Goal: Task Accomplishment & Management: Complete application form

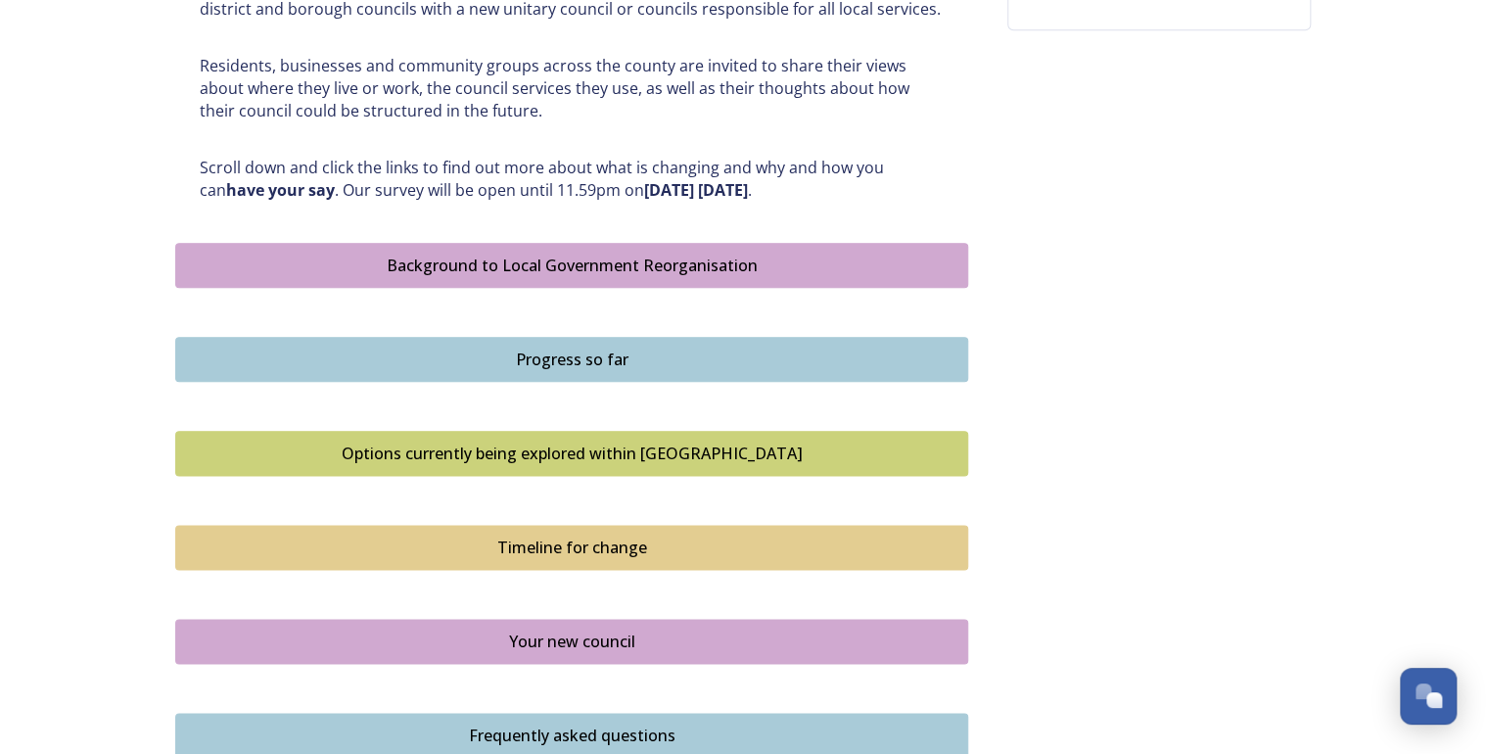
scroll to position [1253, 0]
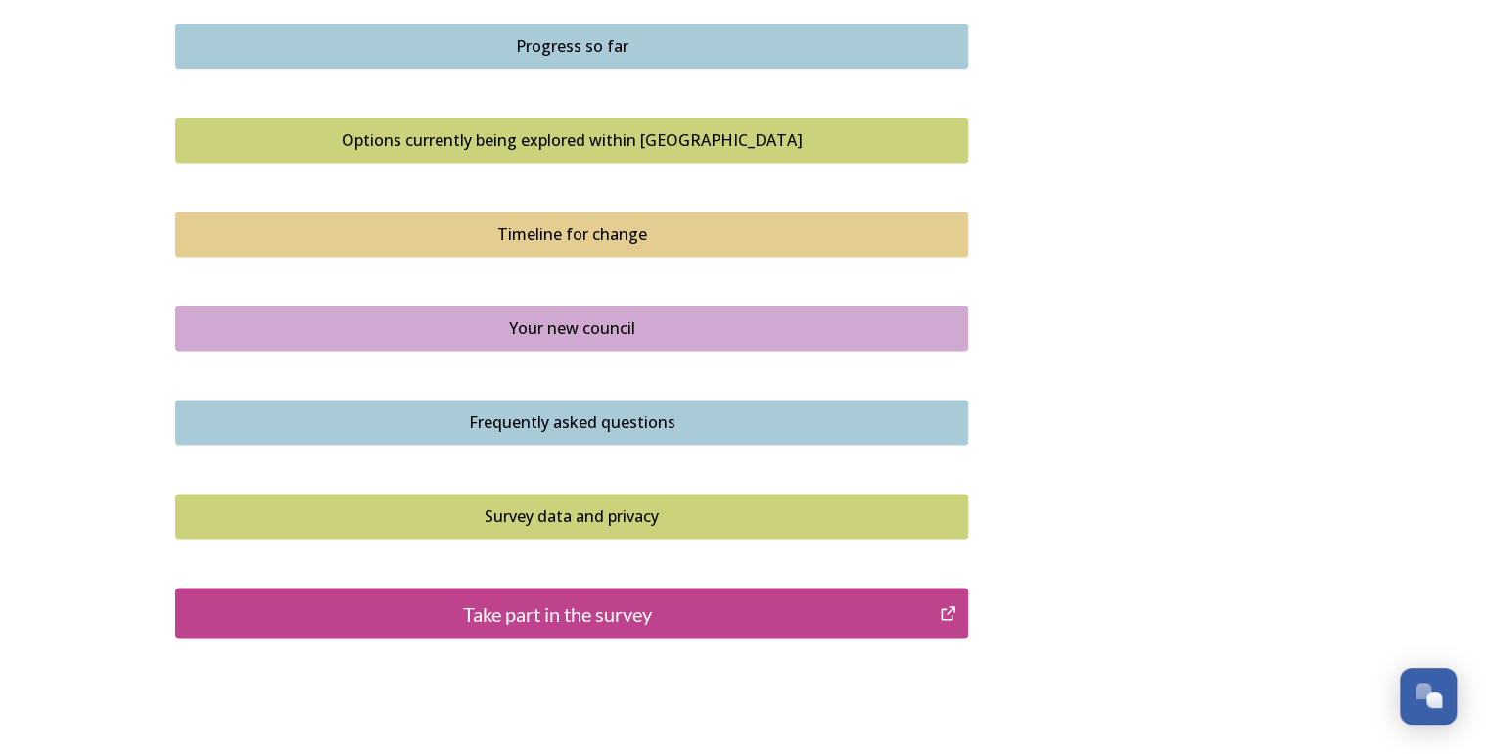
click at [594, 612] on div "Take part in the survey" at bounding box center [557, 612] width 743 height 29
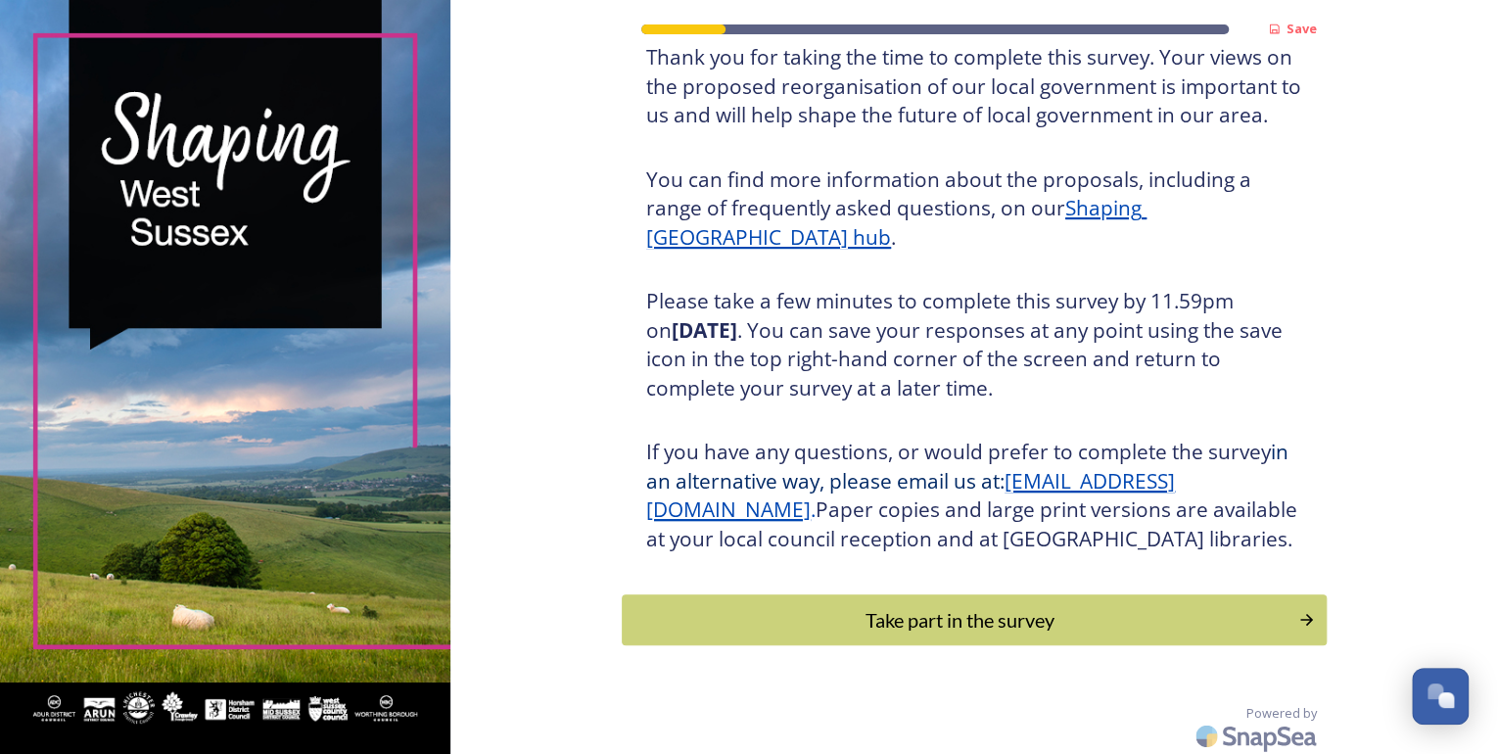
scroll to position [186, 0]
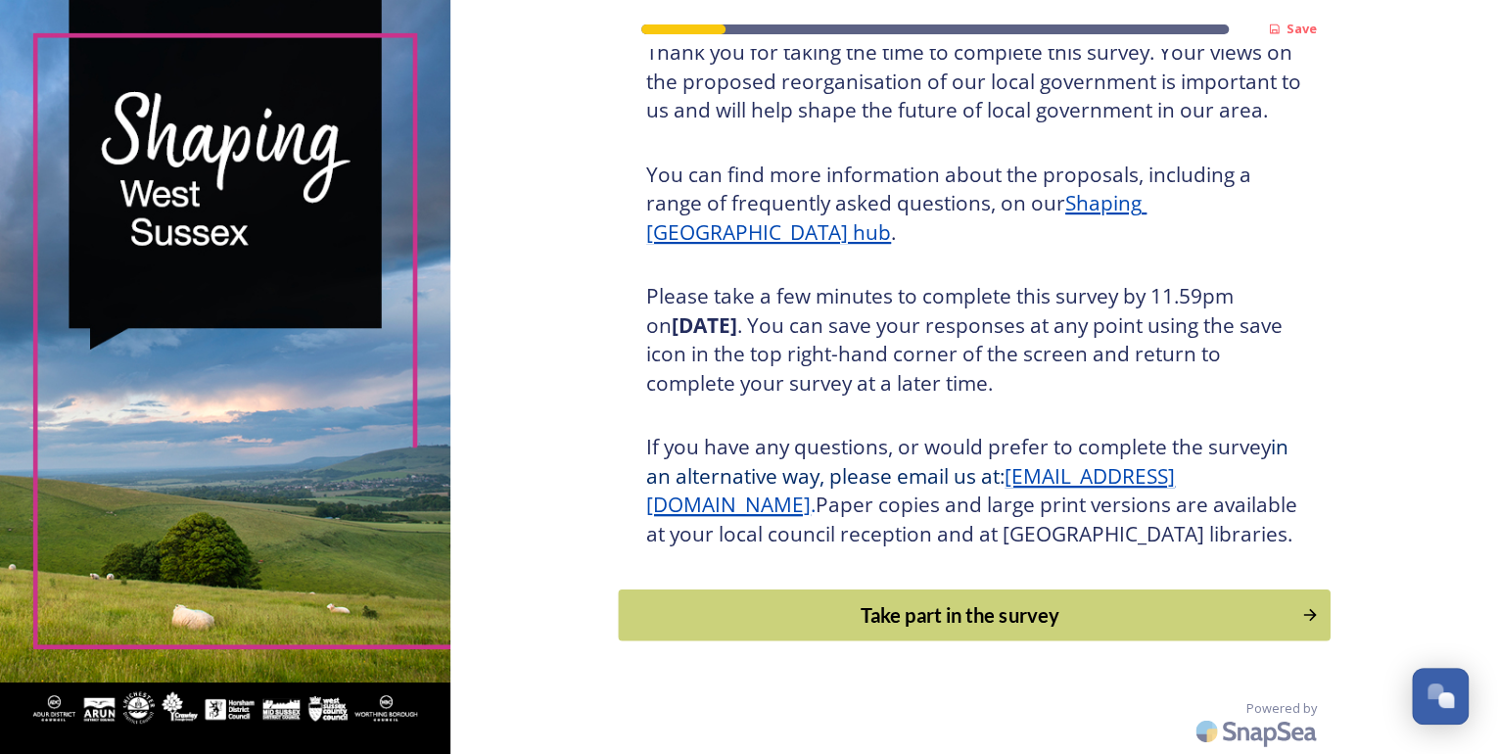
click at [964, 635] on button "Take part in the survey" at bounding box center [974, 615] width 712 height 52
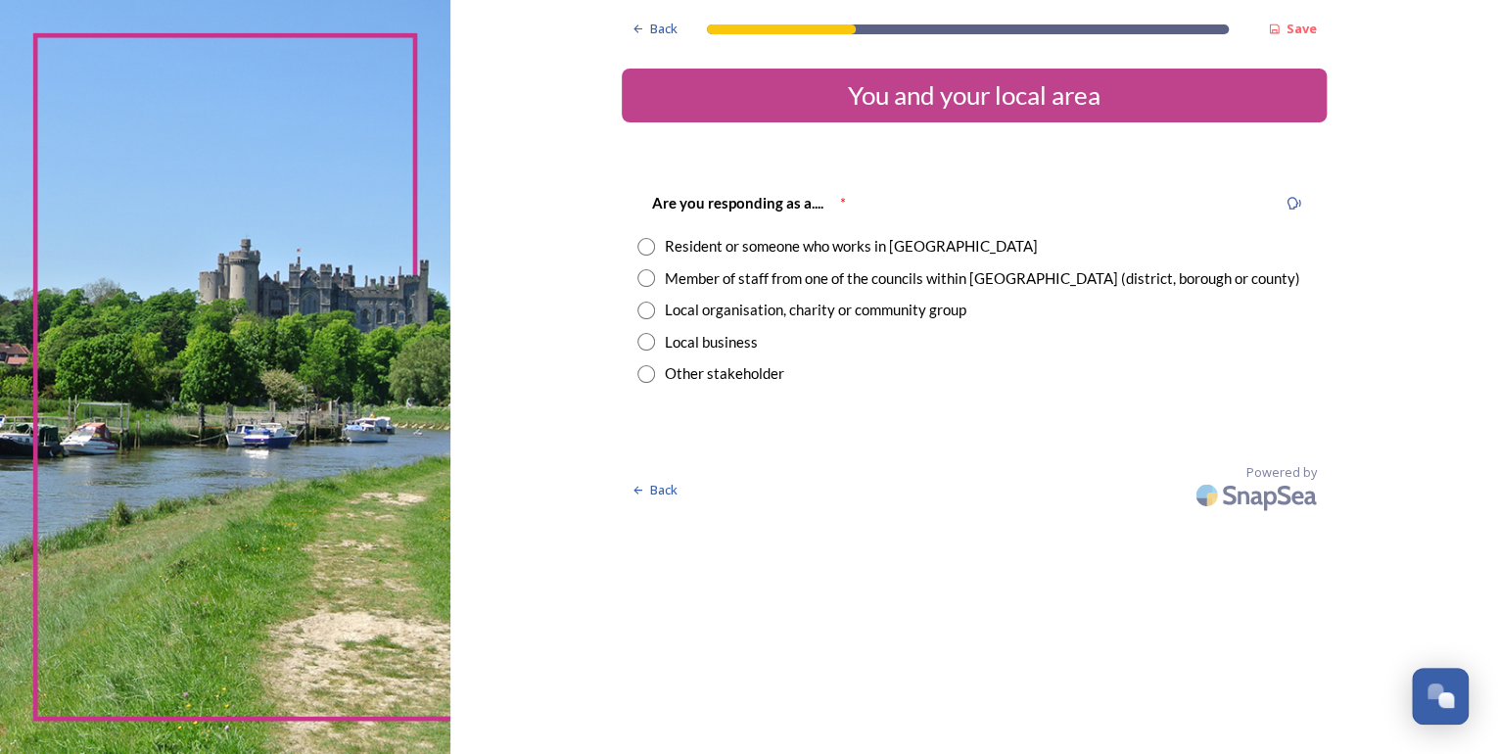
click at [652, 247] on input "radio" at bounding box center [646, 247] width 18 height 18
radio input "true"
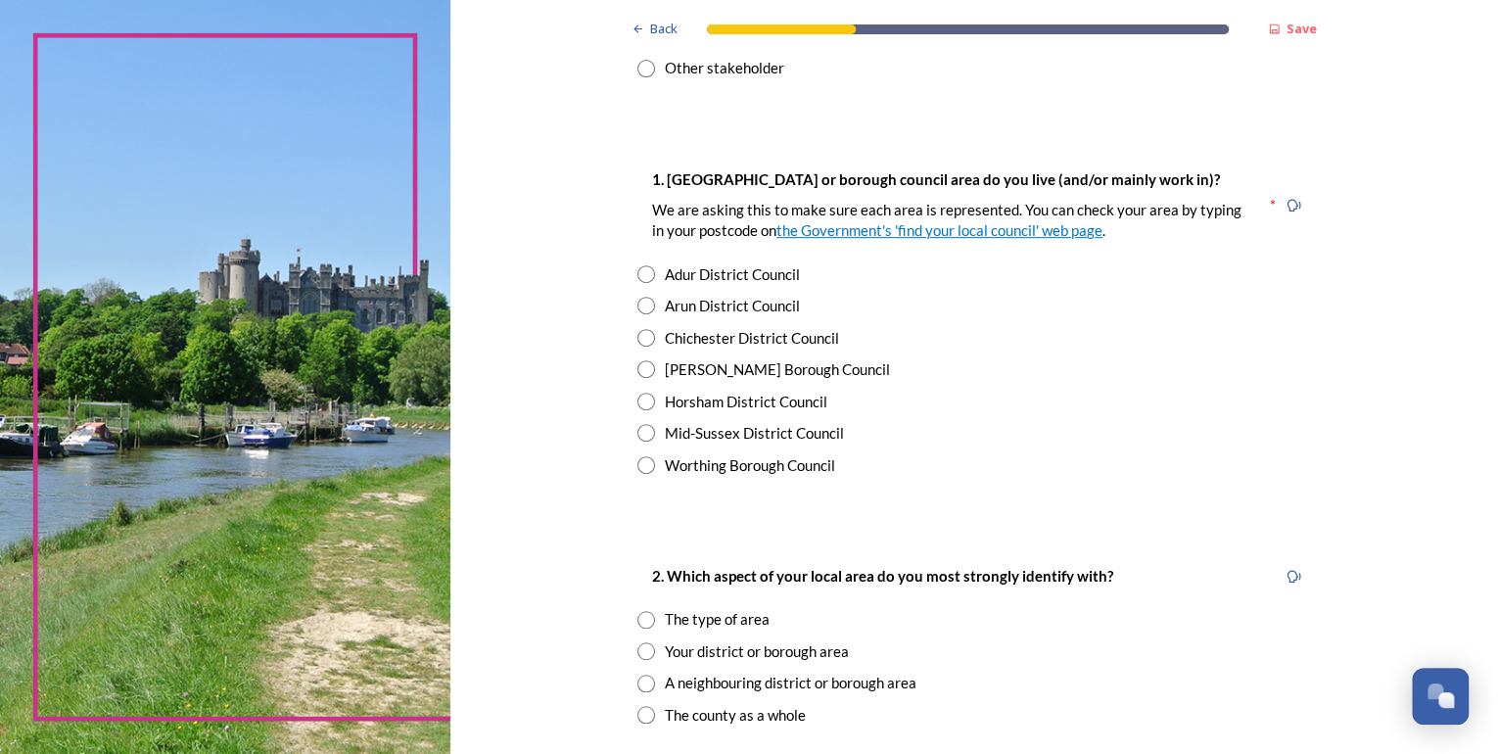
scroll to position [313, 0]
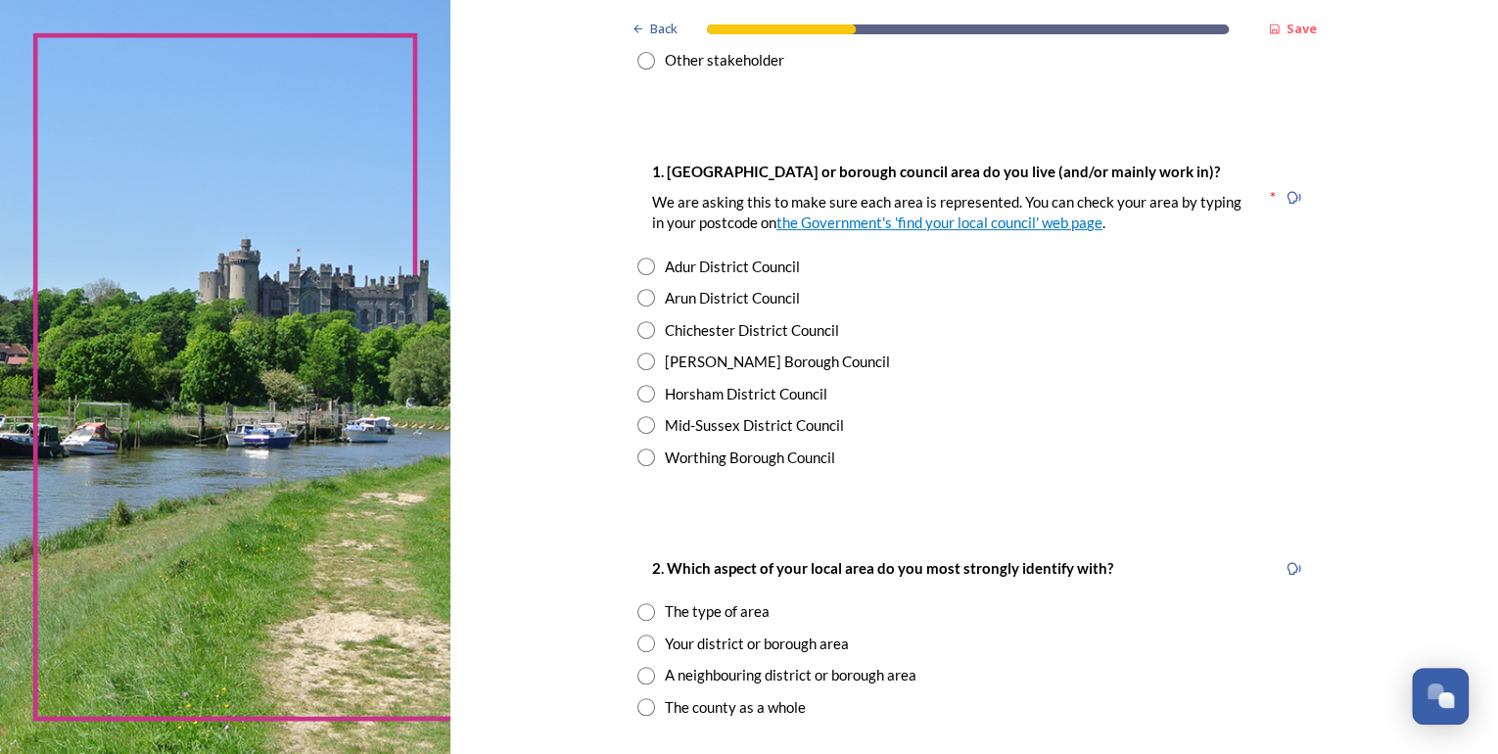
click at [642, 356] on input "radio" at bounding box center [646, 361] width 18 height 18
radio input "true"
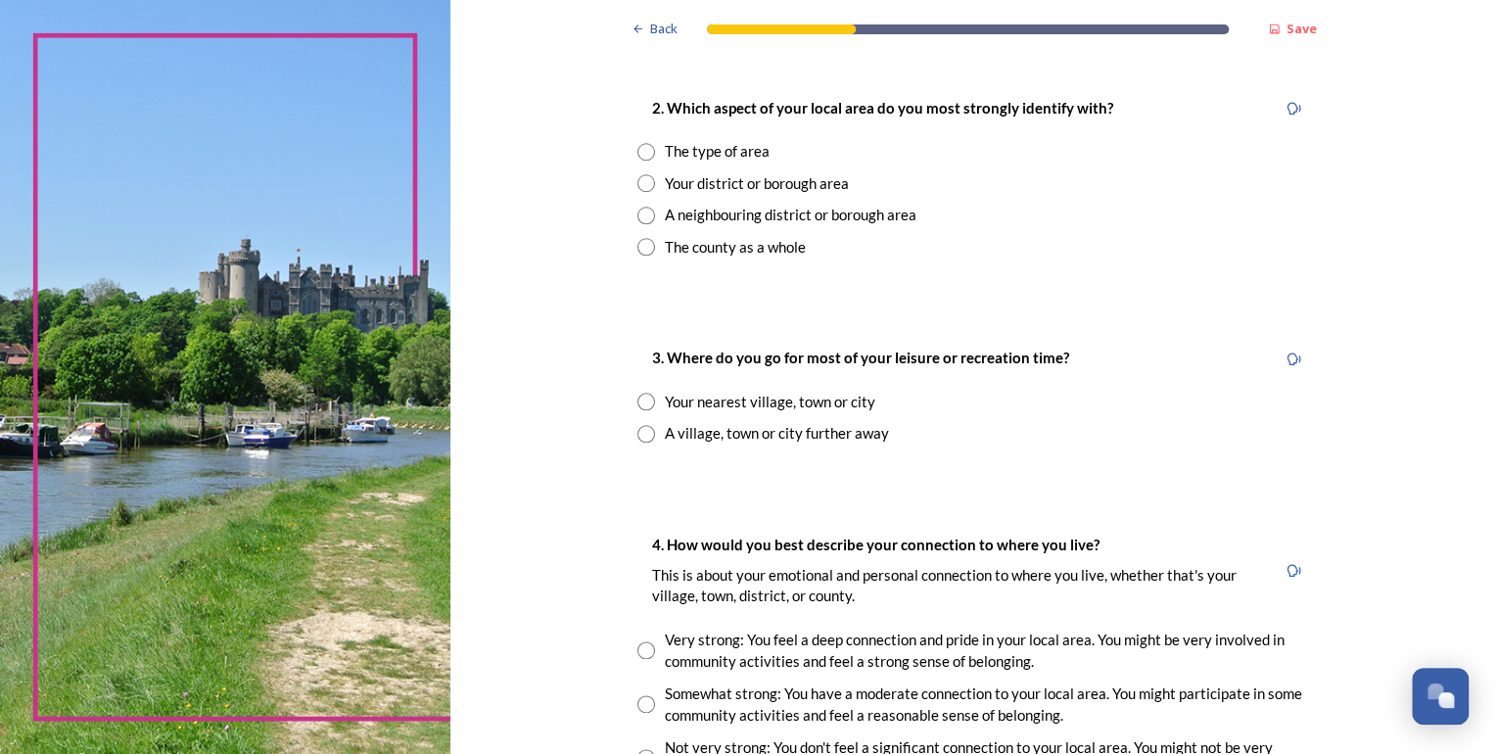
scroll to position [783, 0]
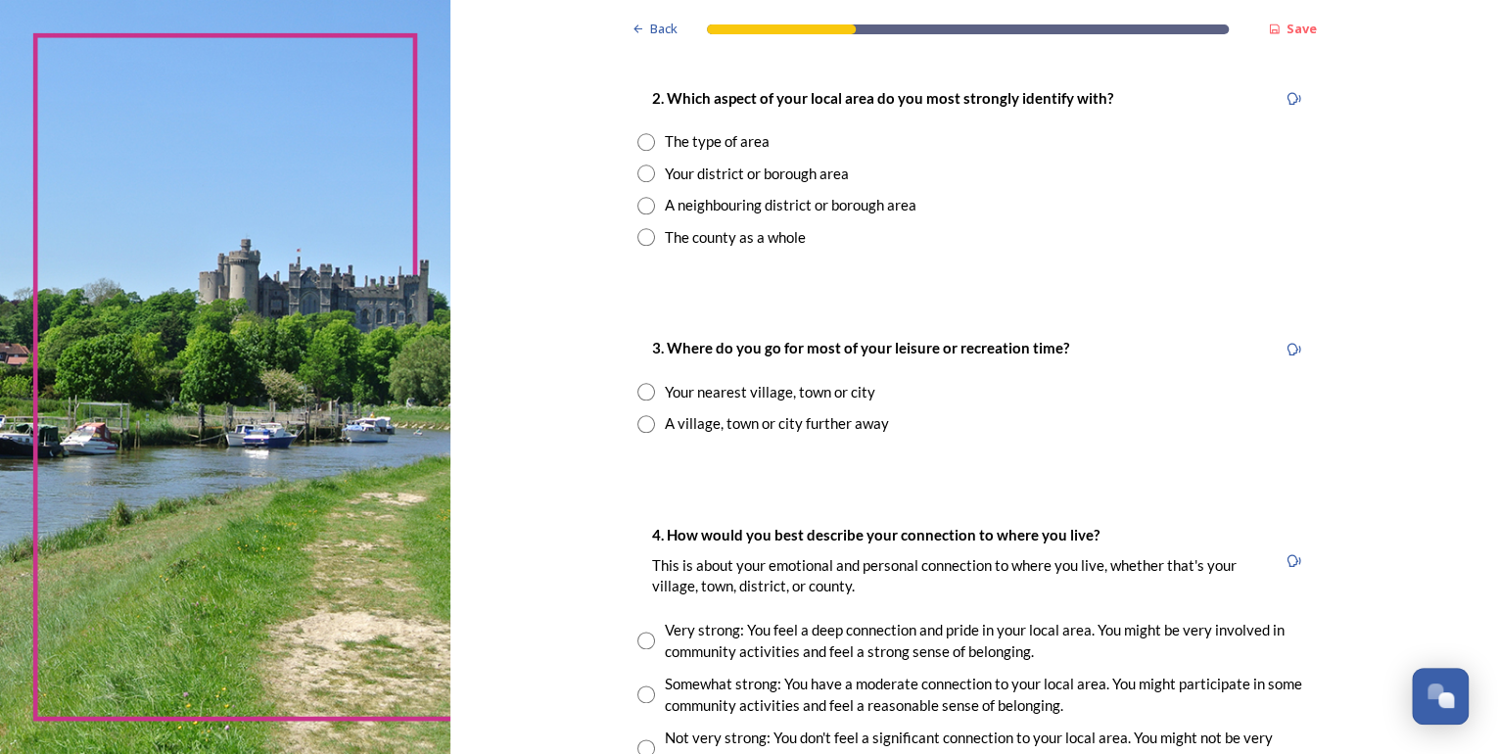
click at [644, 390] on input "radio" at bounding box center [646, 392] width 18 height 18
radio input "true"
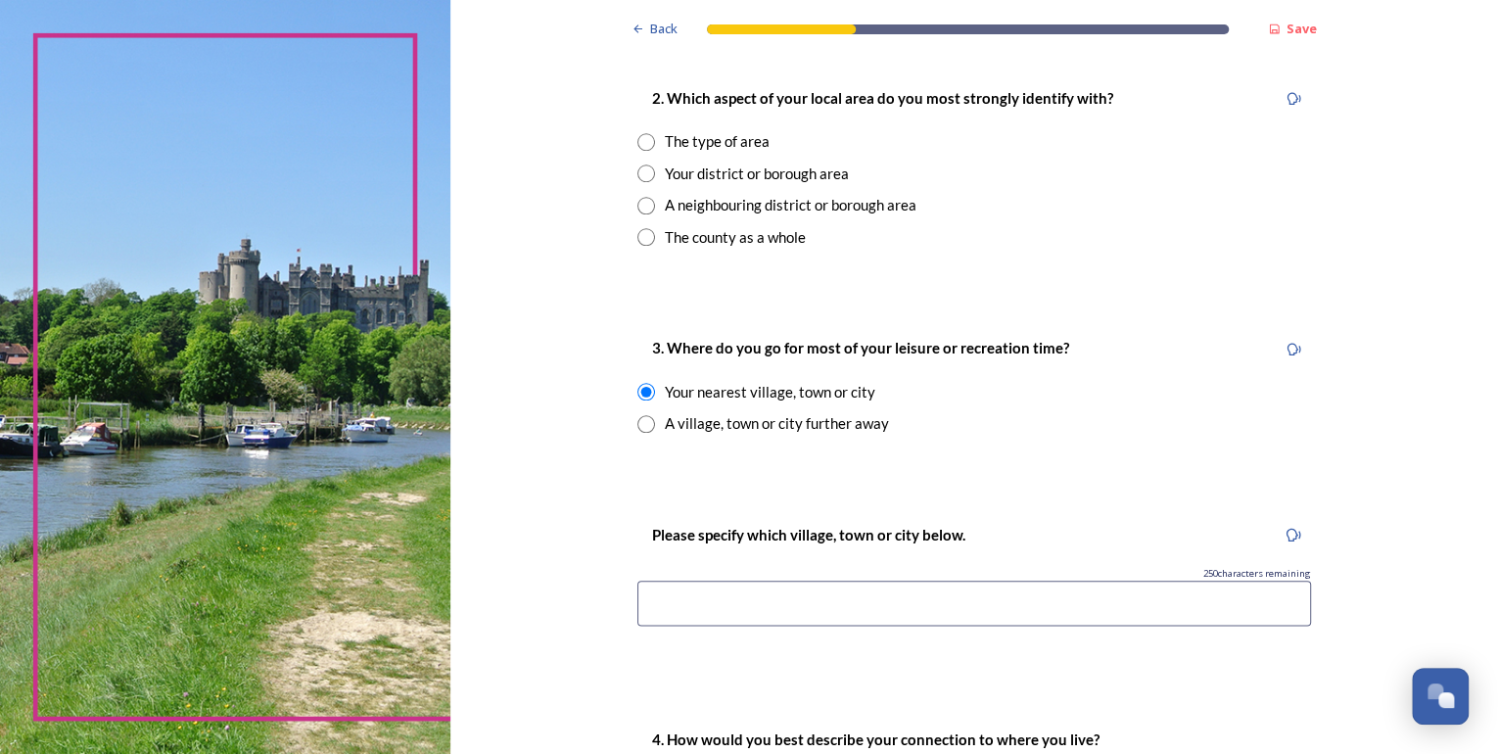
click at [791, 586] on input at bounding box center [973, 602] width 673 height 45
type input "[PERSON_NAME]"
click at [733, 179] on div "Your district or borough area" at bounding box center [757, 173] width 184 height 23
radio input "true"
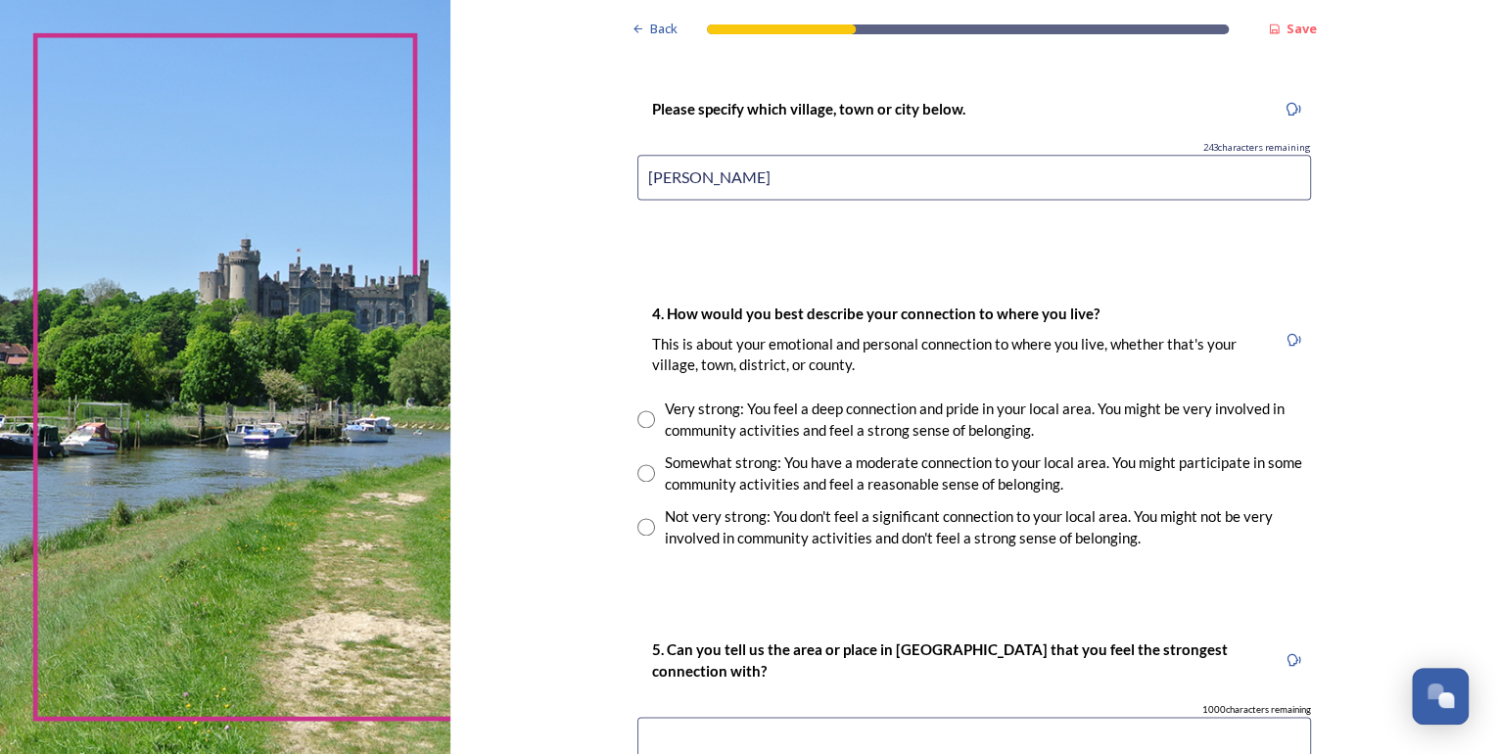
scroll to position [1253, 0]
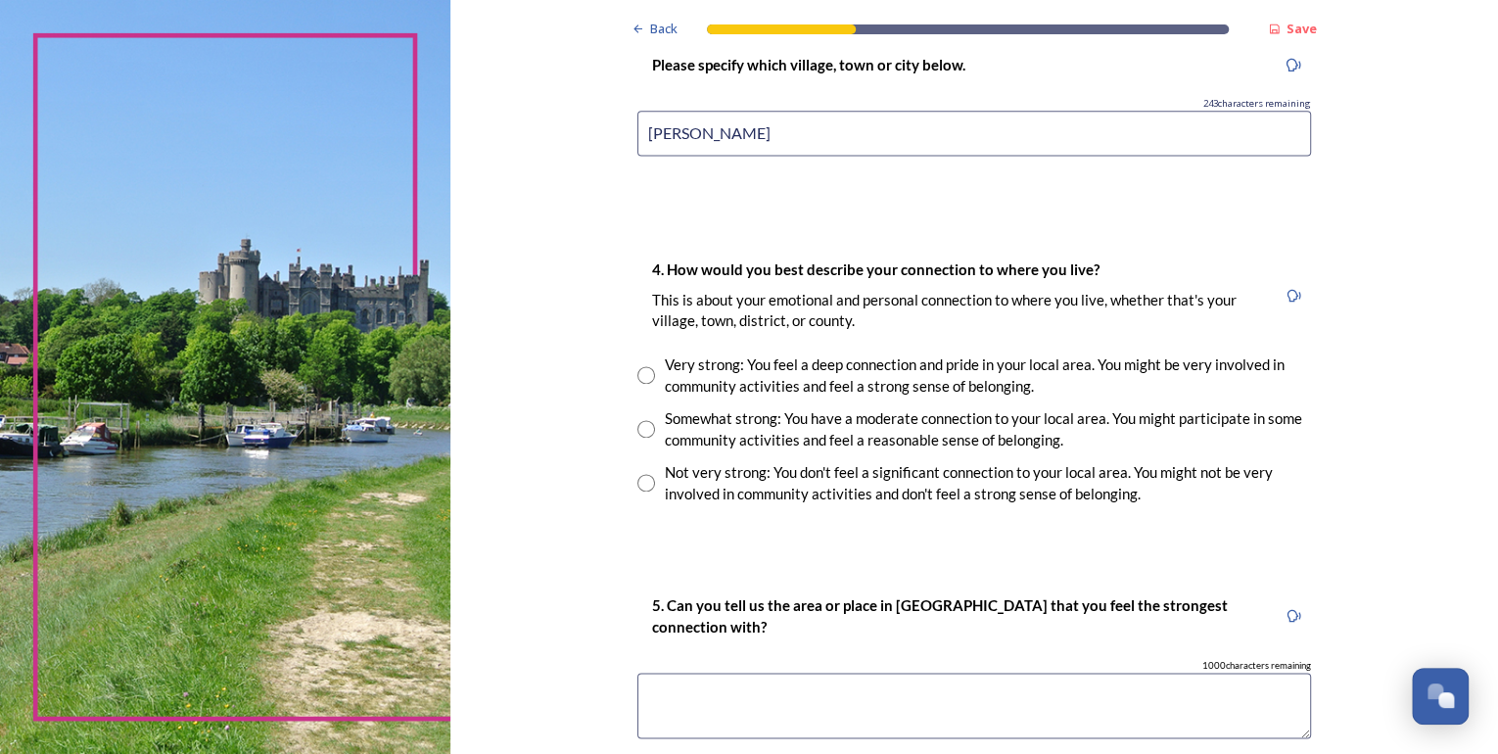
click at [654, 383] on div "Very strong: You feel a deep connection and pride in your local area. You might…" at bounding box center [973, 375] width 673 height 44
radio input "true"
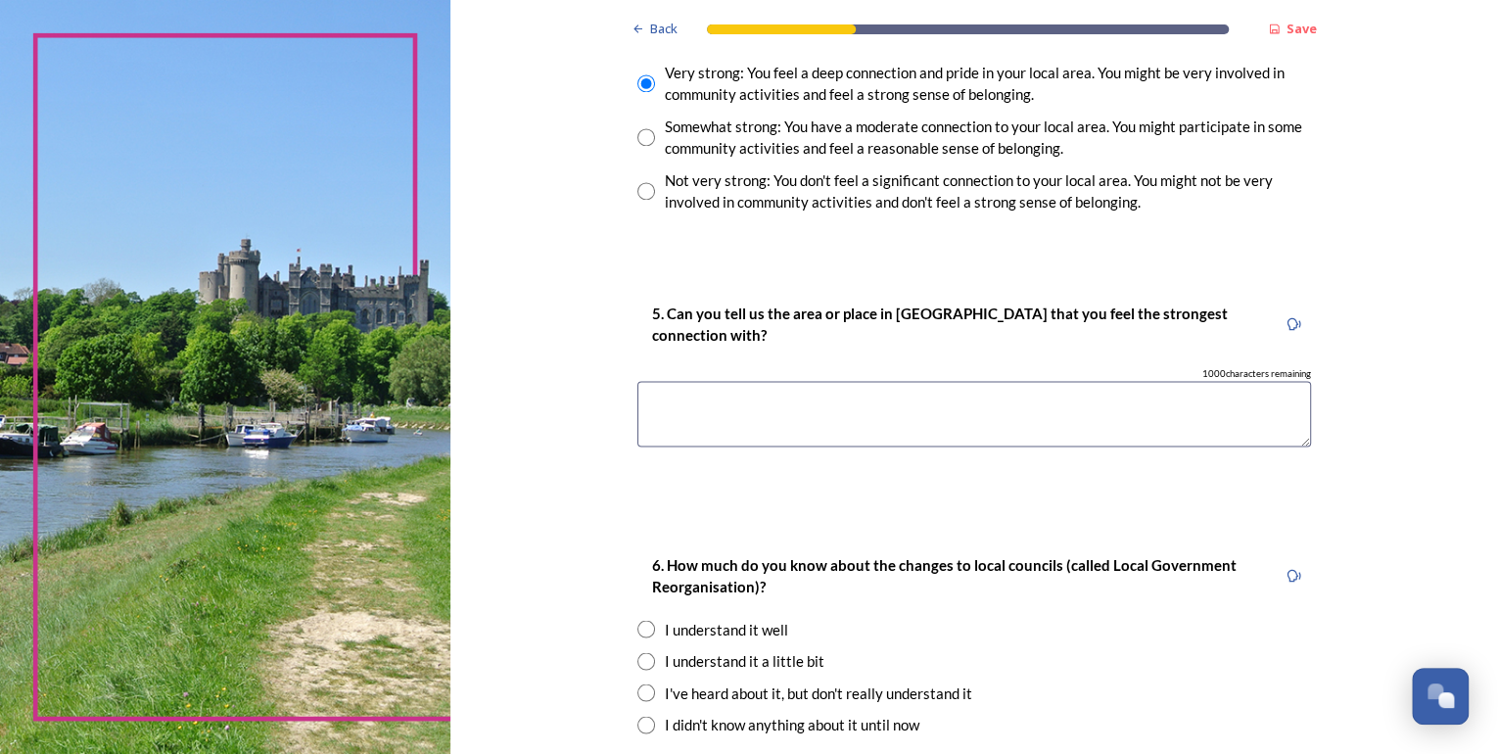
scroll to position [1566, 0]
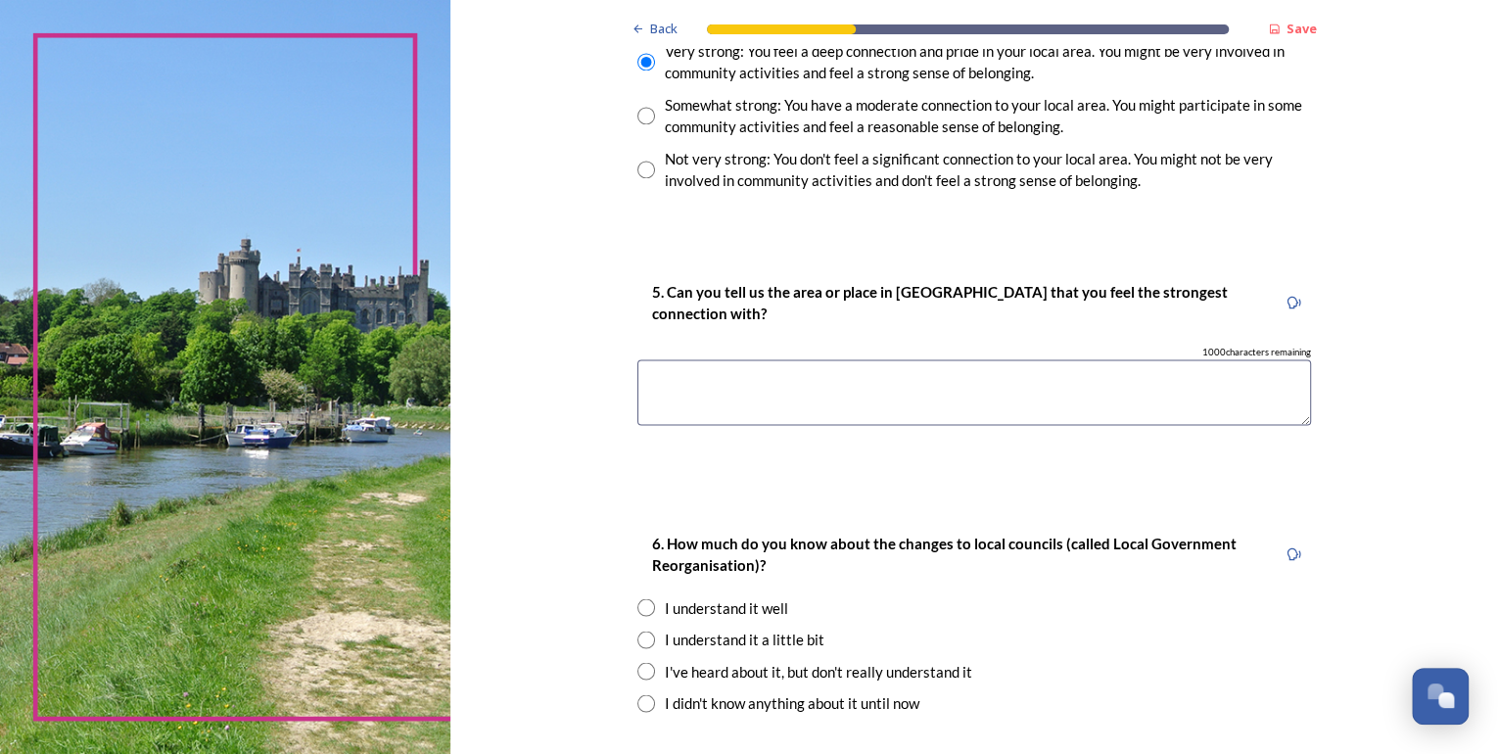
click at [671, 392] on textarea at bounding box center [973, 392] width 673 height 66
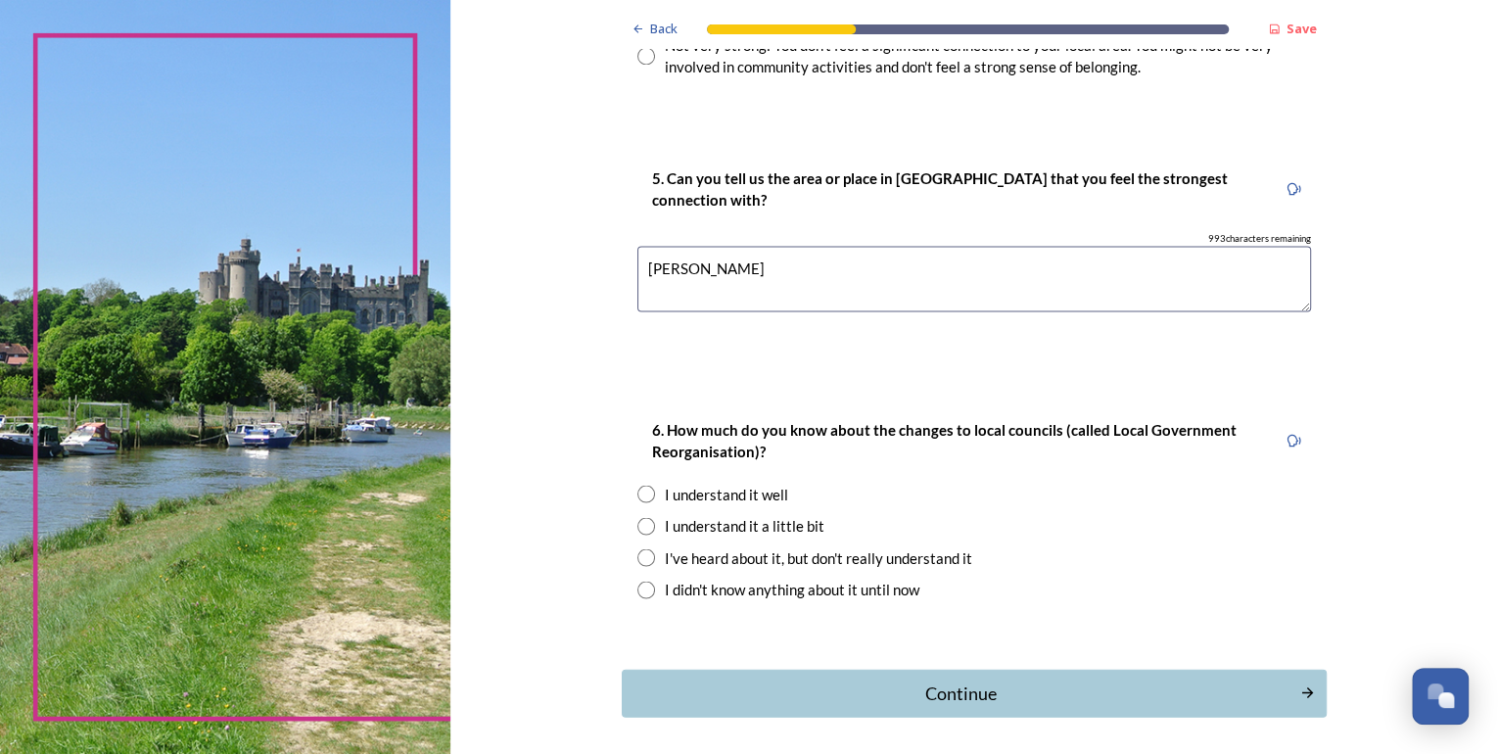
scroll to position [1723, 0]
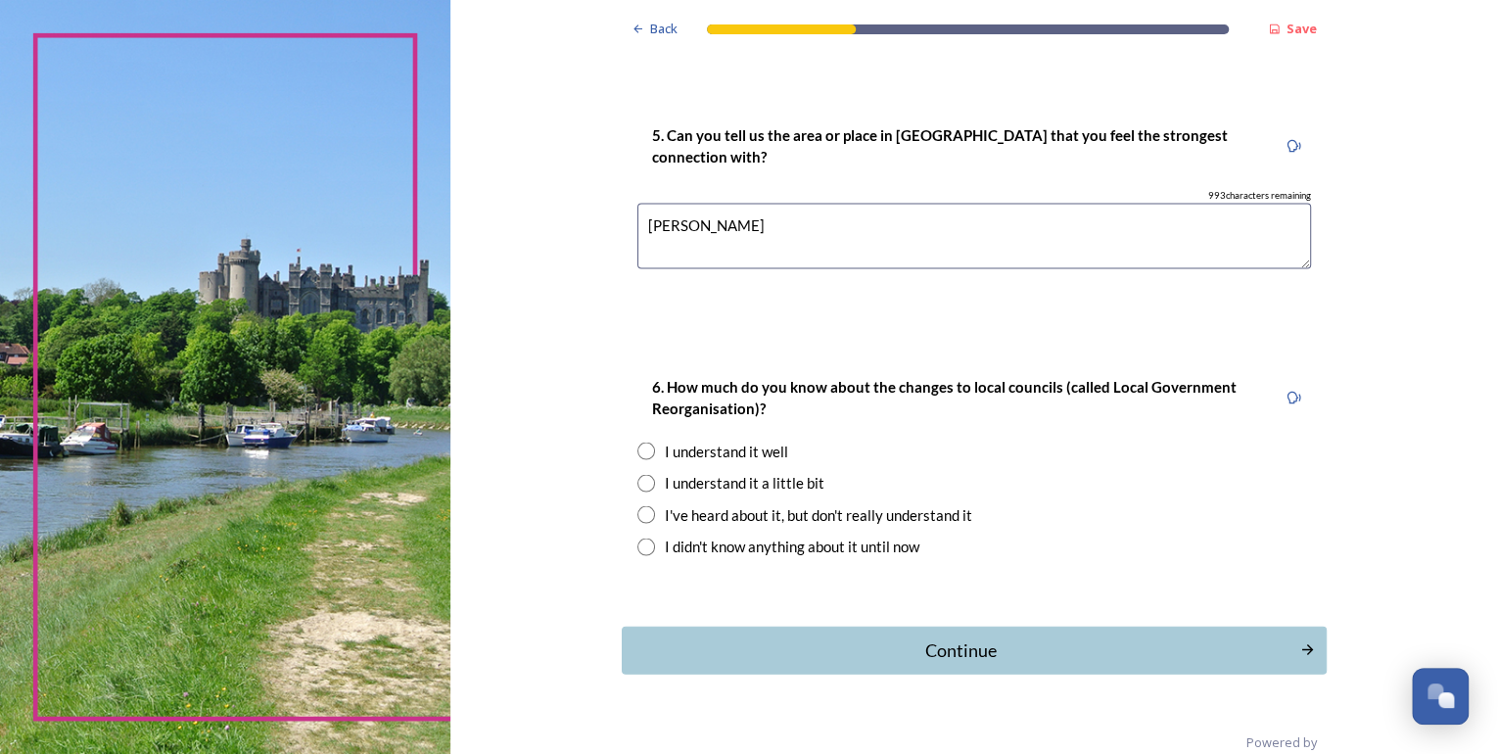
type textarea "[PERSON_NAME]"
click at [639, 446] on input "radio" at bounding box center [646, 450] width 18 height 18
radio input "true"
click at [959, 650] on div "Continue" at bounding box center [960, 649] width 663 height 26
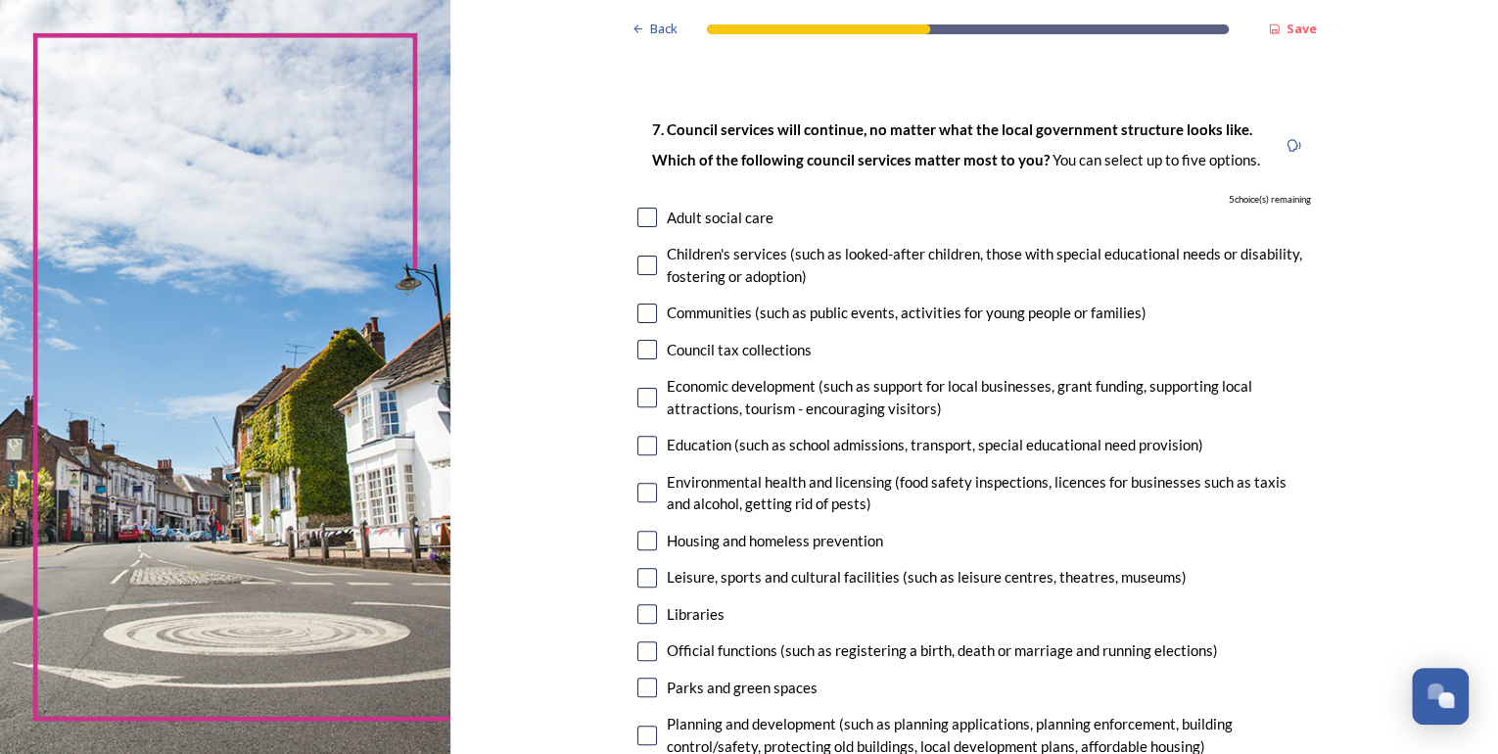
scroll to position [157, 0]
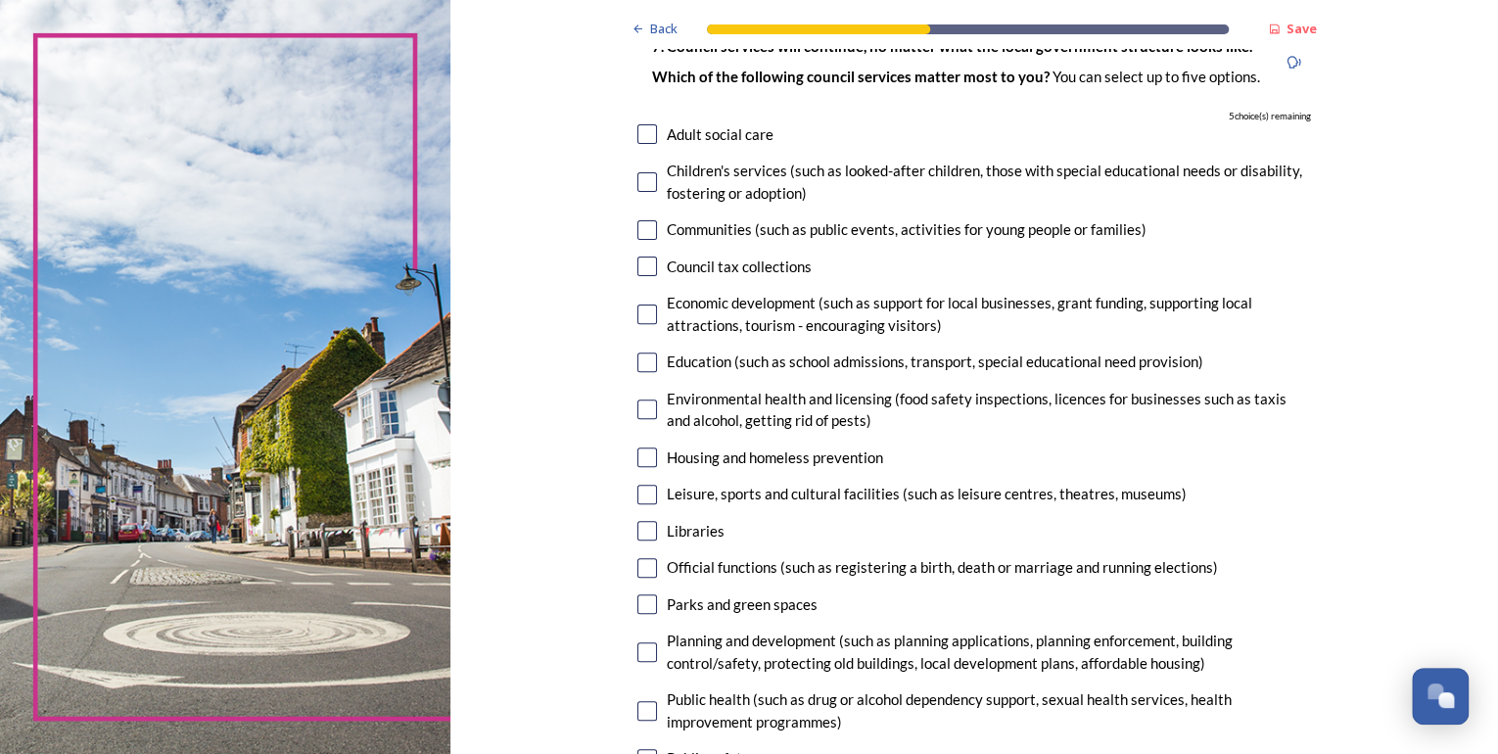
click at [638, 133] on input "checkbox" at bounding box center [647, 134] width 20 height 20
checkbox input "true"
click at [647, 182] on input "checkbox" at bounding box center [647, 182] width 20 height 20
checkbox input "true"
click at [645, 218] on div "7. Council services will continue, no matter what the local government structur…" at bounding box center [974, 478] width 705 height 926
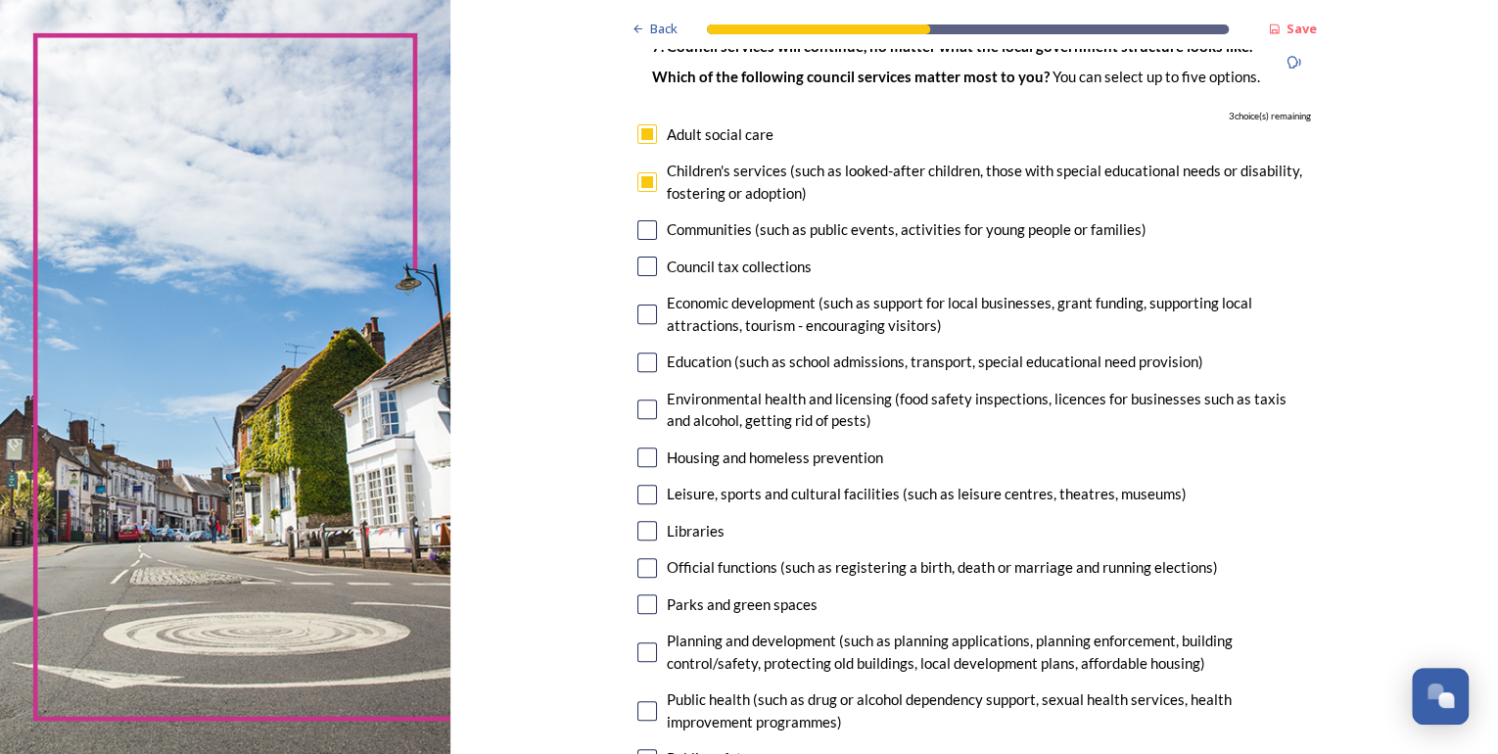
click at [641, 236] on input "checkbox" at bounding box center [647, 230] width 20 height 20
checkbox input "true"
click at [637, 257] on input "checkbox" at bounding box center [647, 266] width 20 height 20
checkbox input "true"
click at [646, 306] on input "checkbox" at bounding box center [647, 314] width 20 height 20
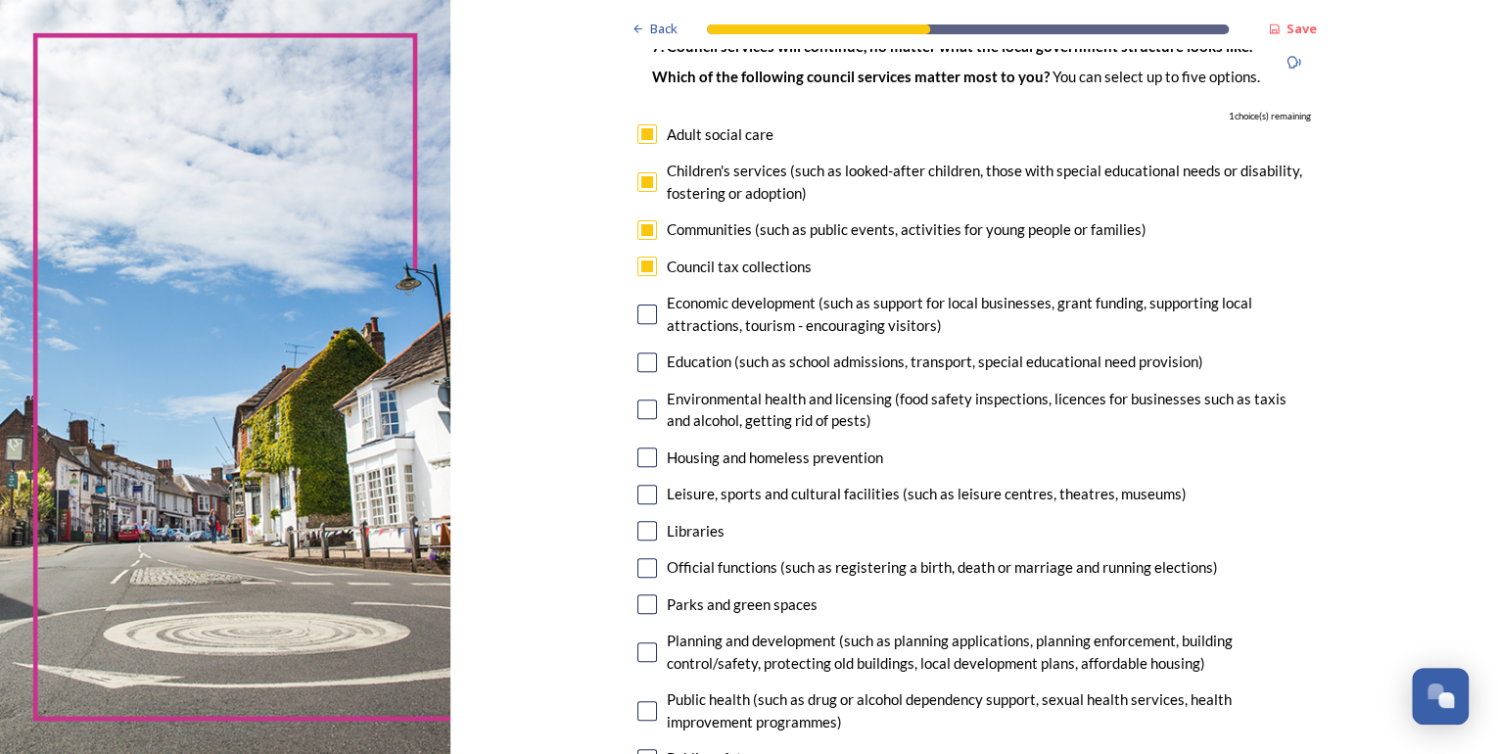
checkbox input "true"
click at [645, 271] on input "checkbox" at bounding box center [647, 266] width 20 height 20
checkbox input "false"
click at [641, 226] on input "checkbox" at bounding box center [647, 230] width 20 height 20
checkbox input "false"
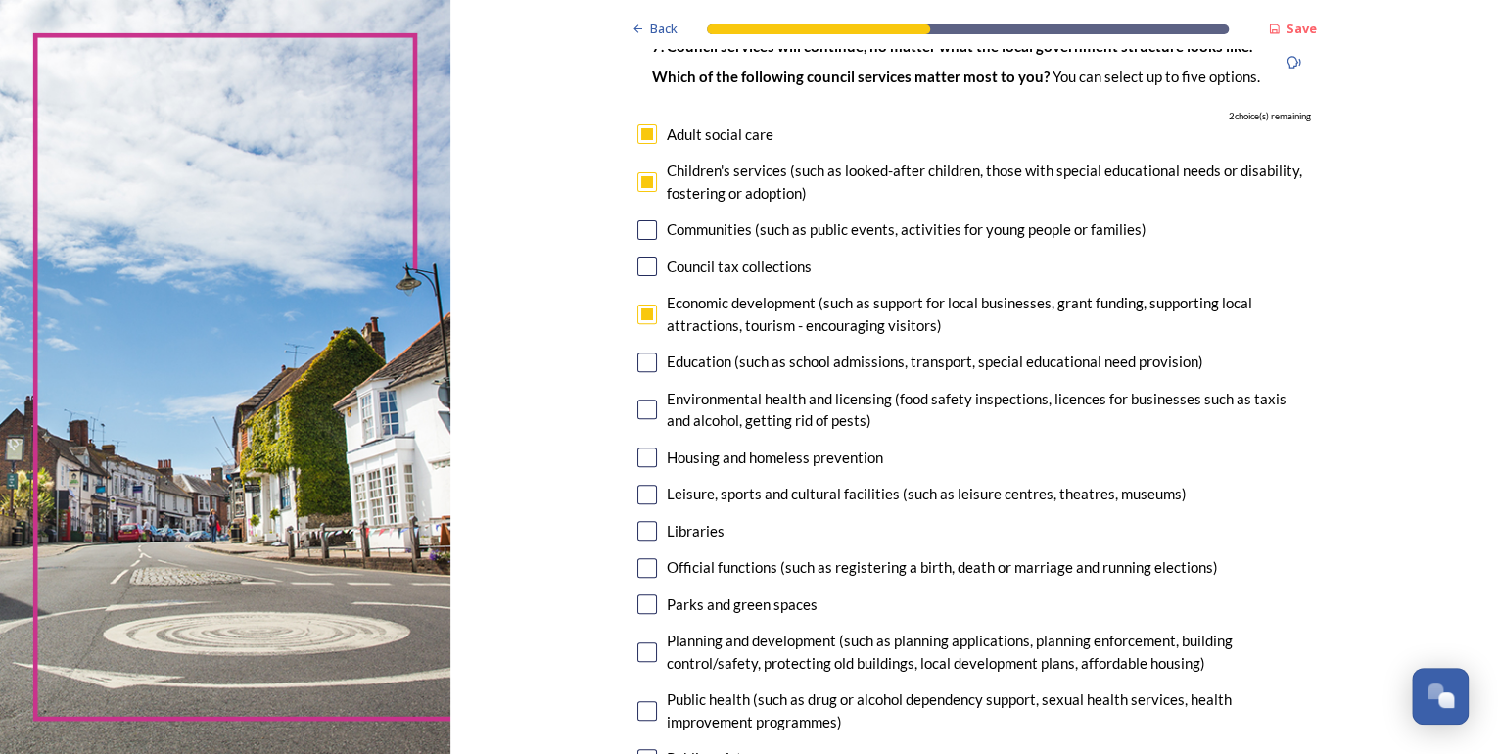
click at [641, 492] on input "checkbox" at bounding box center [647, 495] width 20 height 20
checkbox input "true"
click at [638, 458] on input "checkbox" at bounding box center [647, 457] width 20 height 20
checkbox input "true"
click at [639, 181] on input "checkbox" at bounding box center [647, 182] width 20 height 20
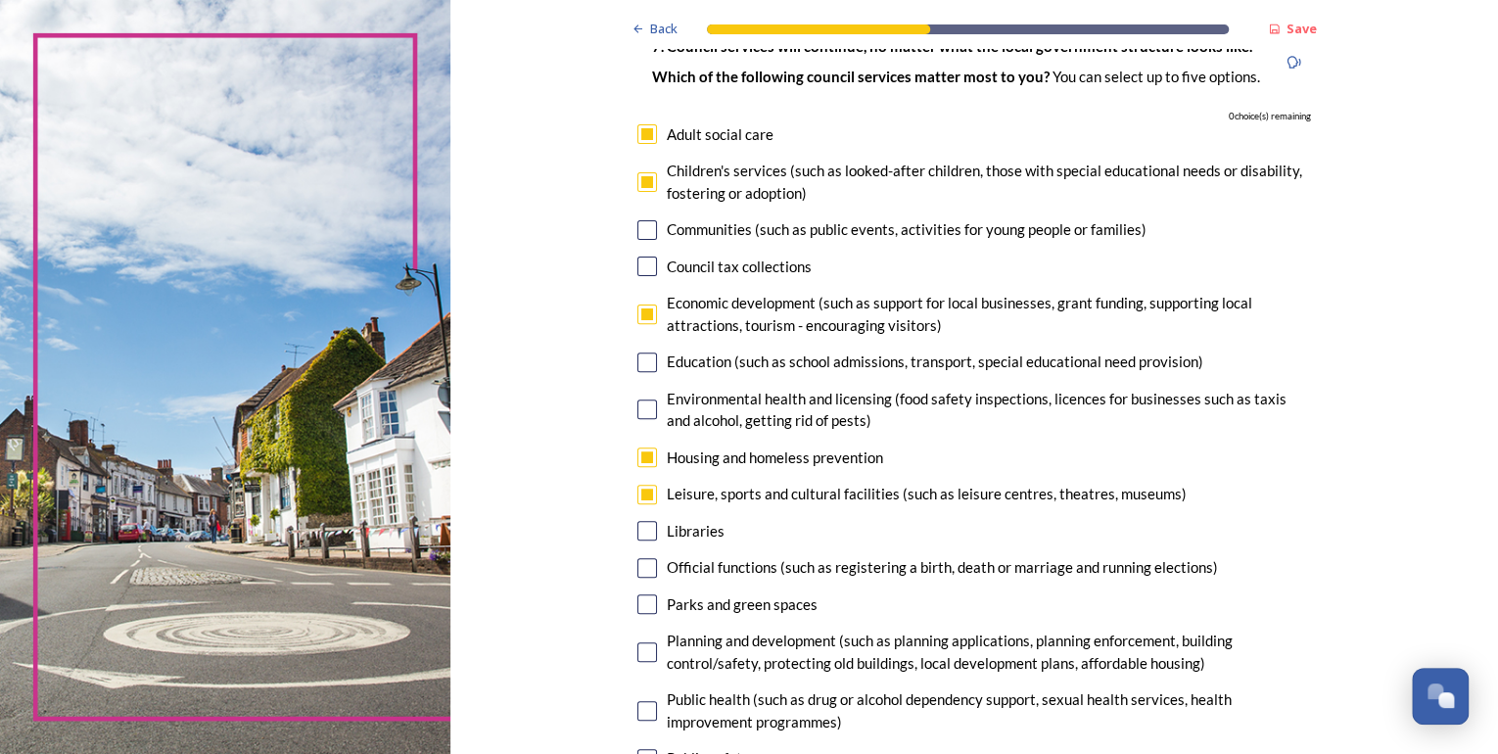
checkbox input "false"
click at [645, 134] on input "checkbox" at bounding box center [647, 134] width 20 height 20
checkbox input "false"
click at [638, 415] on input "checkbox" at bounding box center [647, 409] width 20 height 20
checkbox input "true"
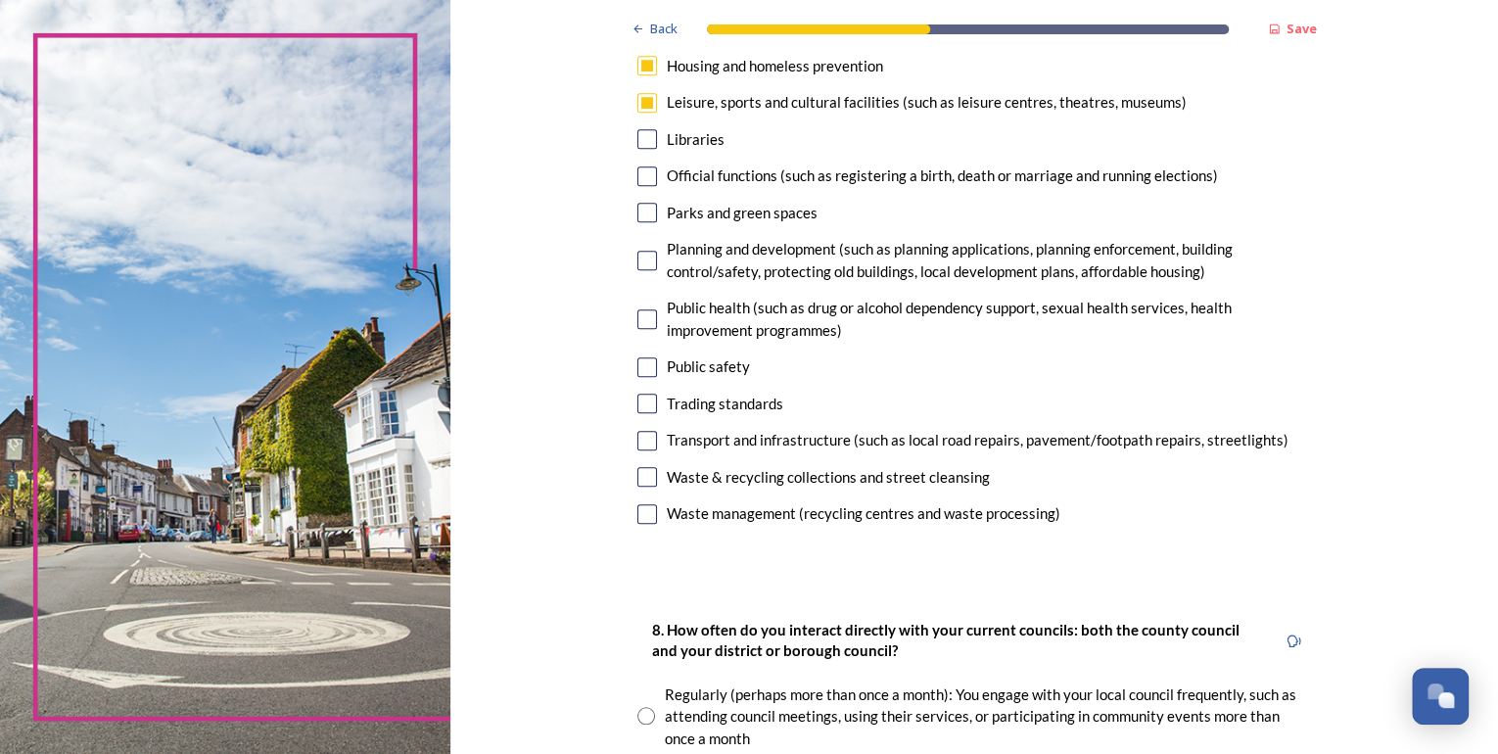
scroll to position [861, 0]
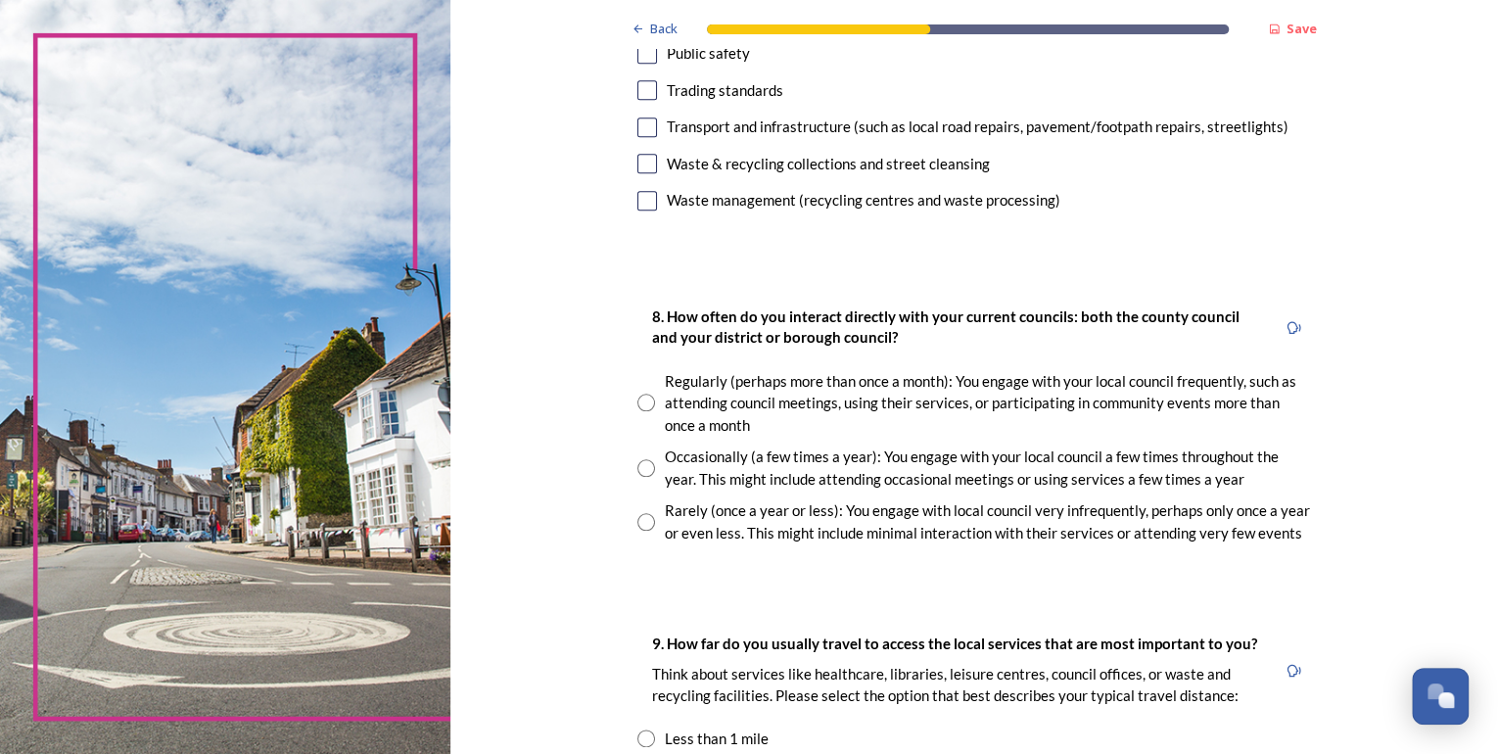
click at [638, 402] on input "radio" at bounding box center [646, 402] width 18 height 18
radio input "true"
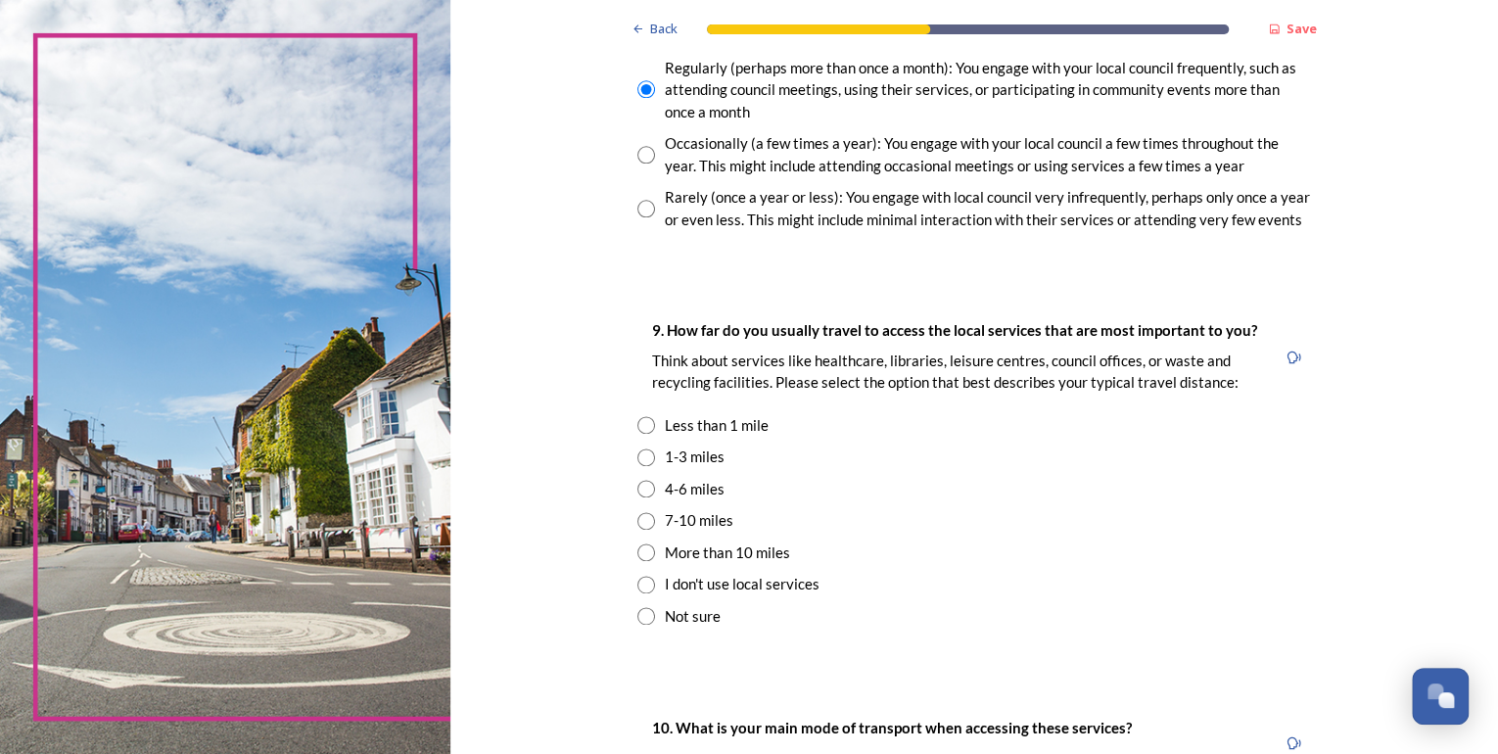
click at [638, 454] on input "radio" at bounding box center [646, 457] width 18 height 18
radio input "true"
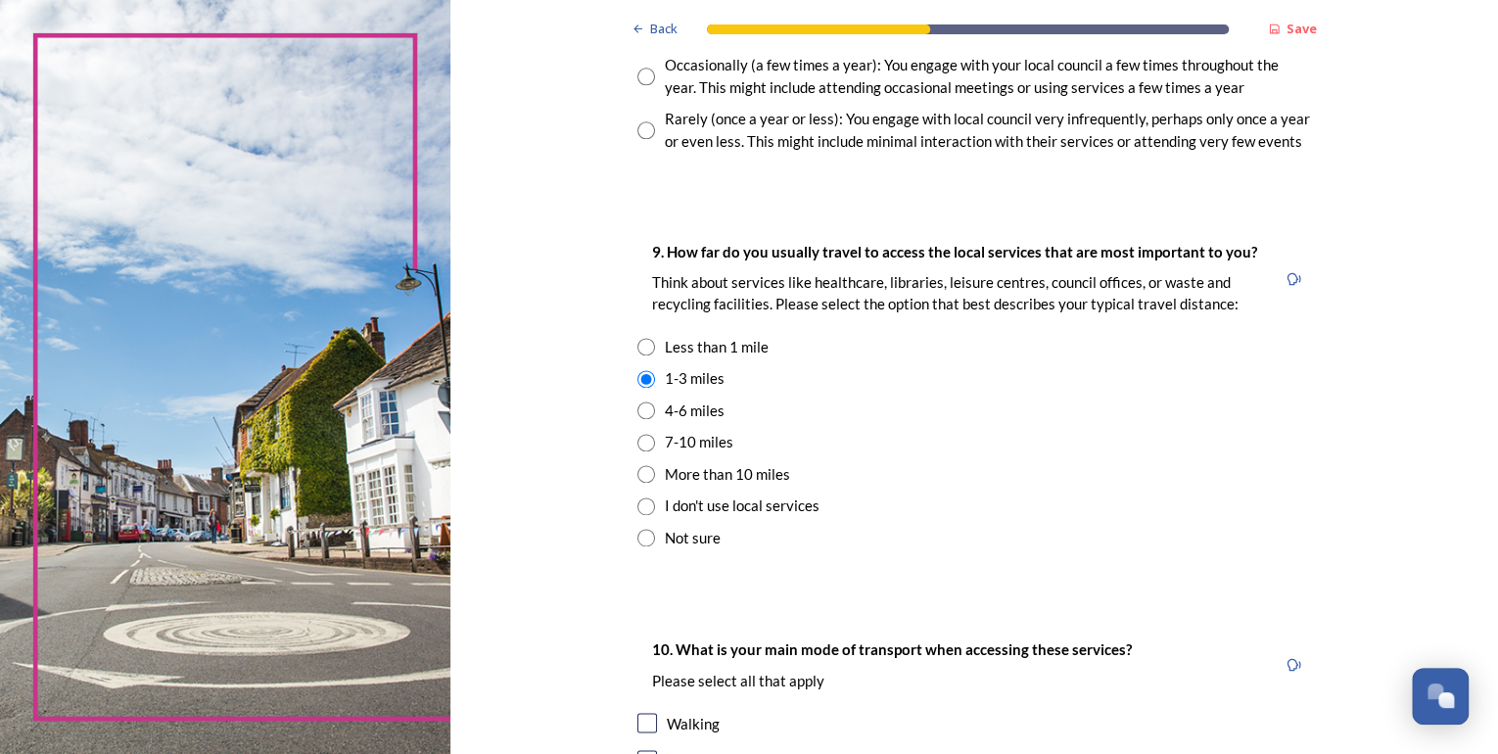
scroll to position [1488, 0]
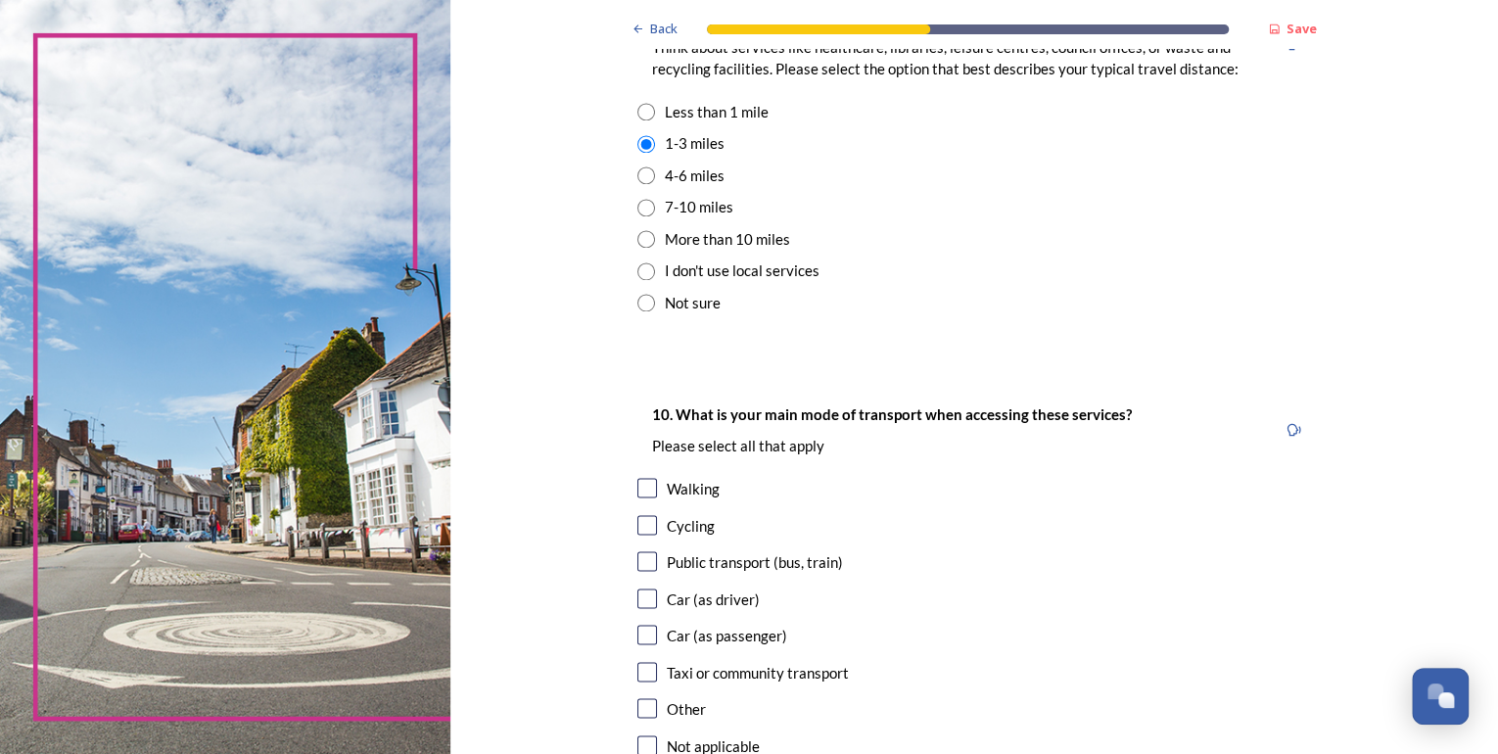
click at [637, 482] on input "checkbox" at bounding box center [647, 488] width 20 height 20
checkbox input "true"
click at [642, 561] on input "checkbox" at bounding box center [647, 561] width 20 height 20
checkbox input "true"
click at [642, 594] on input "checkbox" at bounding box center [647, 598] width 20 height 20
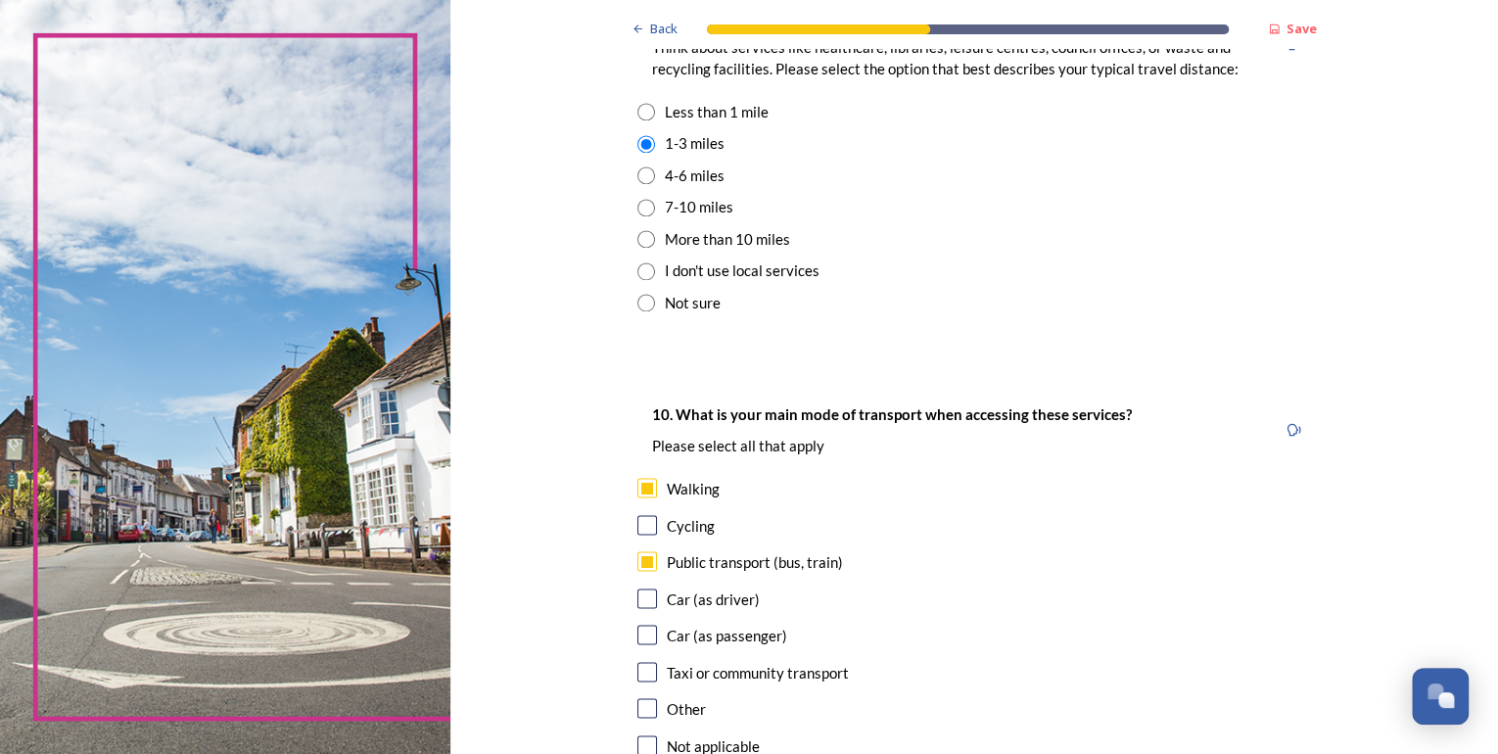
checkbox input "true"
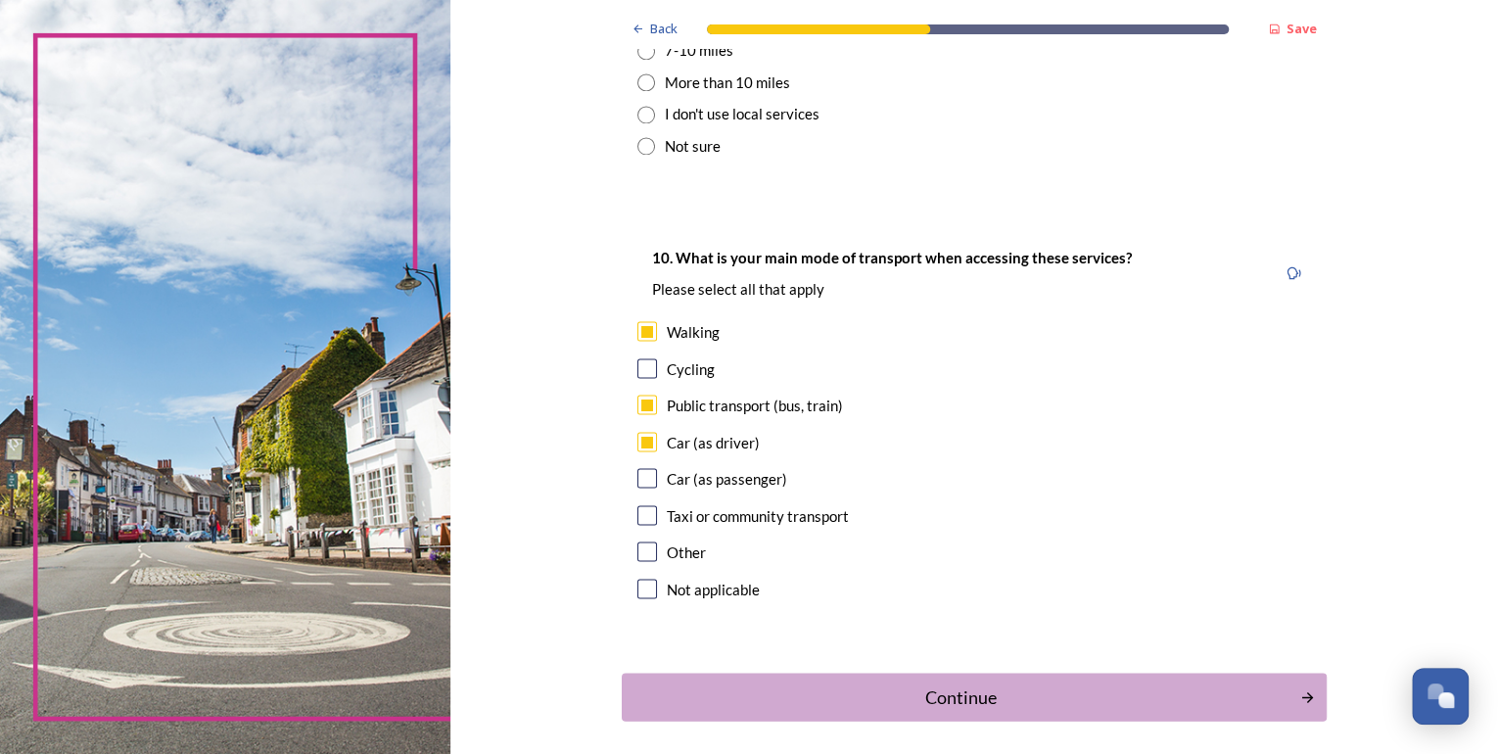
scroll to position [1725, 0]
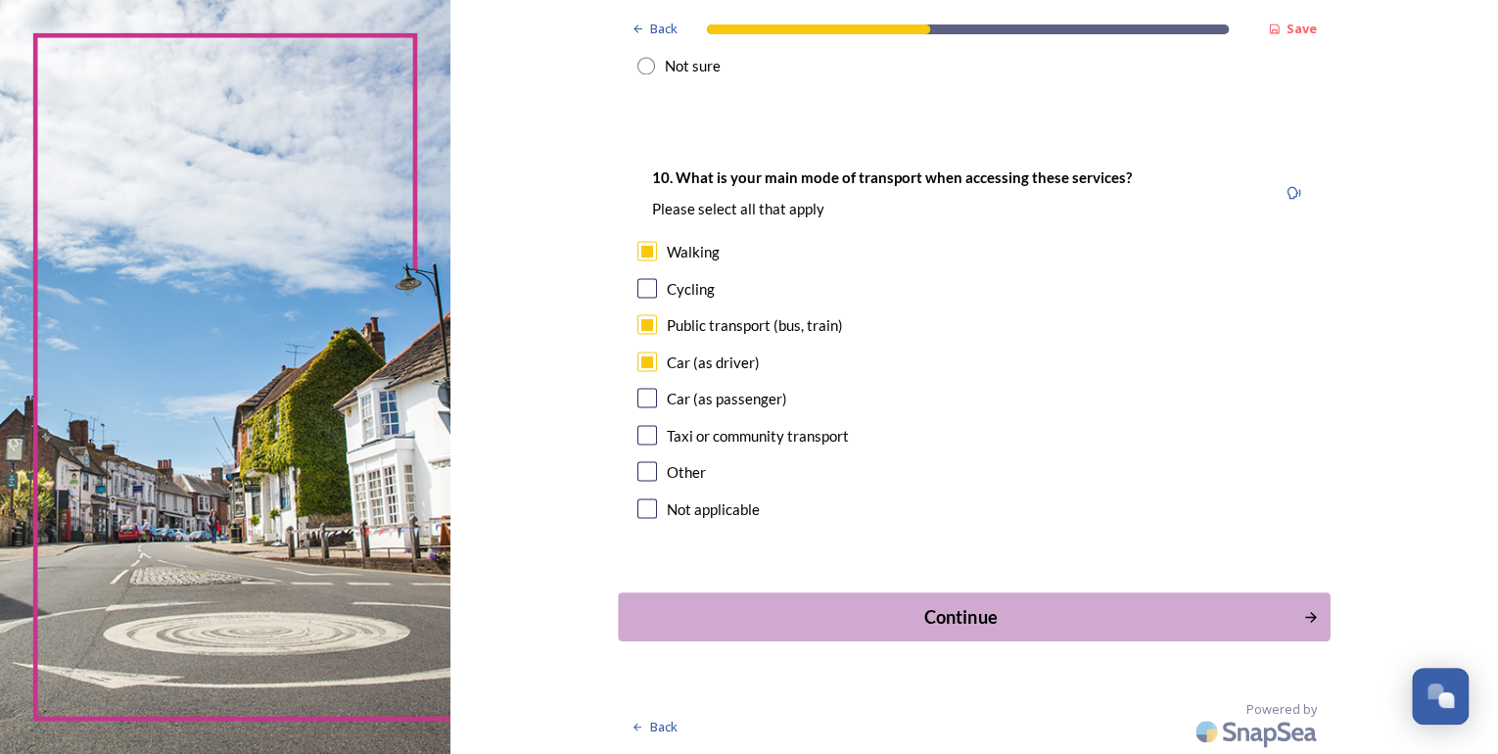
click at [938, 621] on div "Continue" at bounding box center [960, 616] width 663 height 26
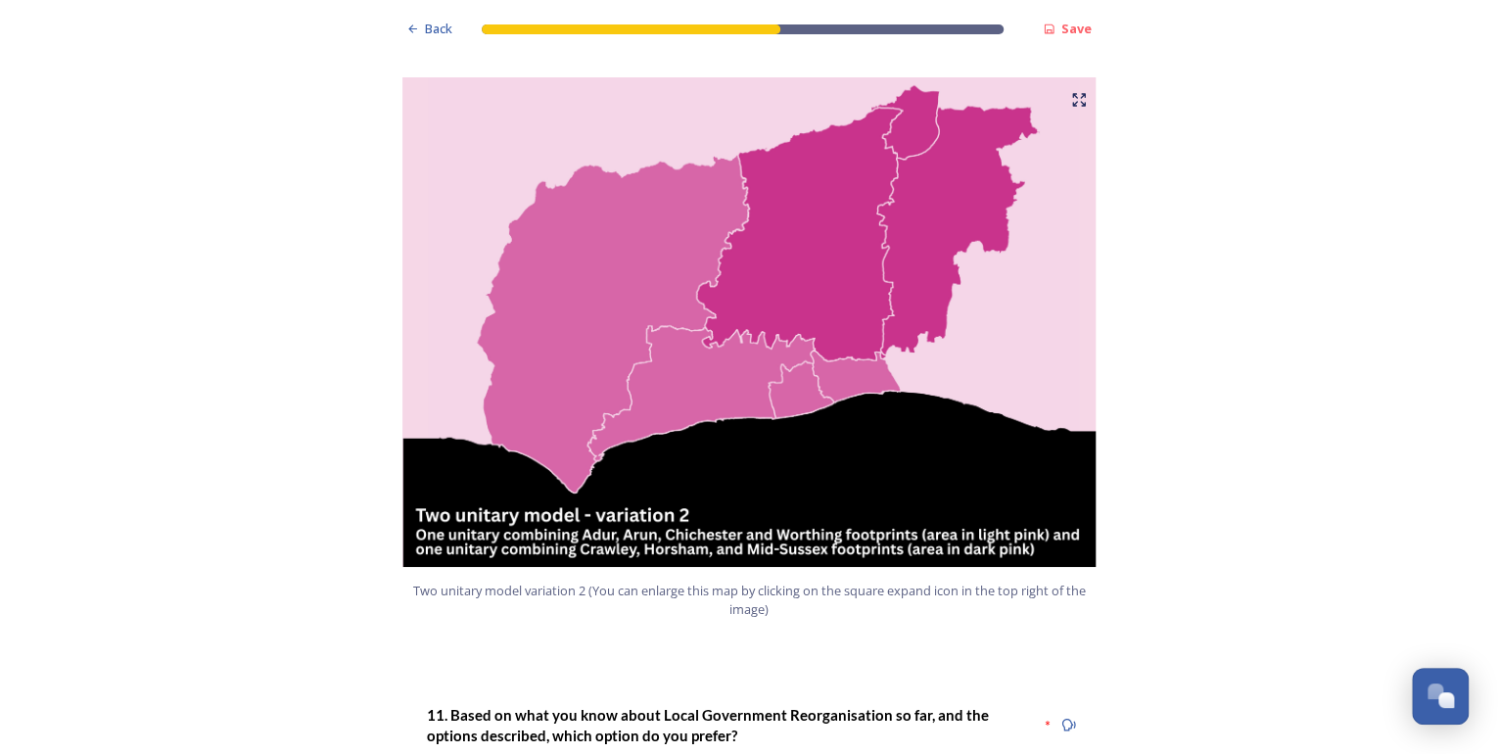
scroll to position [2349, 0]
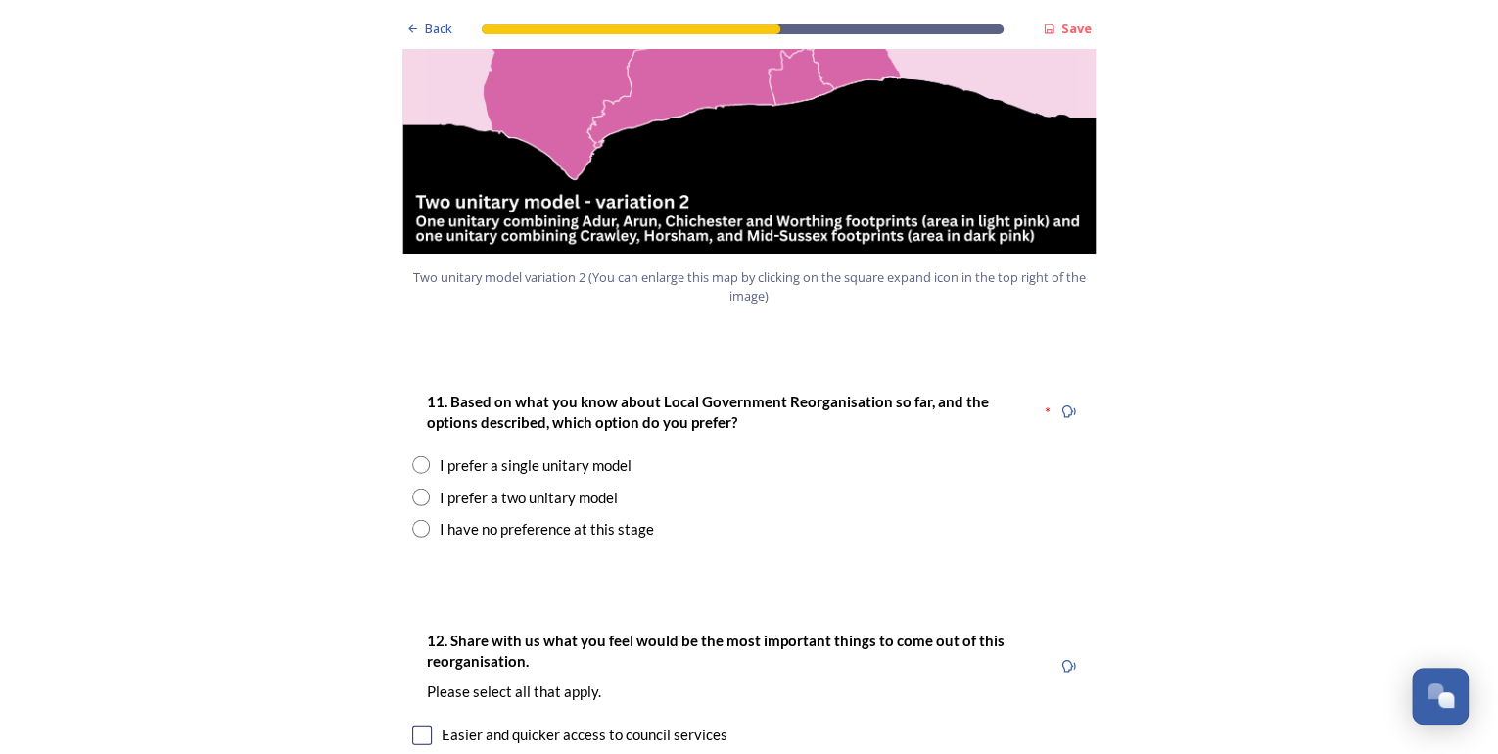
click at [412, 488] on input "radio" at bounding box center [421, 497] width 18 height 18
radio input "true"
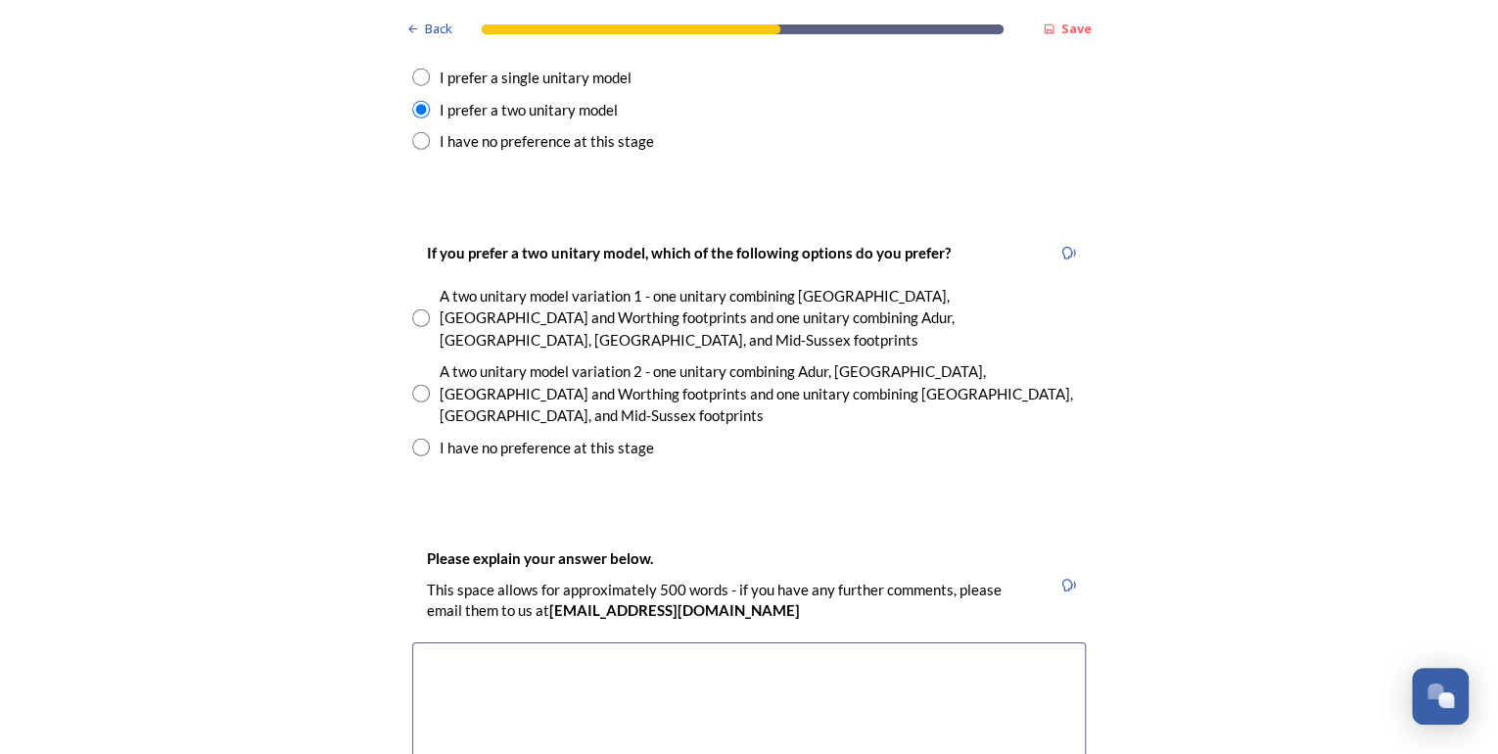
scroll to position [2741, 0]
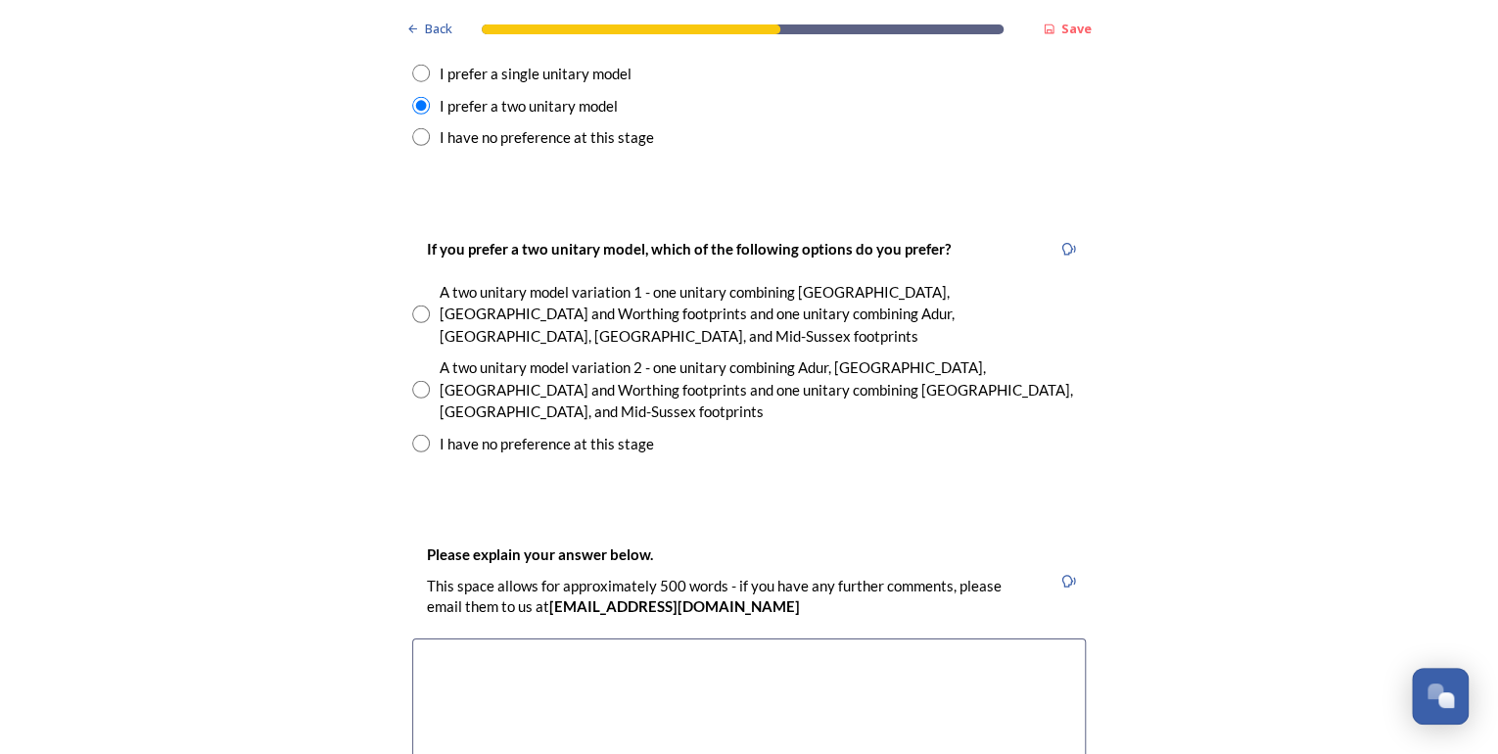
click at [412, 381] on input "radio" at bounding box center [421, 390] width 18 height 18
radio input "true"
click at [418, 305] on input "radio" at bounding box center [421, 314] width 18 height 18
radio input "true"
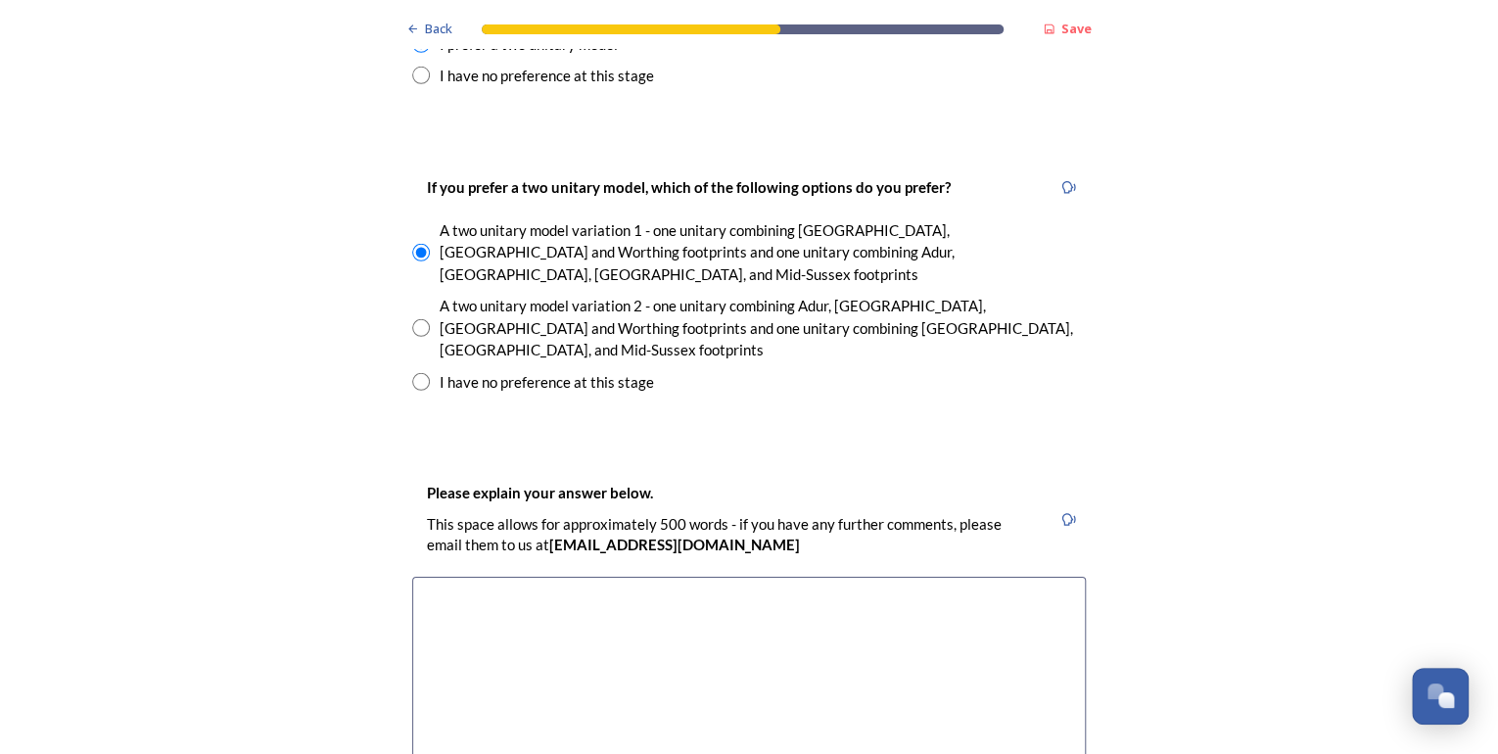
scroll to position [2897, 0]
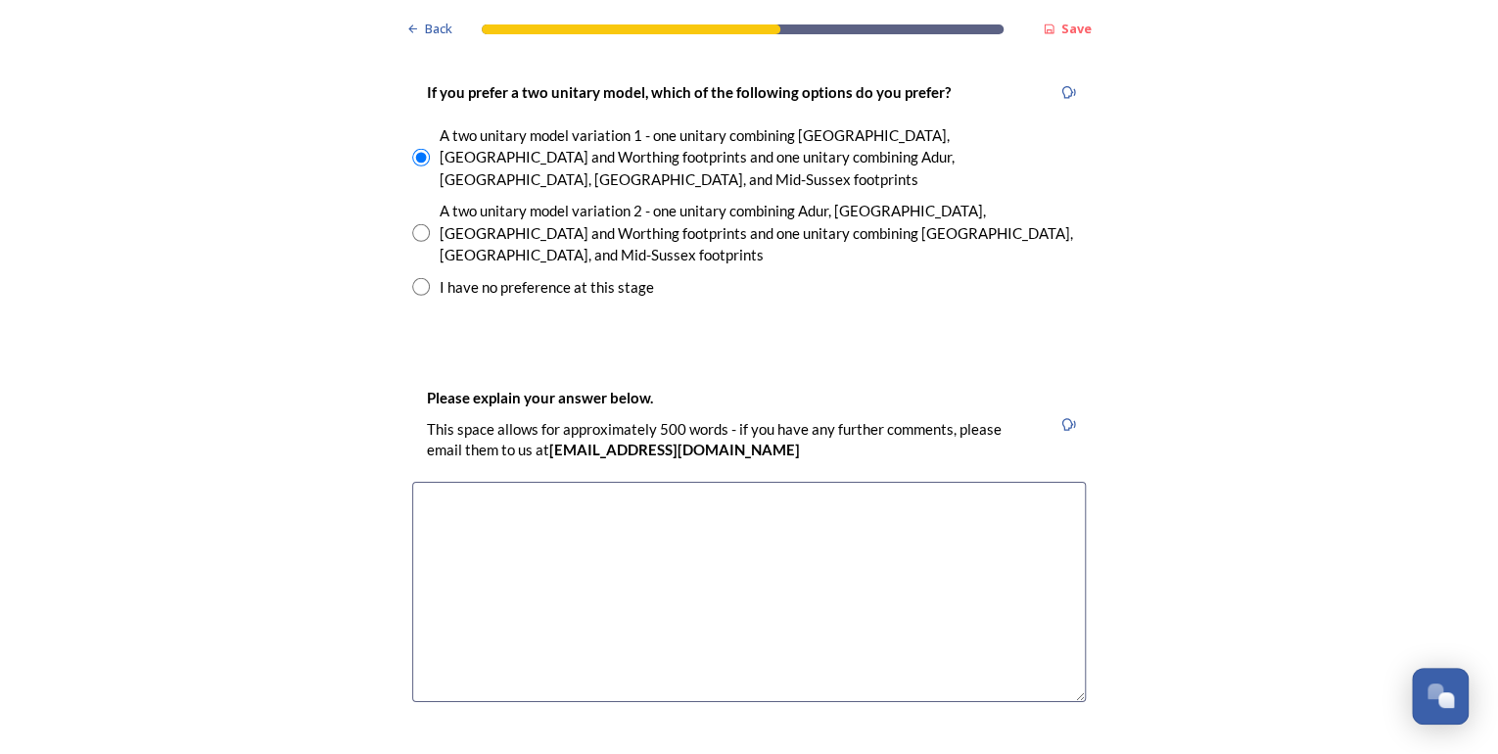
click at [459, 482] on textarea at bounding box center [748, 592] width 673 height 220
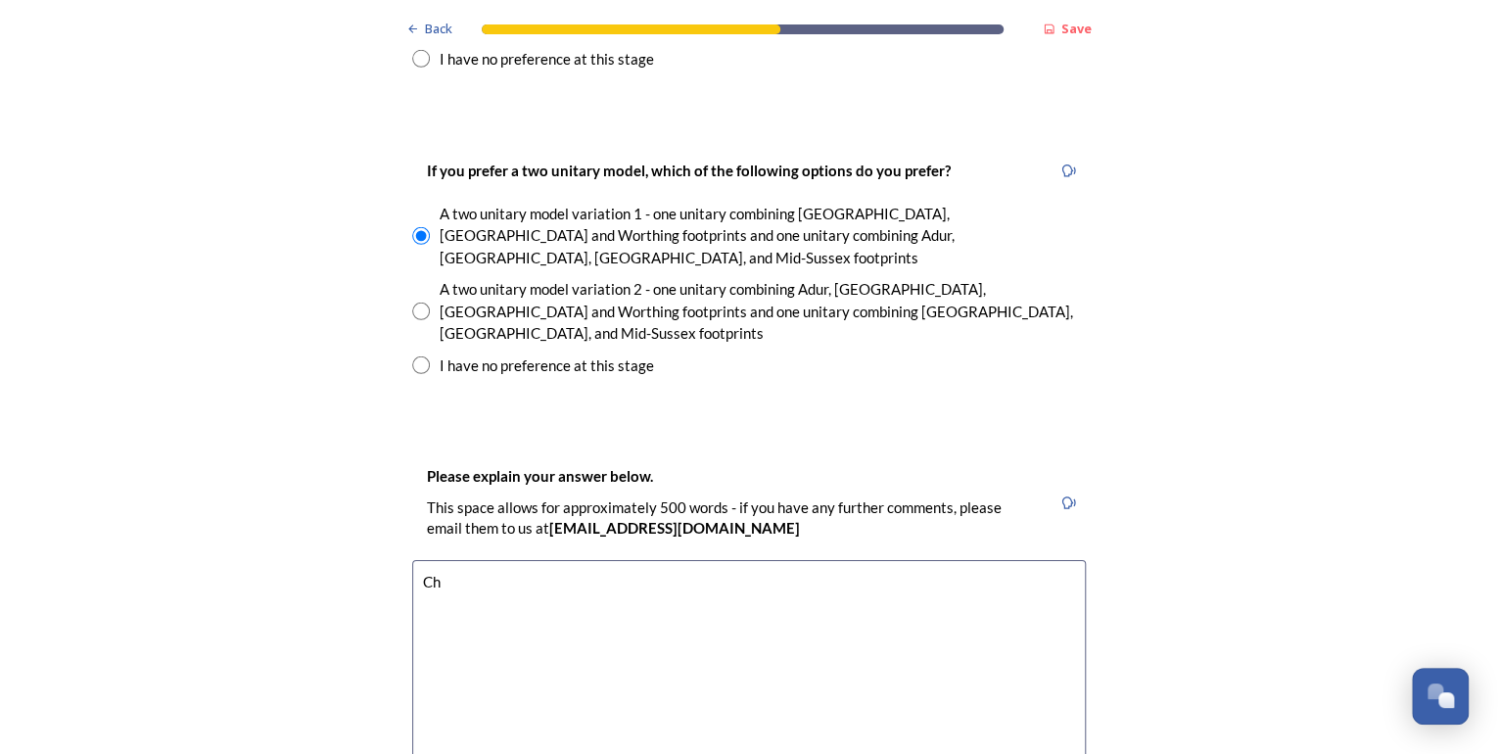
type textarea "C"
type textarea "A"
type textarea "M"
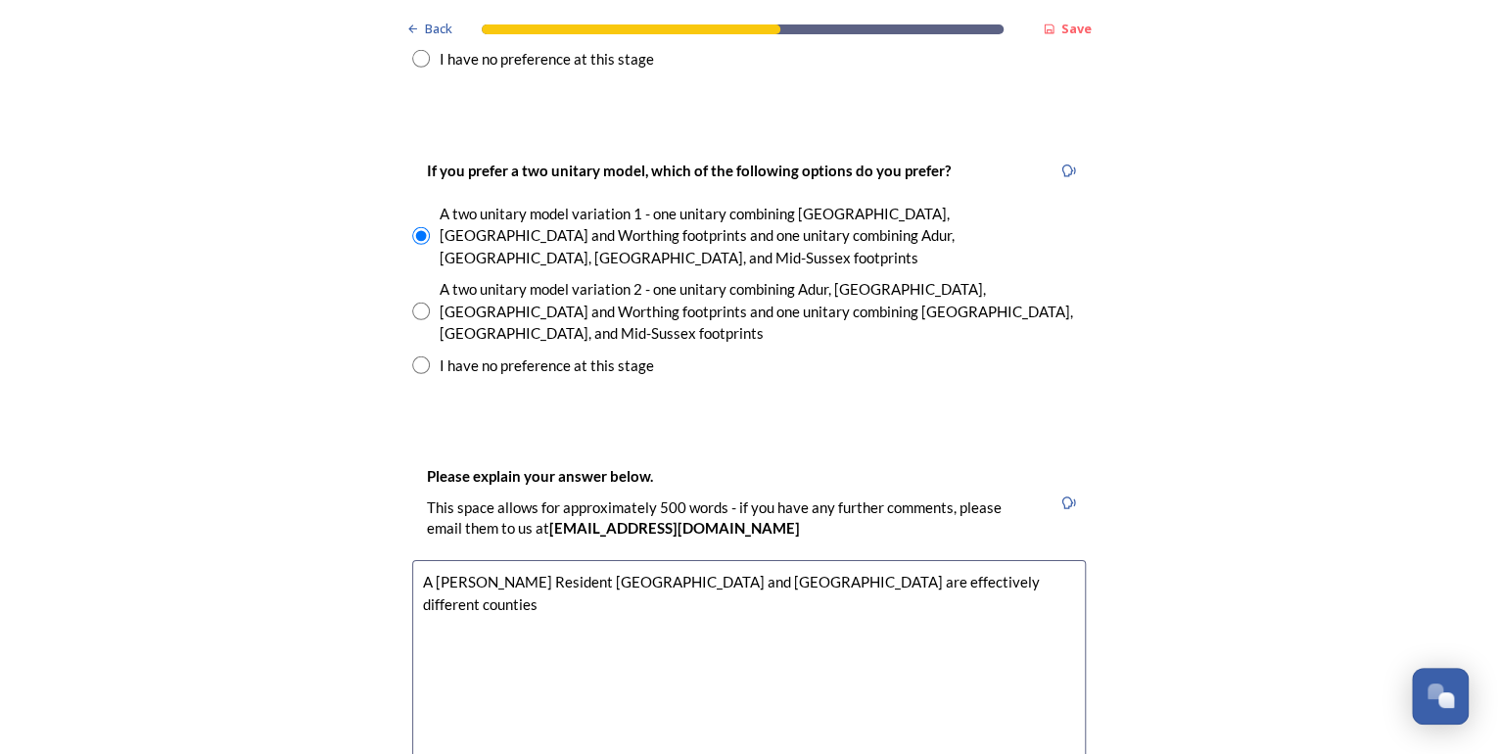
click at [897, 560] on textarea "A [PERSON_NAME] Resident [GEOGRAPHIC_DATA] and [GEOGRAPHIC_DATA] are effectivel…" at bounding box center [748, 670] width 673 height 220
click at [682, 560] on textarea "A [PERSON_NAME] Resident [GEOGRAPHIC_DATA] and [GEOGRAPHIC_DATA] are effectivel…" at bounding box center [748, 670] width 673 height 220
click at [419, 560] on textarea "A [PERSON_NAME] Resident [GEOGRAPHIC_DATA] and [GEOGRAPHIC_DATA] Councuk are ef…" at bounding box center [748, 670] width 673 height 220
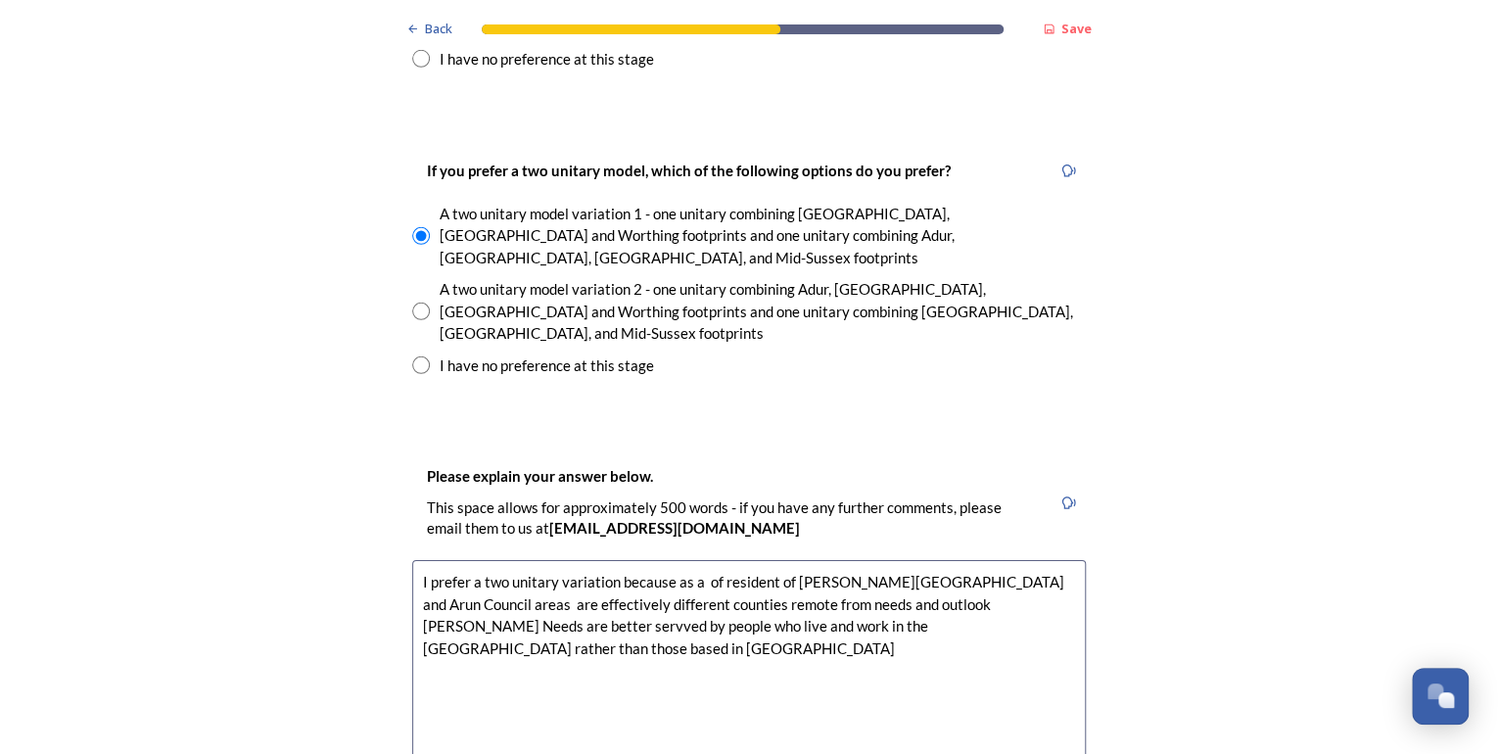
click at [462, 560] on textarea "I prefer a two unitary variation because as a of resident of [PERSON_NAME][GEOG…" at bounding box center [748, 670] width 673 height 220
click at [567, 560] on textarea "A two unitary variation because as a of resident of [PERSON_NAME][GEOGRAPHIC_DA…" at bounding box center [748, 670] width 673 height 220
click at [883, 560] on textarea "A two unitary variation is preferable because as a of resident of [PERSON_NAME]…" at bounding box center [748, 670] width 673 height 220
click at [1019, 560] on textarea "A two unitary variation is preferable because as a of resident of [GEOGRAPHIC_D…" at bounding box center [748, 670] width 673 height 220
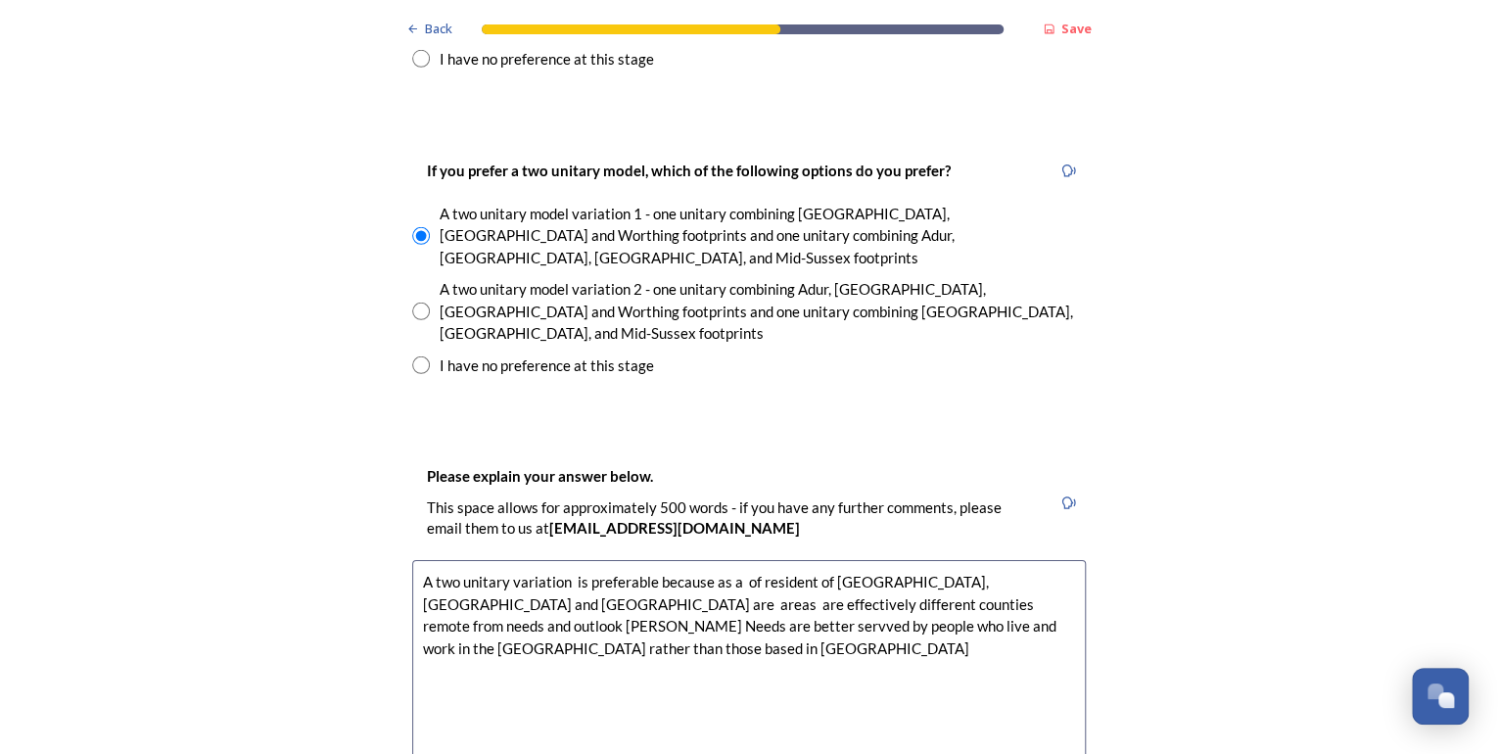
click at [667, 560] on textarea "A two unitary variation is preferable because as a of resident of [GEOGRAPHIC_D…" at bounding box center [748, 670] width 673 height 220
click at [996, 560] on textarea "A two unitary variation is preferable because as a of resident of [GEOGRAPHIC_D…" at bounding box center [748, 670] width 673 height 220
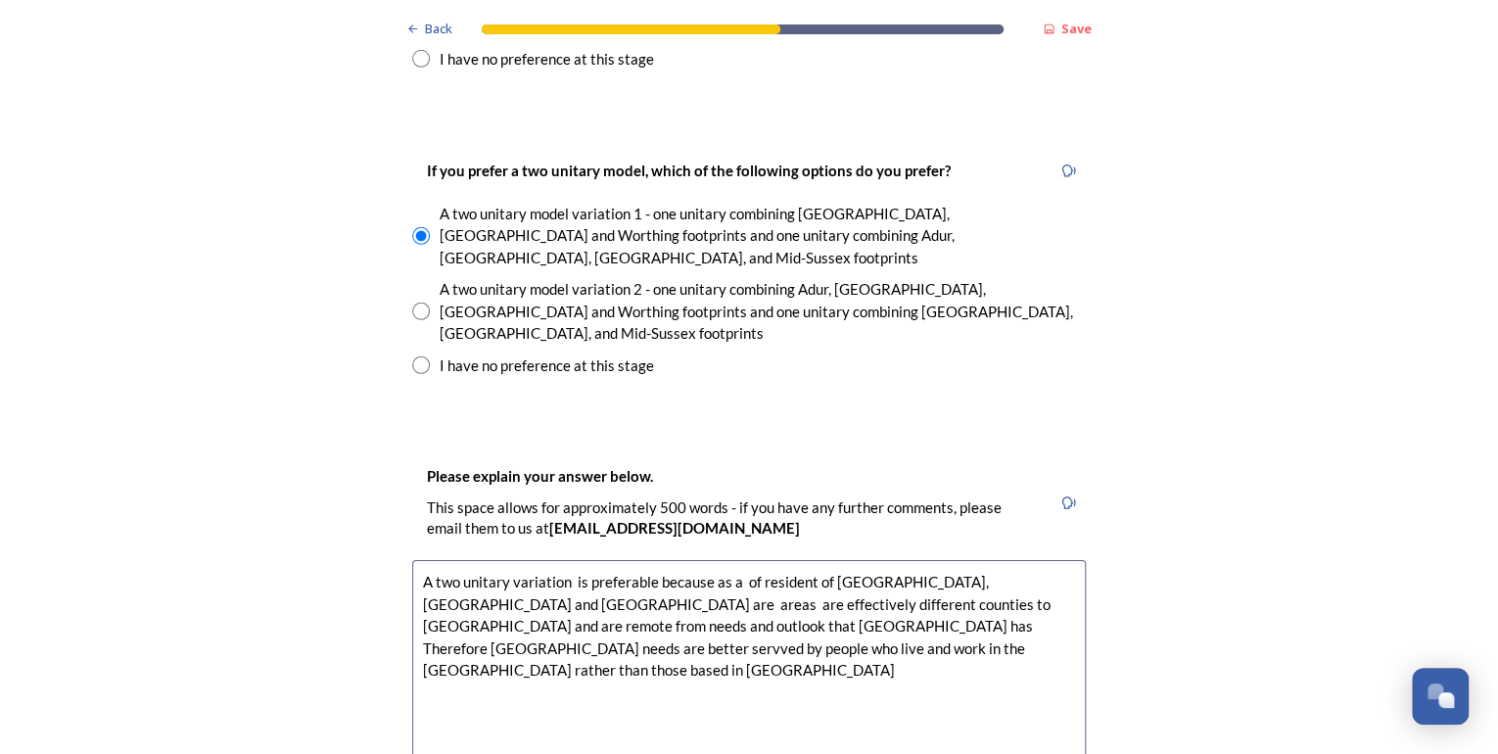
click at [759, 560] on textarea "A two unitary variation is preferable because as a of resident of [GEOGRAPHIC_D…" at bounding box center [748, 670] width 673 height 220
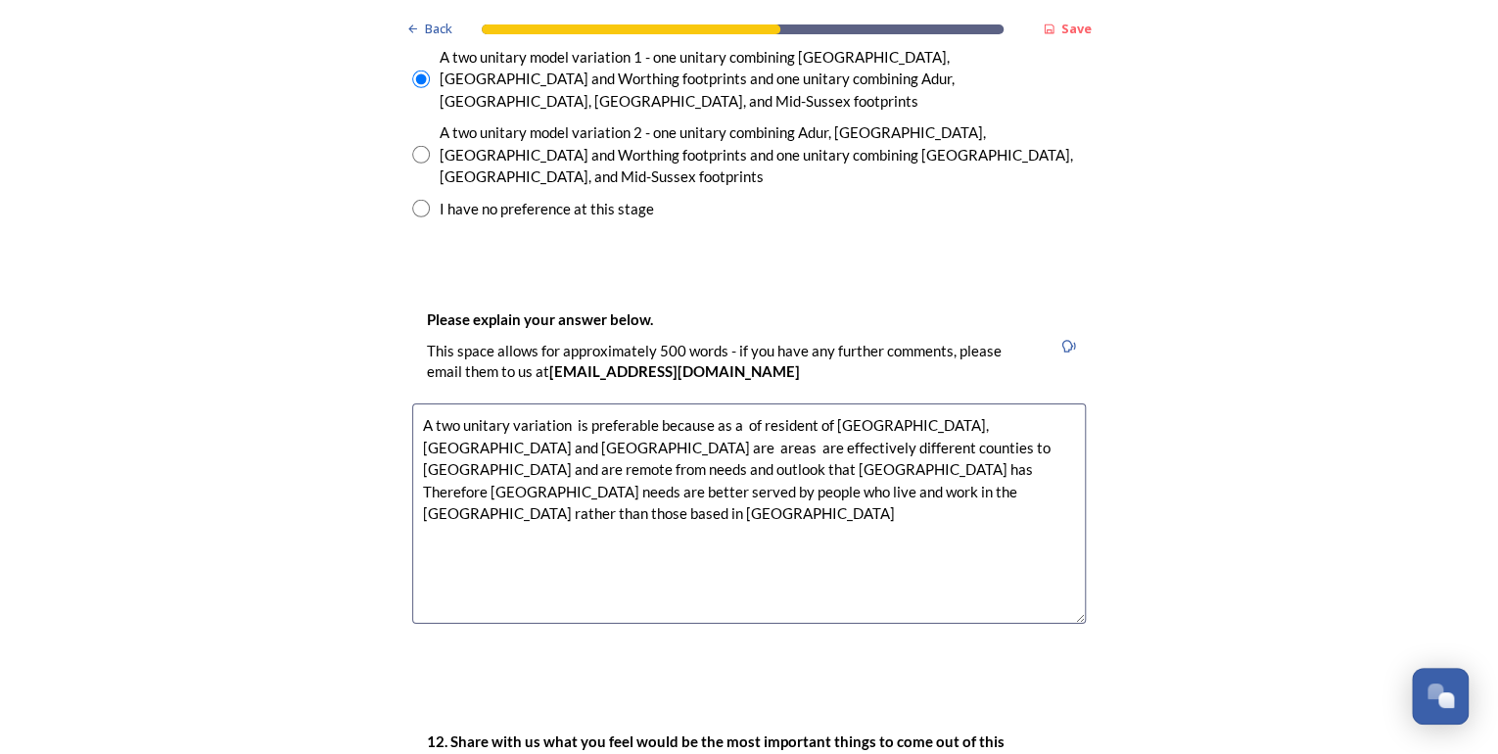
scroll to position [3367, 0]
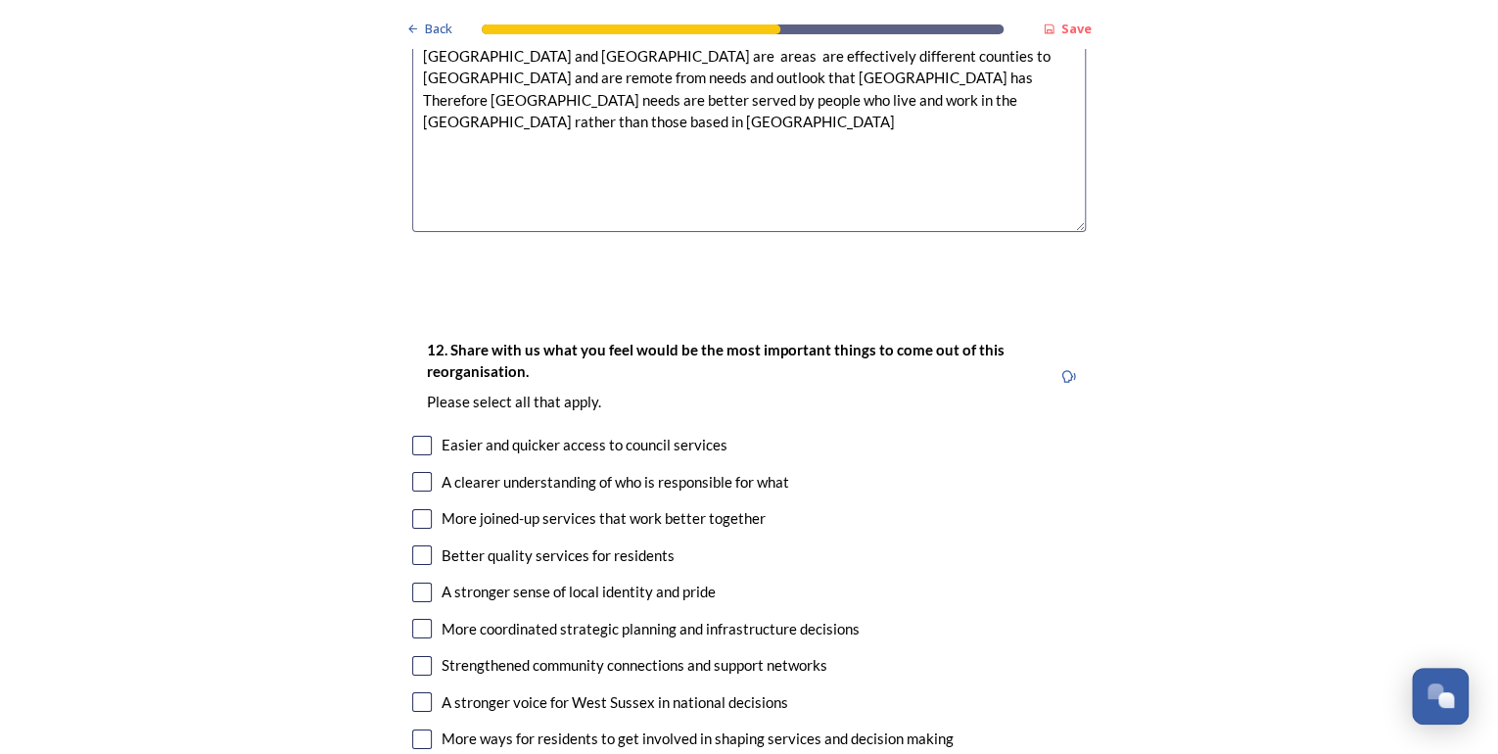
type textarea "A two unitary variation is preferable because as a of resident of [GEOGRAPHIC_D…"
click at [414, 436] on input "checkbox" at bounding box center [422, 446] width 20 height 20
checkbox input "true"
click at [418, 472] on input "checkbox" at bounding box center [422, 482] width 20 height 20
checkbox input "true"
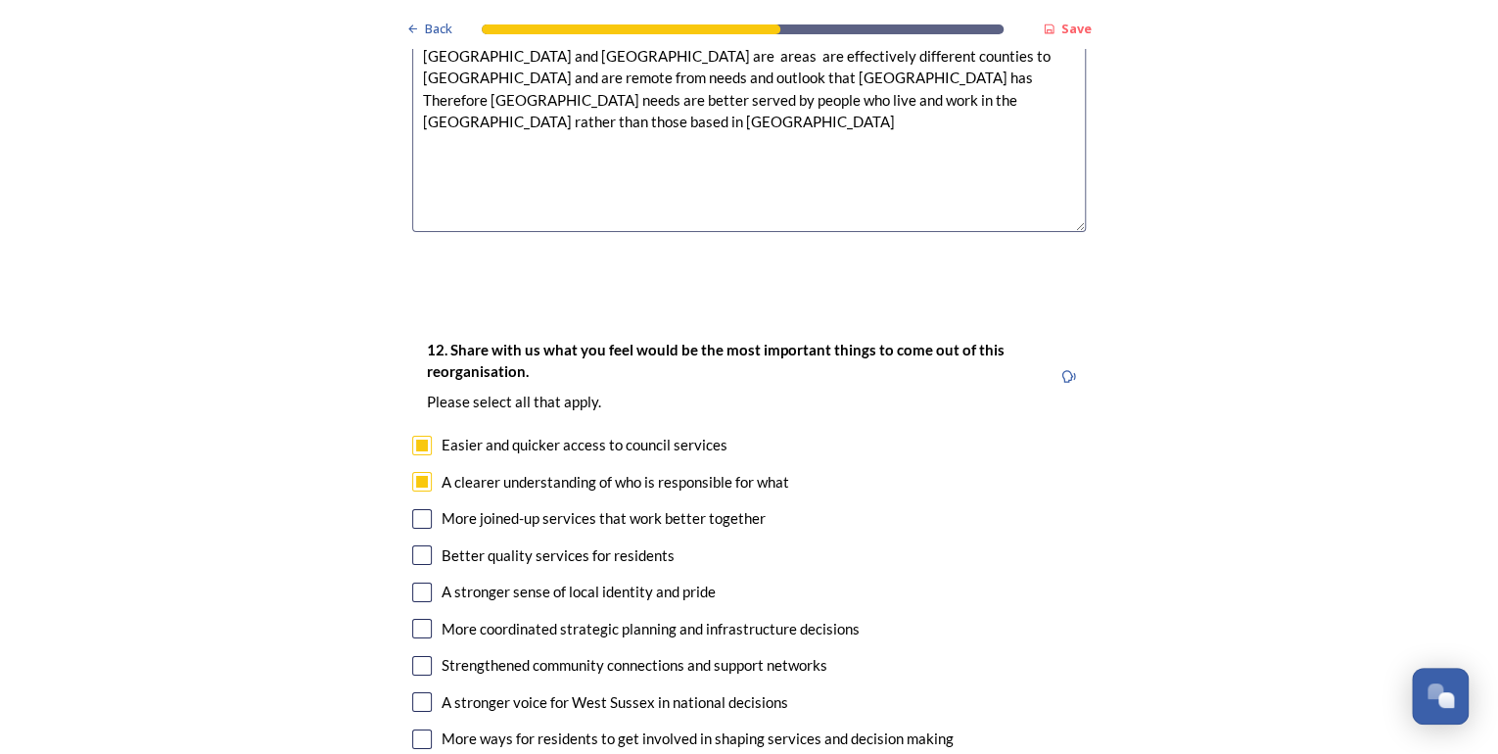
click at [421, 509] on input "checkbox" at bounding box center [422, 519] width 20 height 20
checkbox input "true"
click at [416, 545] on input "checkbox" at bounding box center [422, 555] width 20 height 20
checkbox input "true"
click at [417, 582] on input "checkbox" at bounding box center [422, 592] width 20 height 20
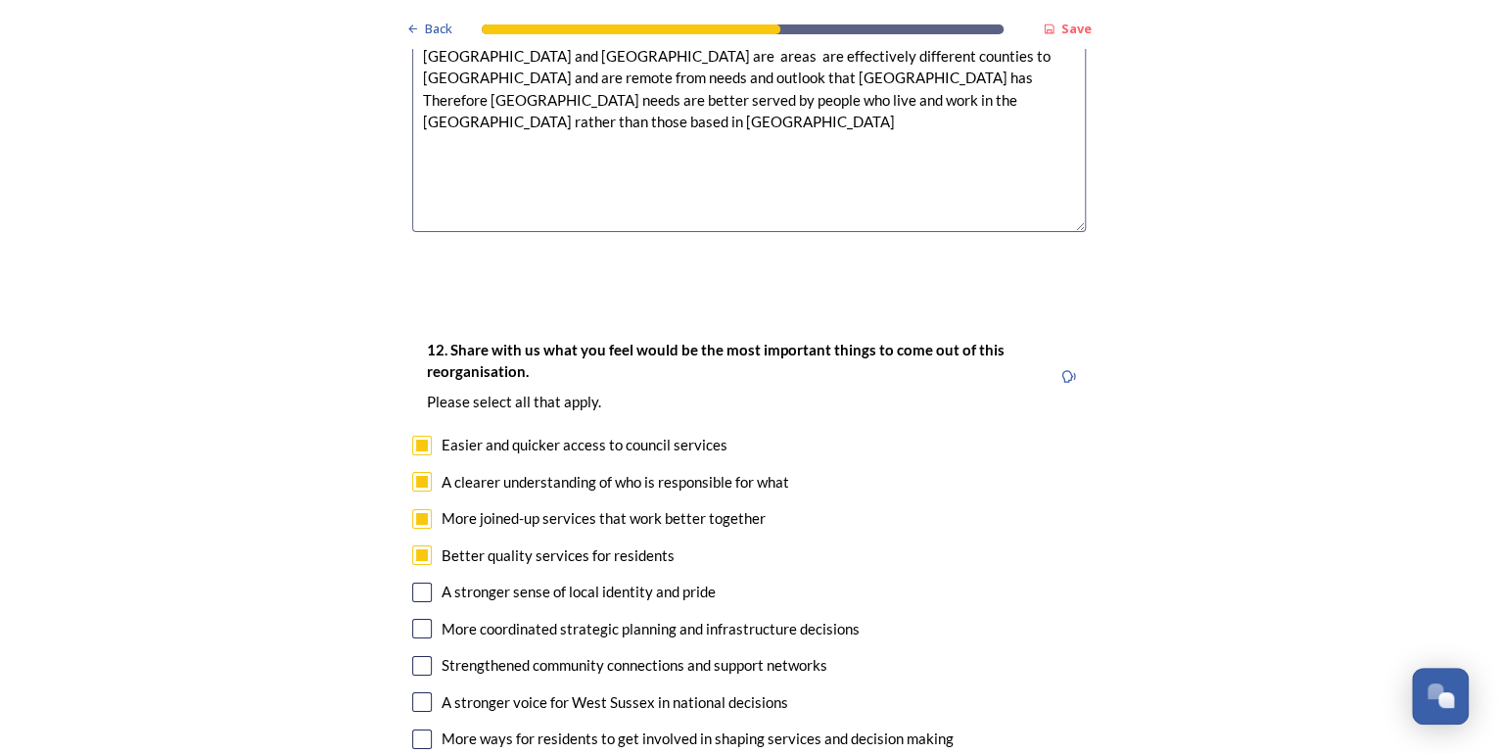
checkbox input "true"
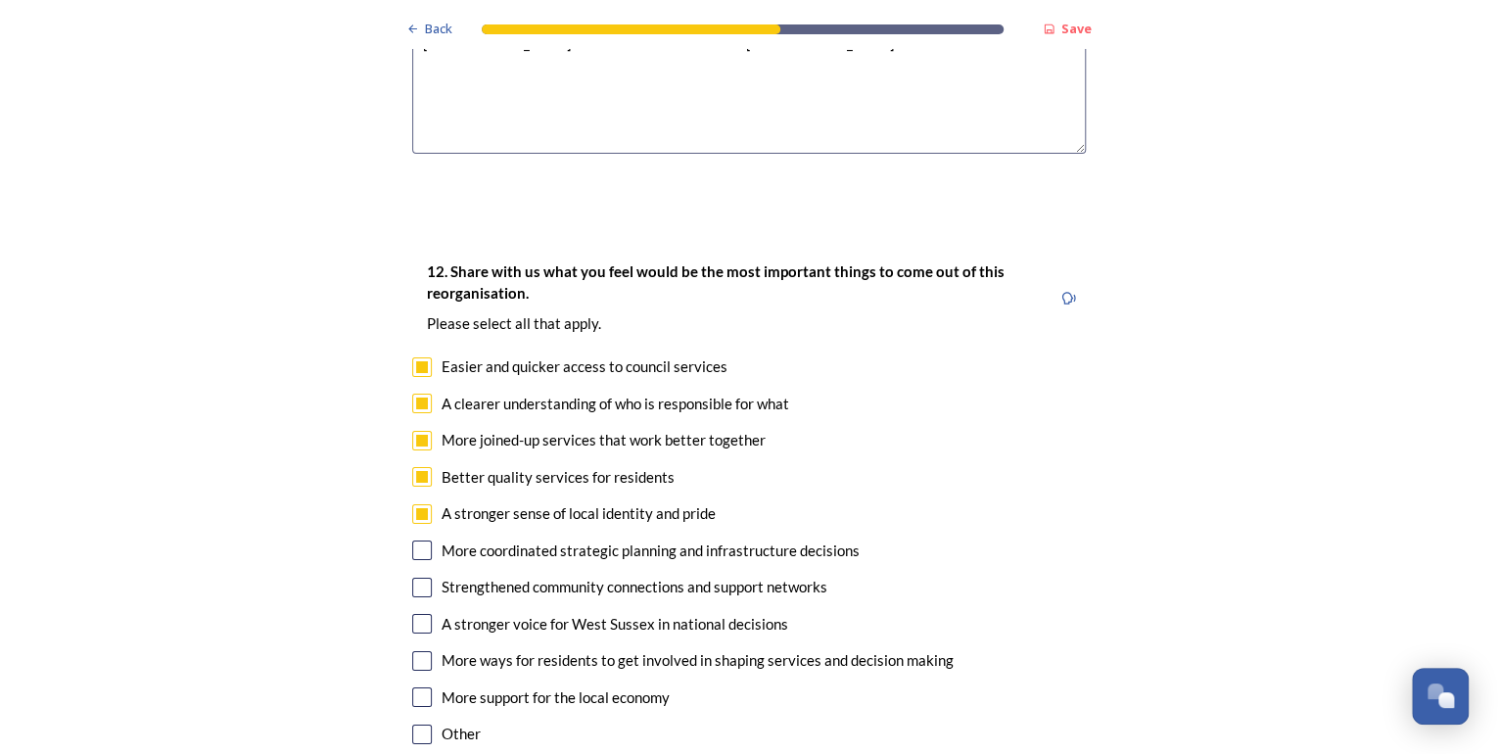
click at [419, 577] on input "checkbox" at bounding box center [422, 587] width 20 height 20
checkbox input "true"
click at [412, 687] on input "checkbox" at bounding box center [422, 697] width 20 height 20
checkbox input "true"
click at [415, 540] on input "checkbox" at bounding box center [422, 550] width 20 height 20
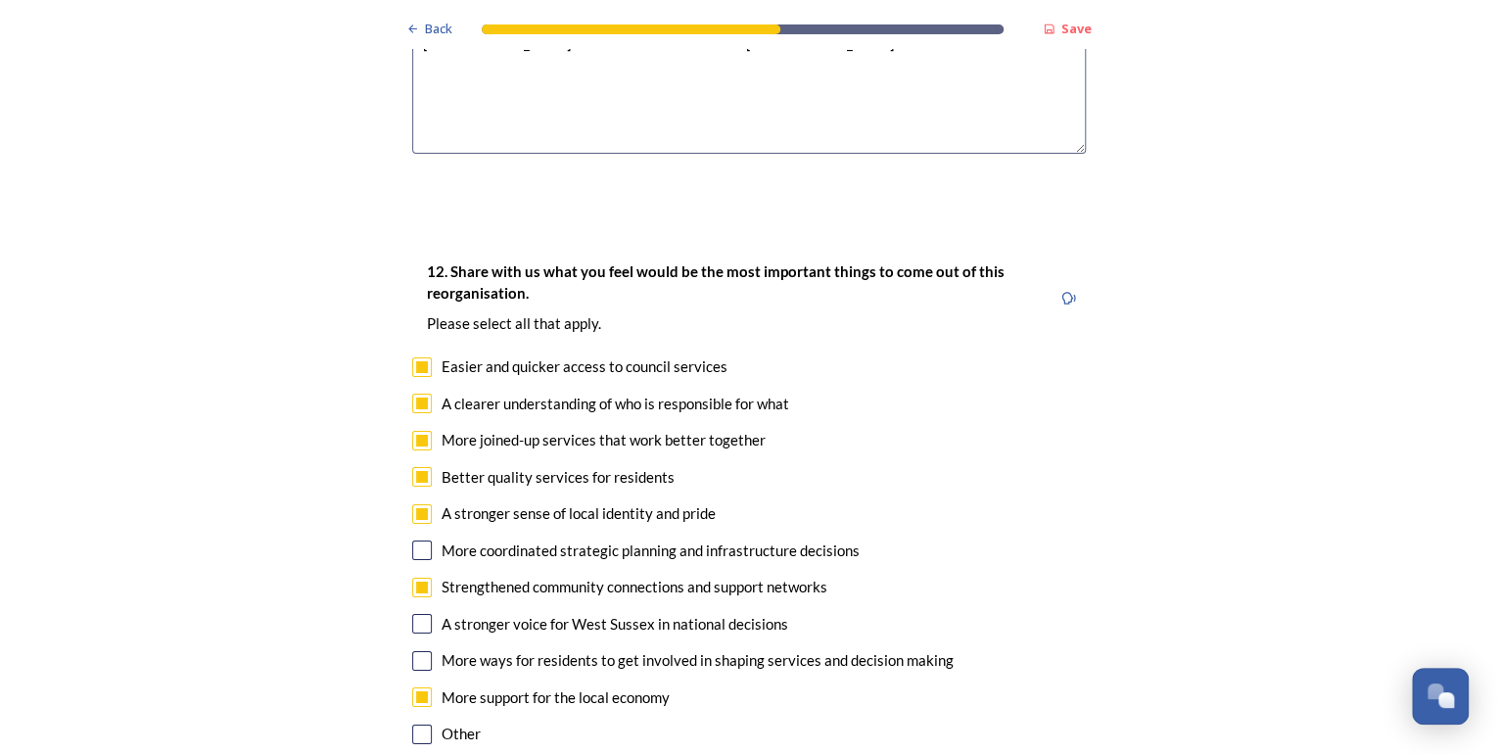
checkbox input "true"
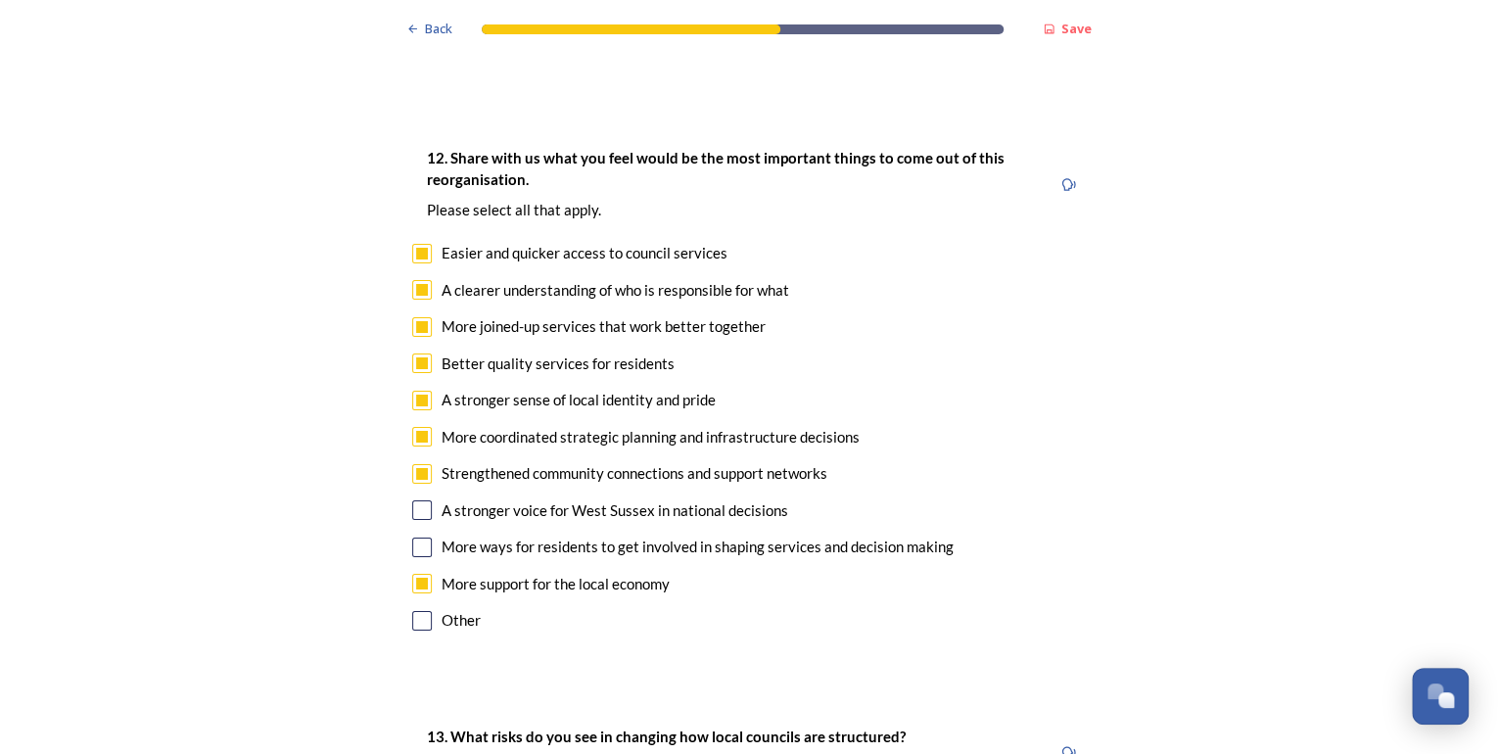
scroll to position [3837, 0]
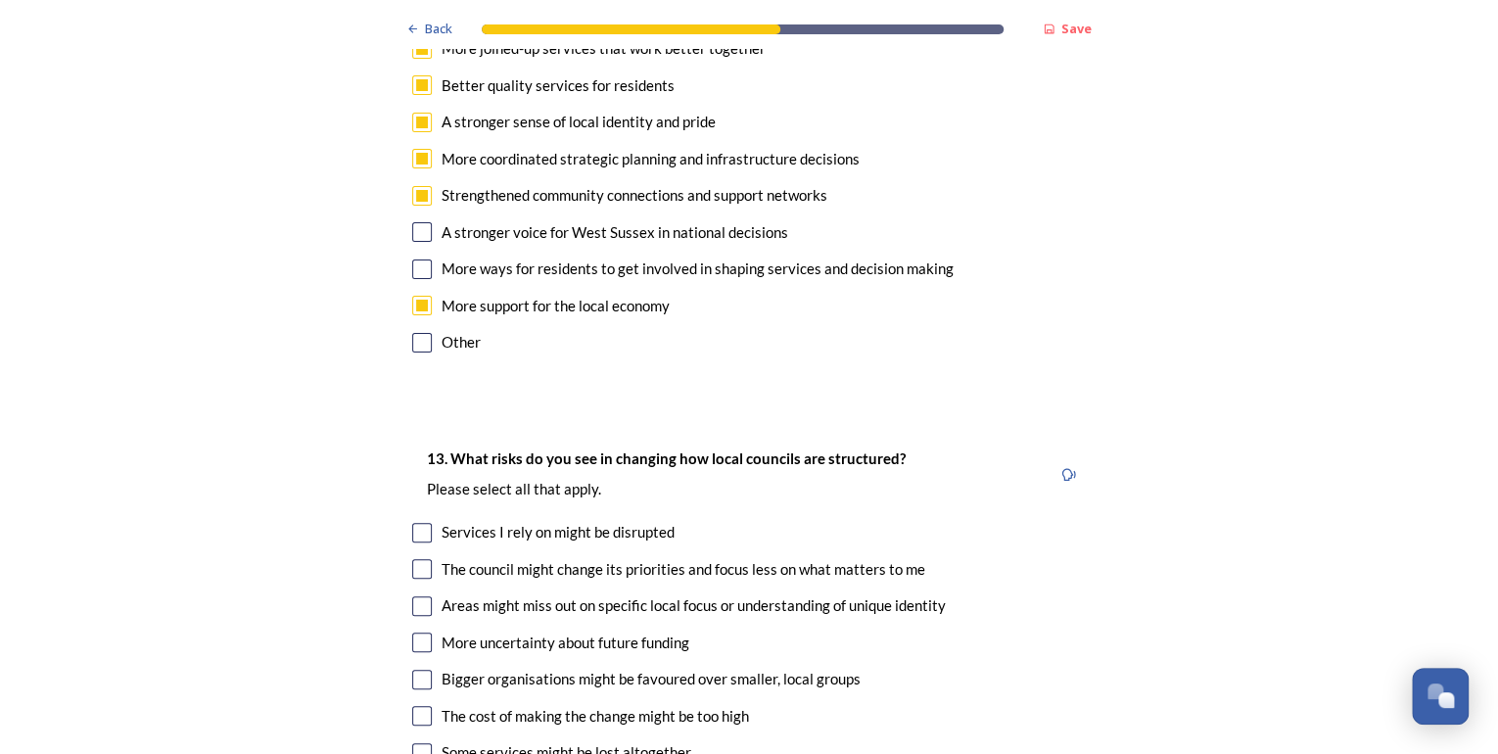
click at [415, 523] on input "checkbox" at bounding box center [422, 533] width 20 height 20
checkbox input "true"
click at [417, 559] on input "checkbox" at bounding box center [422, 569] width 20 height 20
checkbox input "true"
click at [418, 596] on input "checkbox" at bounding box center [422, 606] width 20 height 20
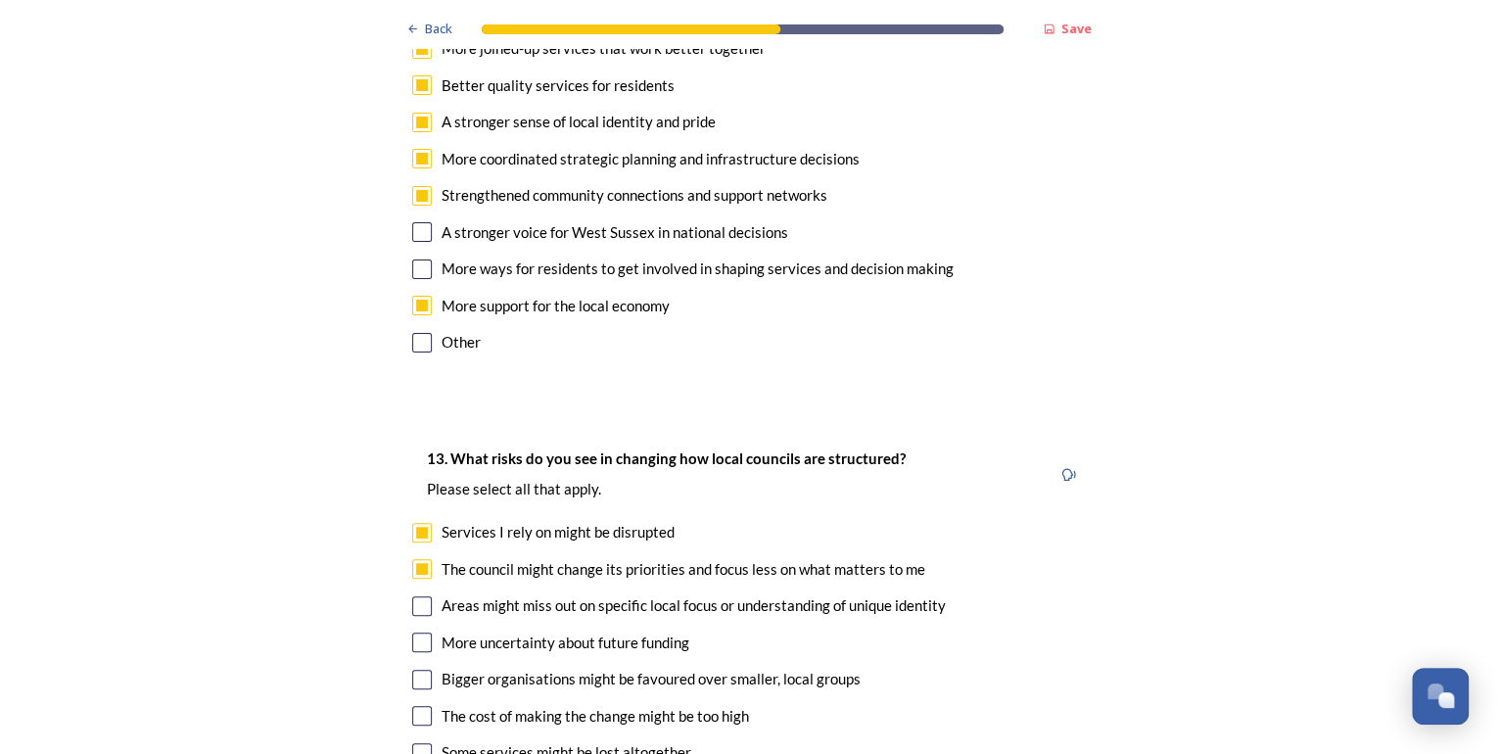
checkbox input "true"
click at [413, 743] on input "checkbox" at bounding box center [422, 753] width 20 height 20
checkbox input "true"
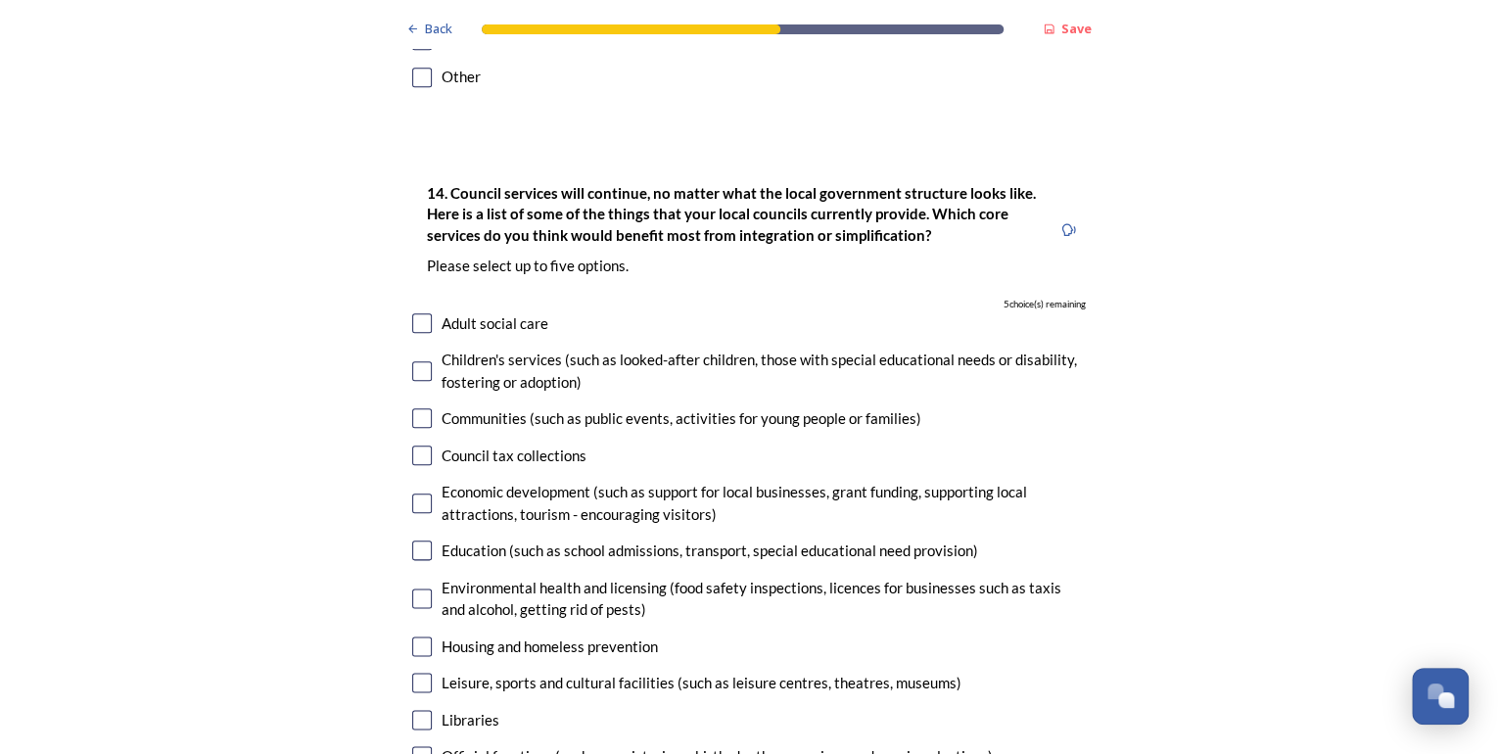
scroll to position [4620, 0]
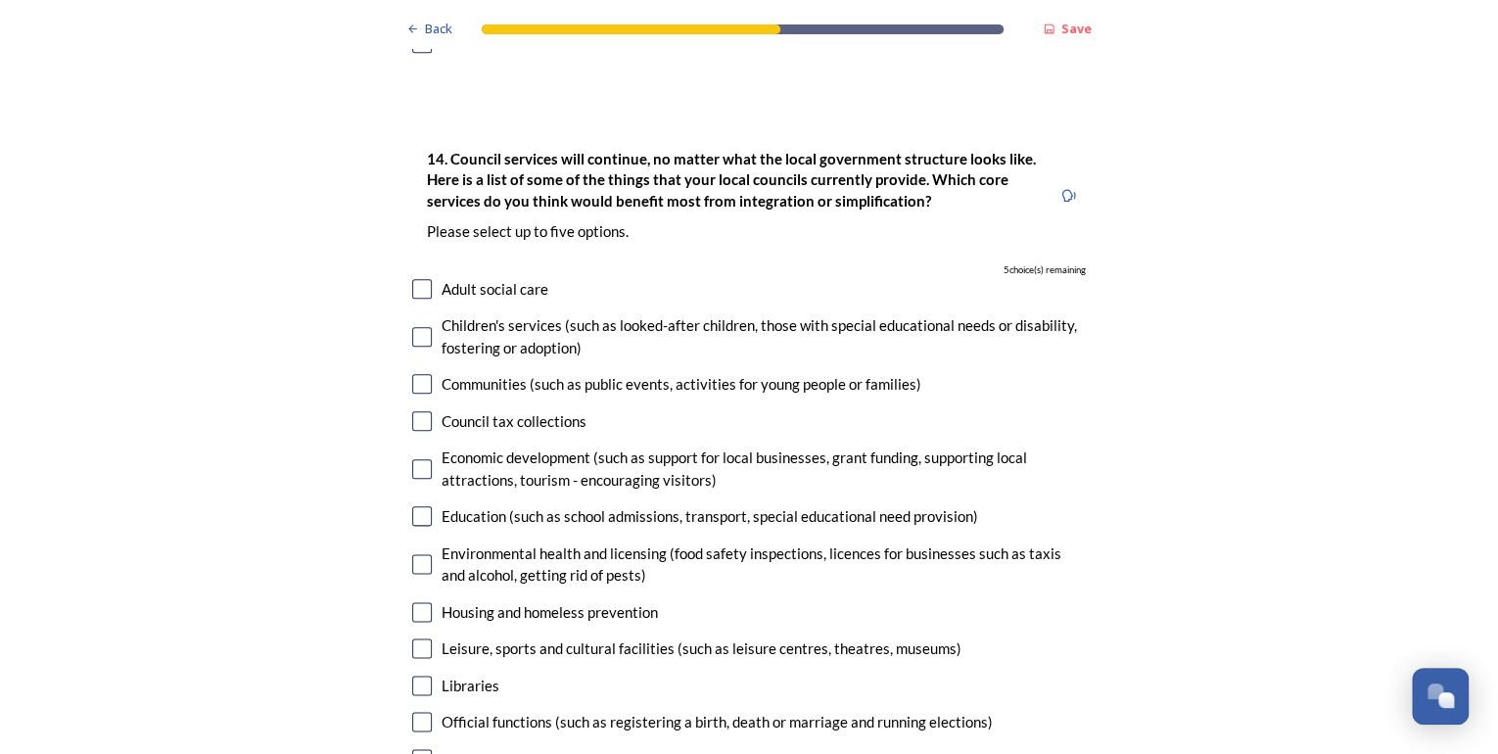
click at [418, 459] on input "checkbox" at bounding box center [422, 469] width 20 height 20
checkbox input "true"
click at [423, 675] on input "checkbox" at bounding box center [422, 685] width 20 height 20
checkbox input "true"
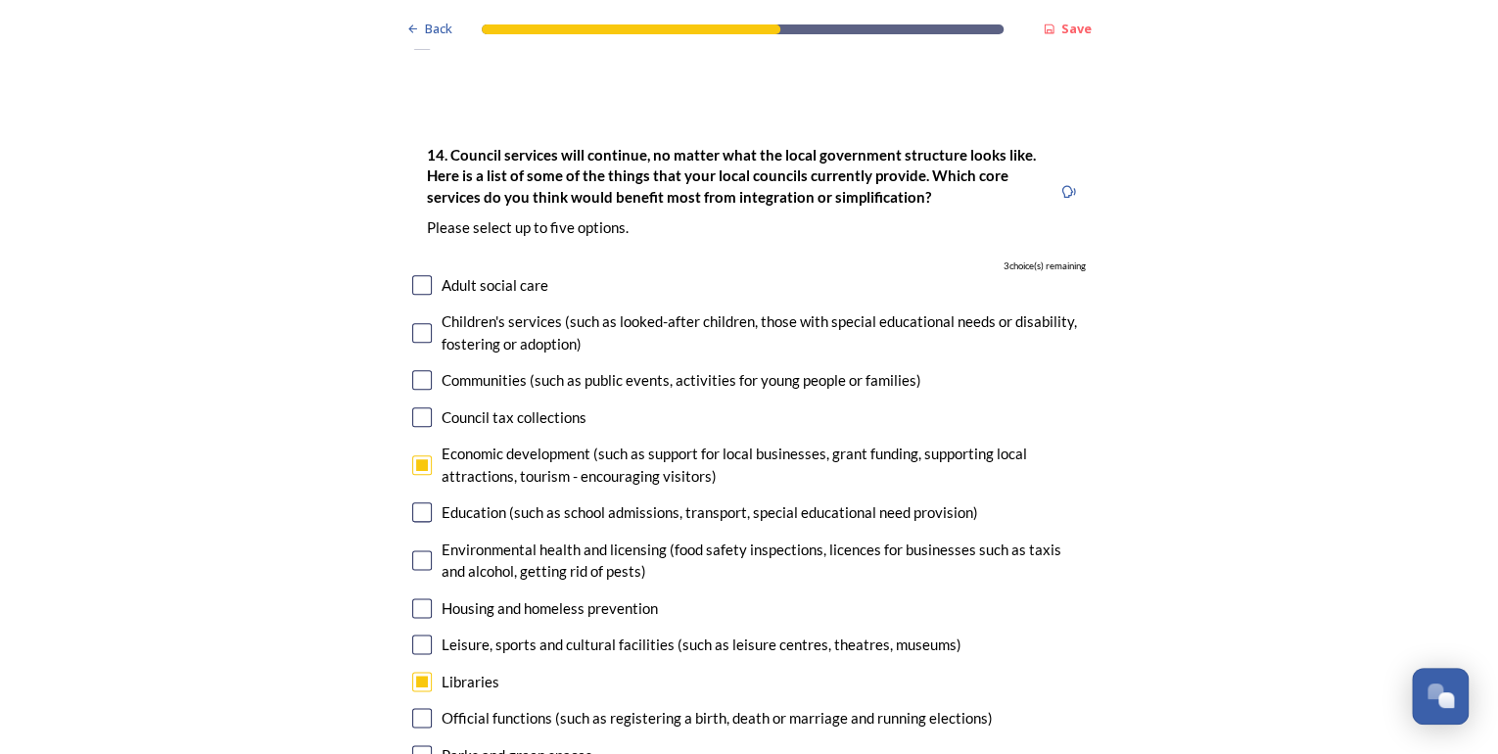
scroll to position [4463, 0]
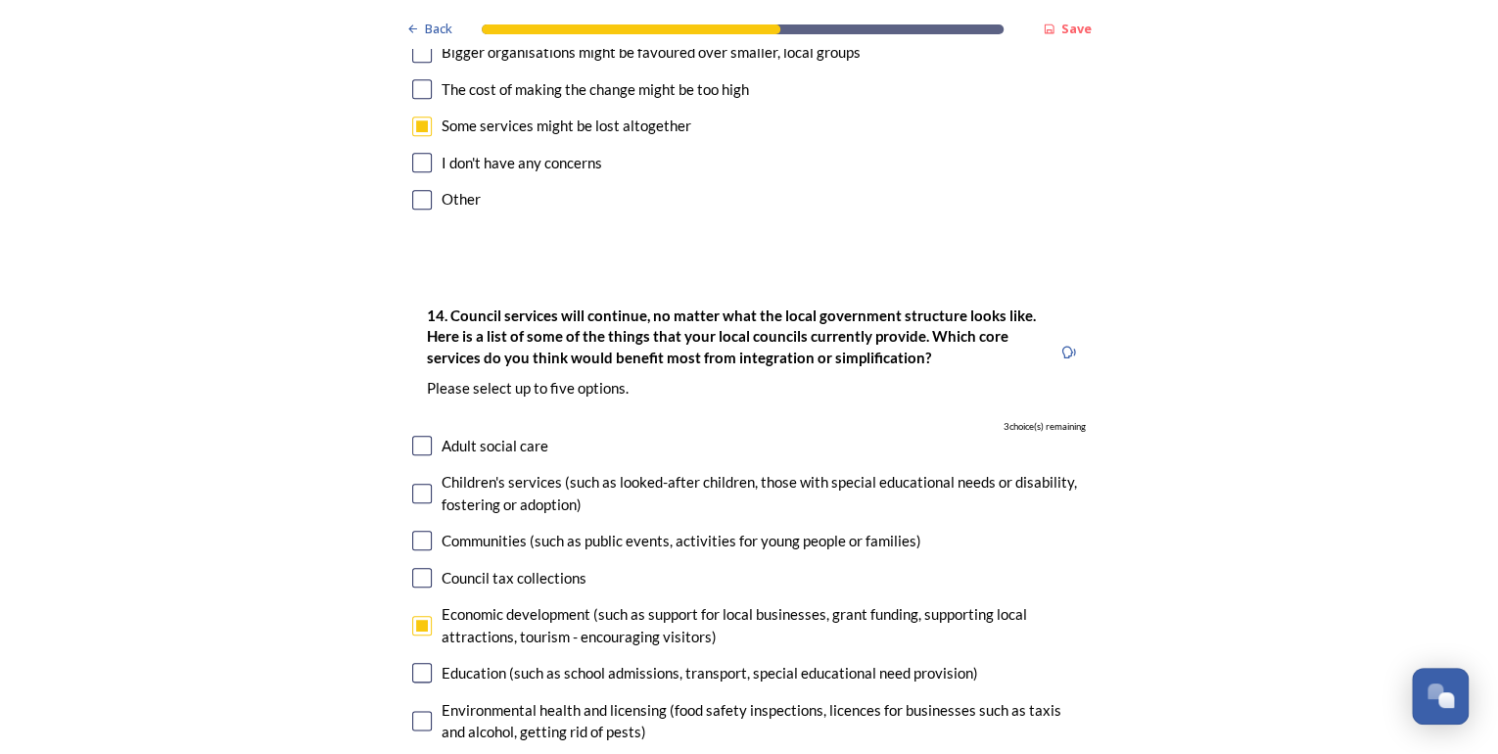
click at [416, 484] on input "checkbox" at bounding box center [422, 494] width 20 height 20
checkbox input "true"
click at [474, 435] on div "Adult social care" at bounding box center [494, 446] width 107 height 23
checkbox input "true"
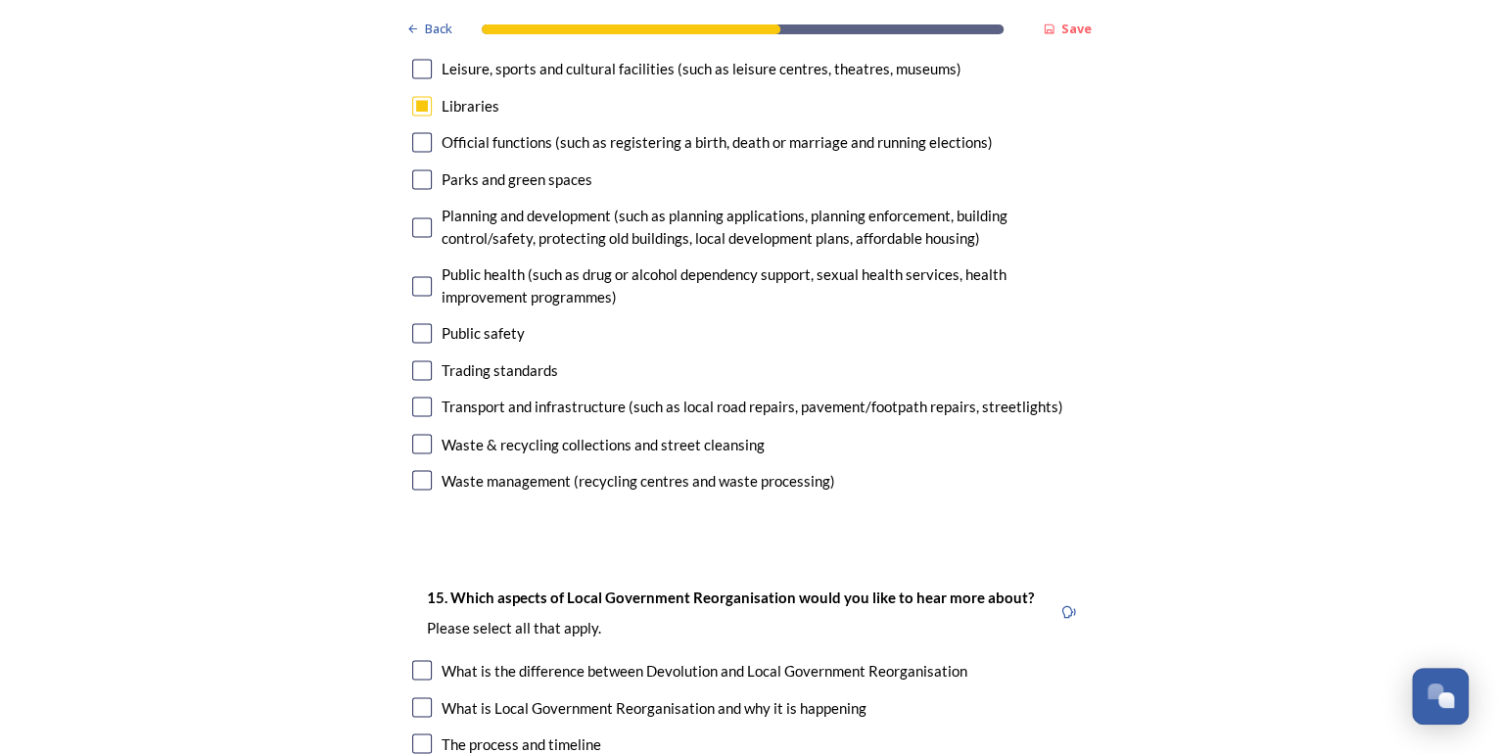
scroll to position [5403, 0]
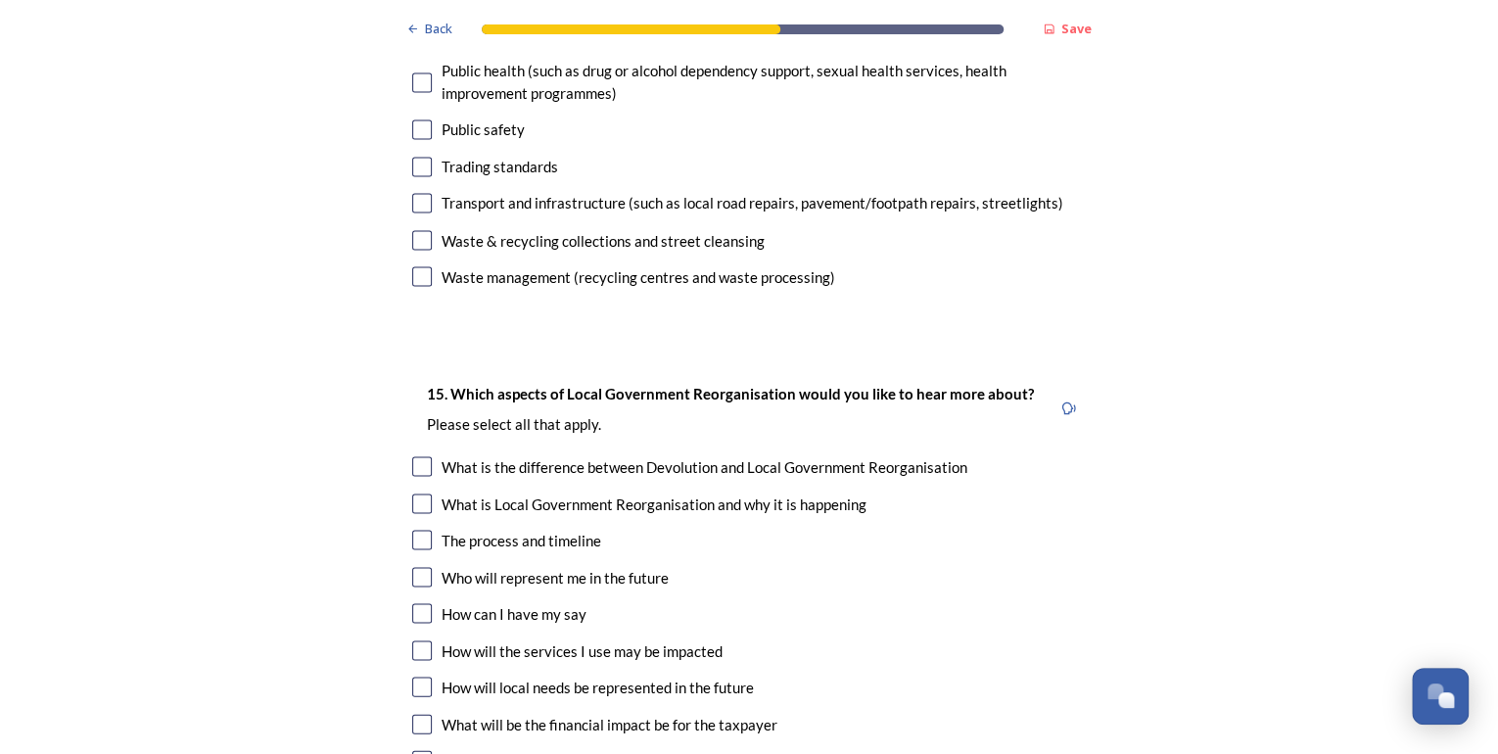
click at [423, 530] on input "checkbox" at bounding box center [422, 540] width 20 height 20
checkbox input "true"
click at [416, 603] on input "checkbox" at bounding box center [422, 613] width 20 height 20
checkbox input "true"
click at [412, 676] on input "checkbox" at bounding box center [422, 686] width 20 height 20
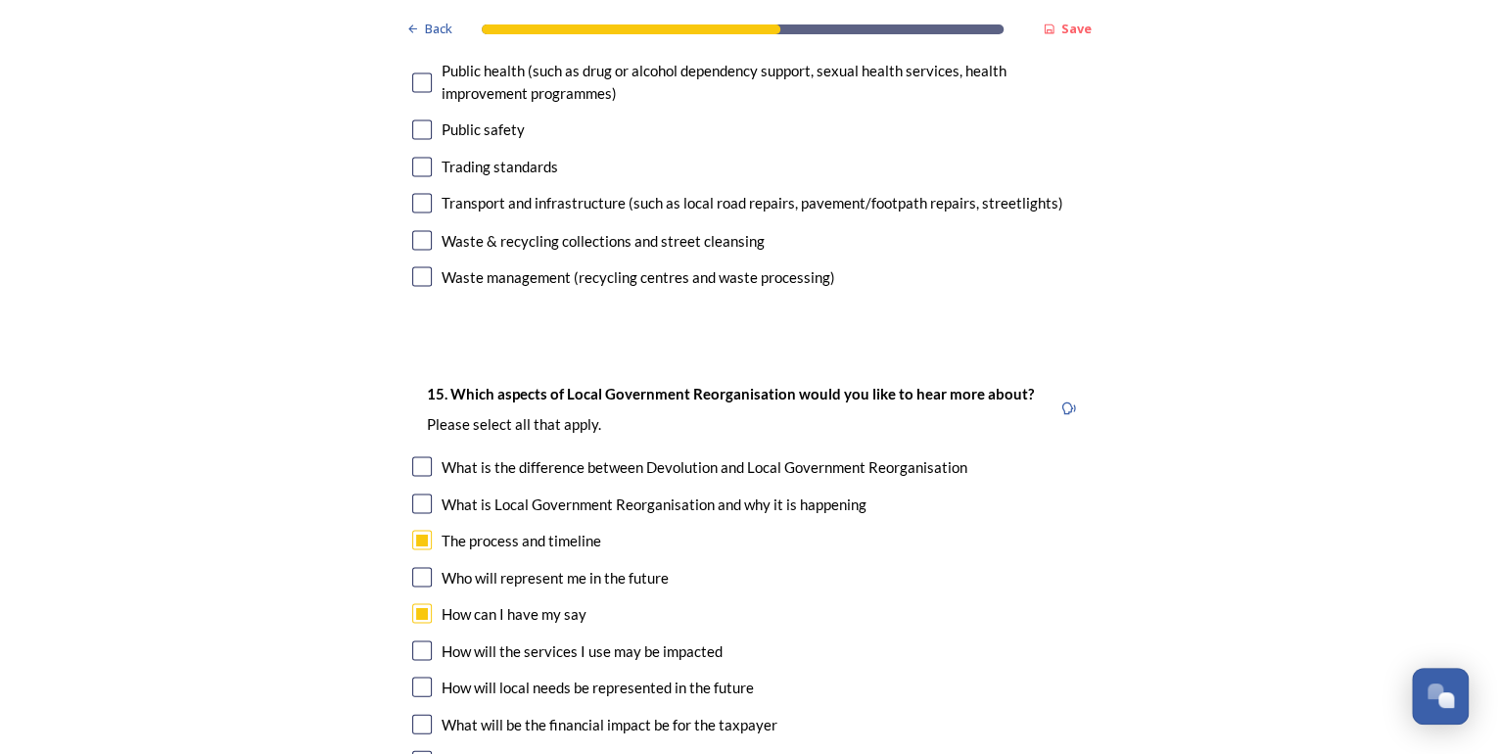
checkbox input "true"
click at [416, 750] on input "checkbox" at bounding box center [422, 760] width 20 height 20
checkbox input "true"
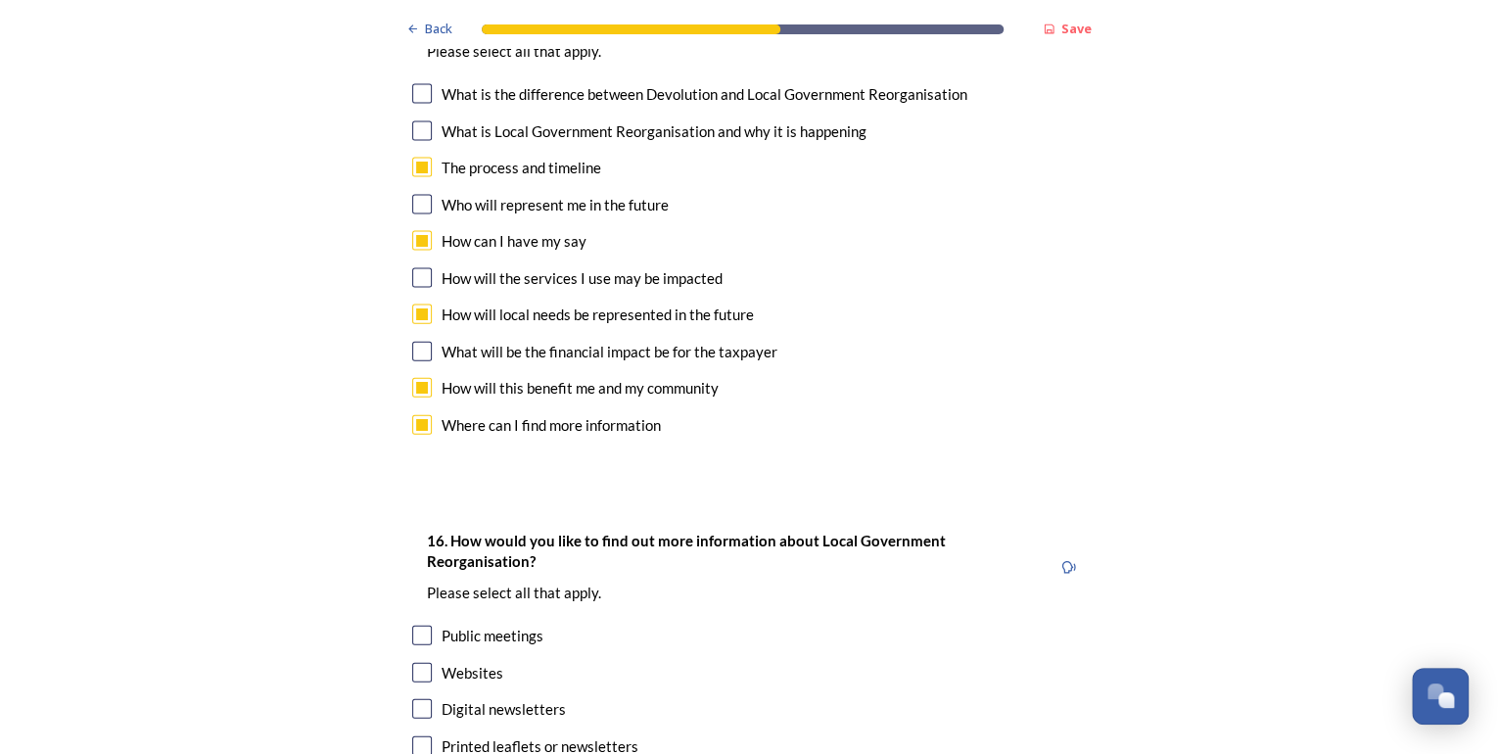
scroll to position [5951, 0]
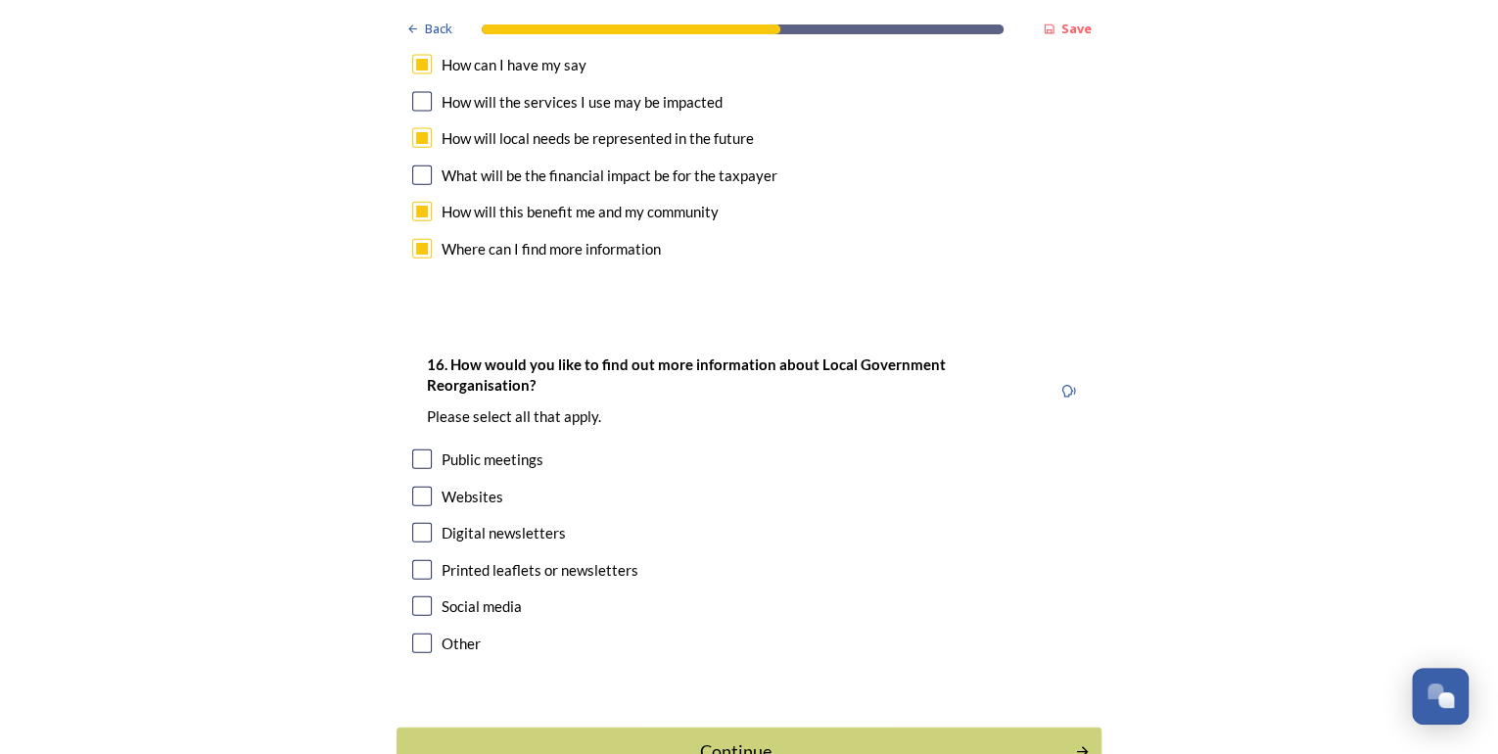
click at [413, 449] on input "checkbox" at bounding box center [422, 459] width 20 height 20
checkbox input "true"
click at [412, 486] on input "checkbox" at bounding box center [422, 496] width 20 height 20
checkbox input "true"
click at [425, 596] on input "checkbox" at bounding box center [422, 606] width 20 height 20
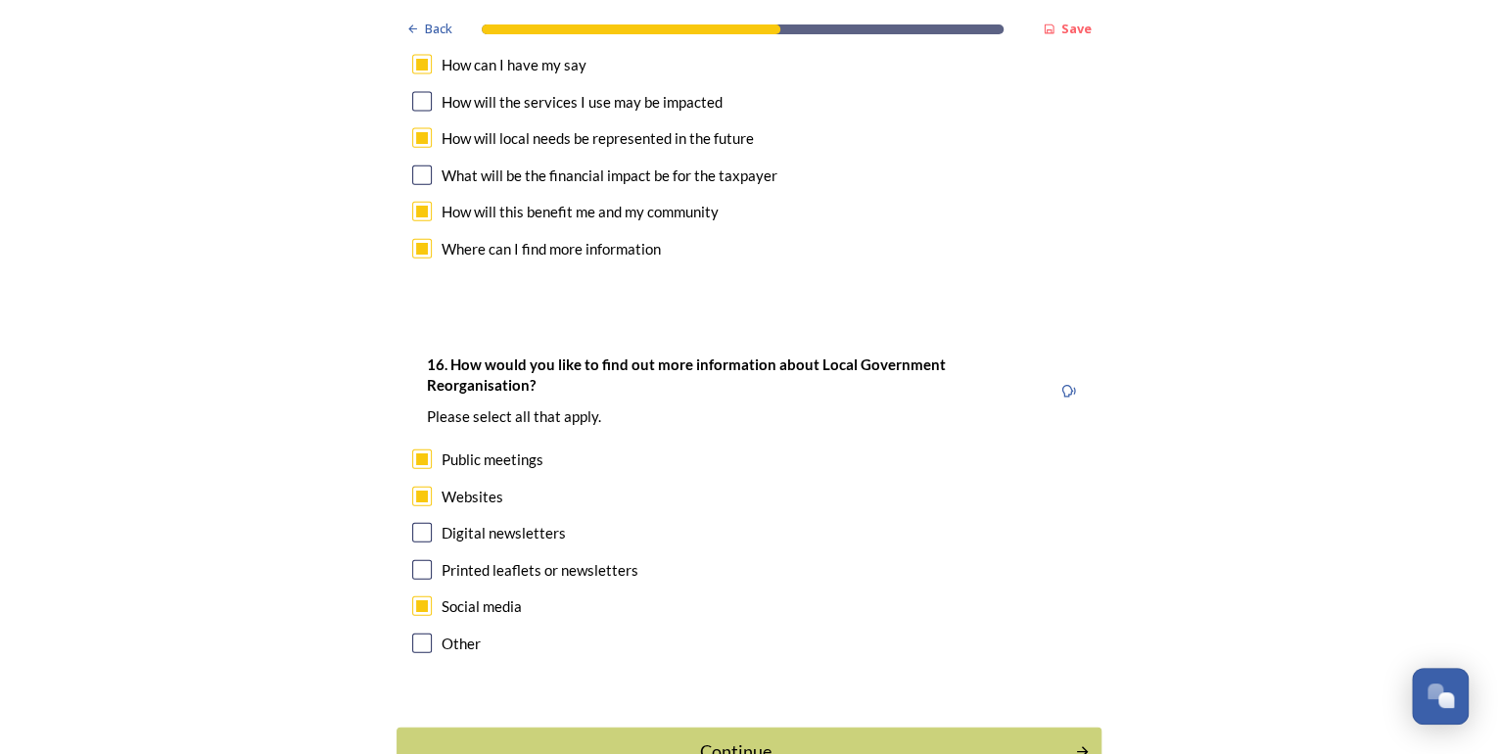
click at [416, 596] on input "checkbox" at bounding box center [422, 606] width 20 height 20
checkbox input "false"
click at [412, 560] on input "checkbox" at bounding box center [422, 570] width 20 height 20
checkbox input "true"
click at [422, 523] on input "checkbox" at bounding box center [422, 533] width 20 height 20
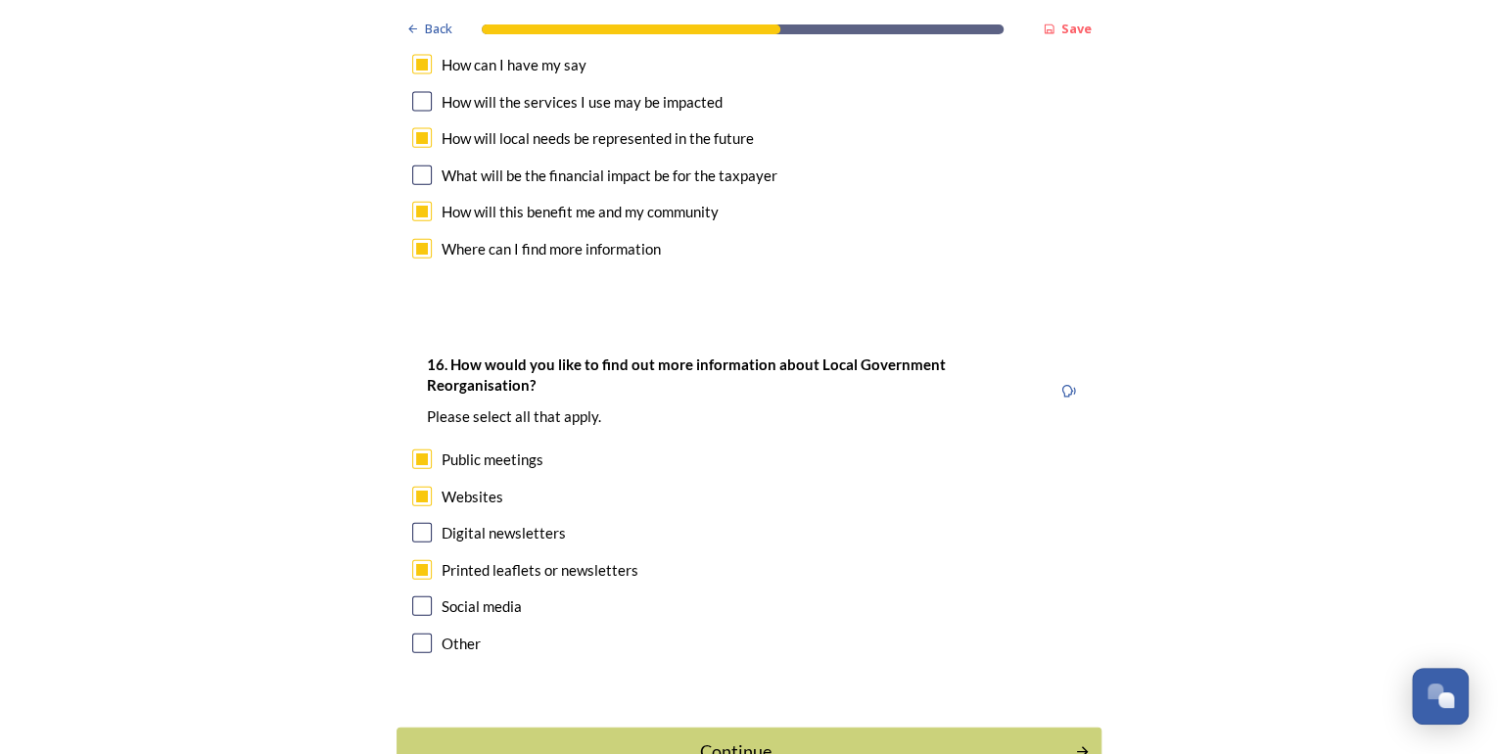
checkbox input "true"
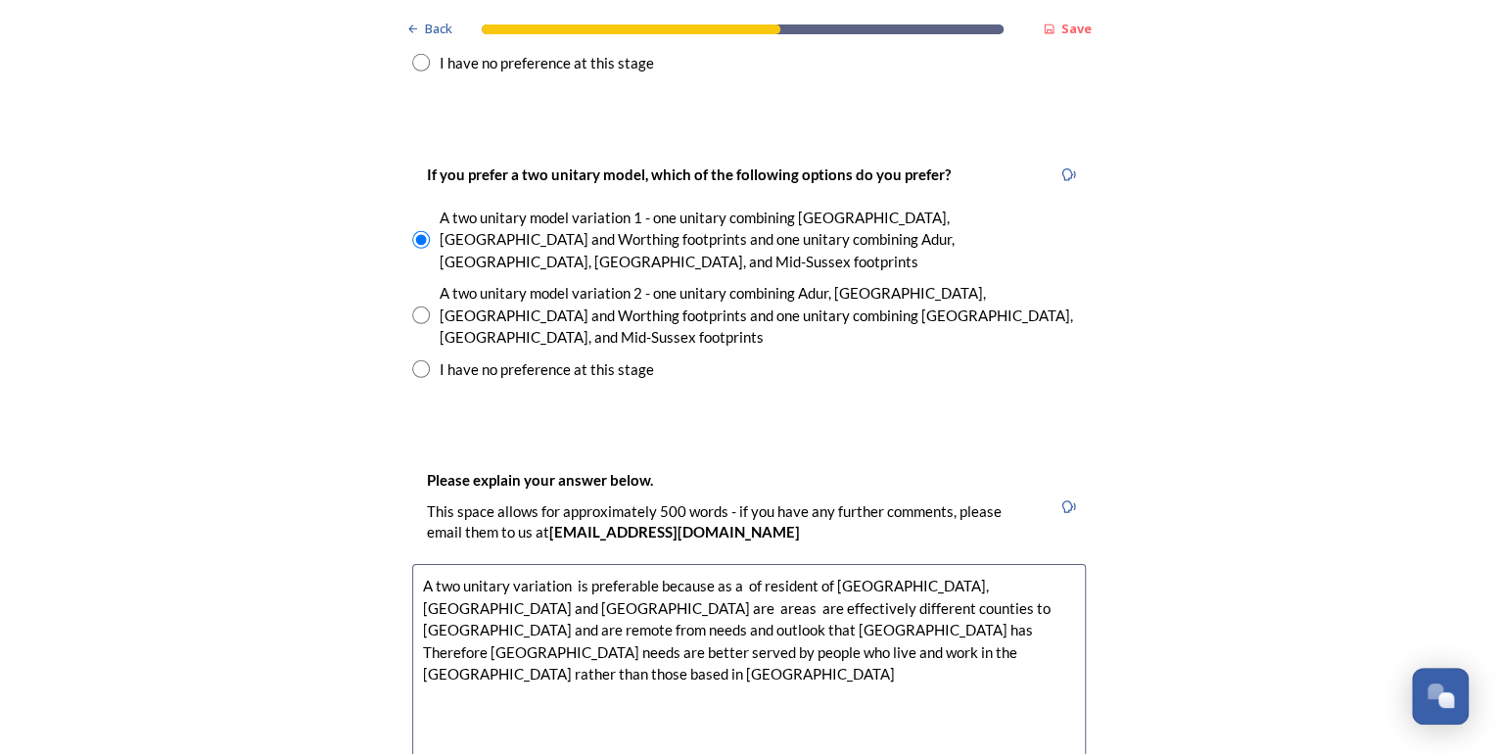
scroll to position [2976, 0]
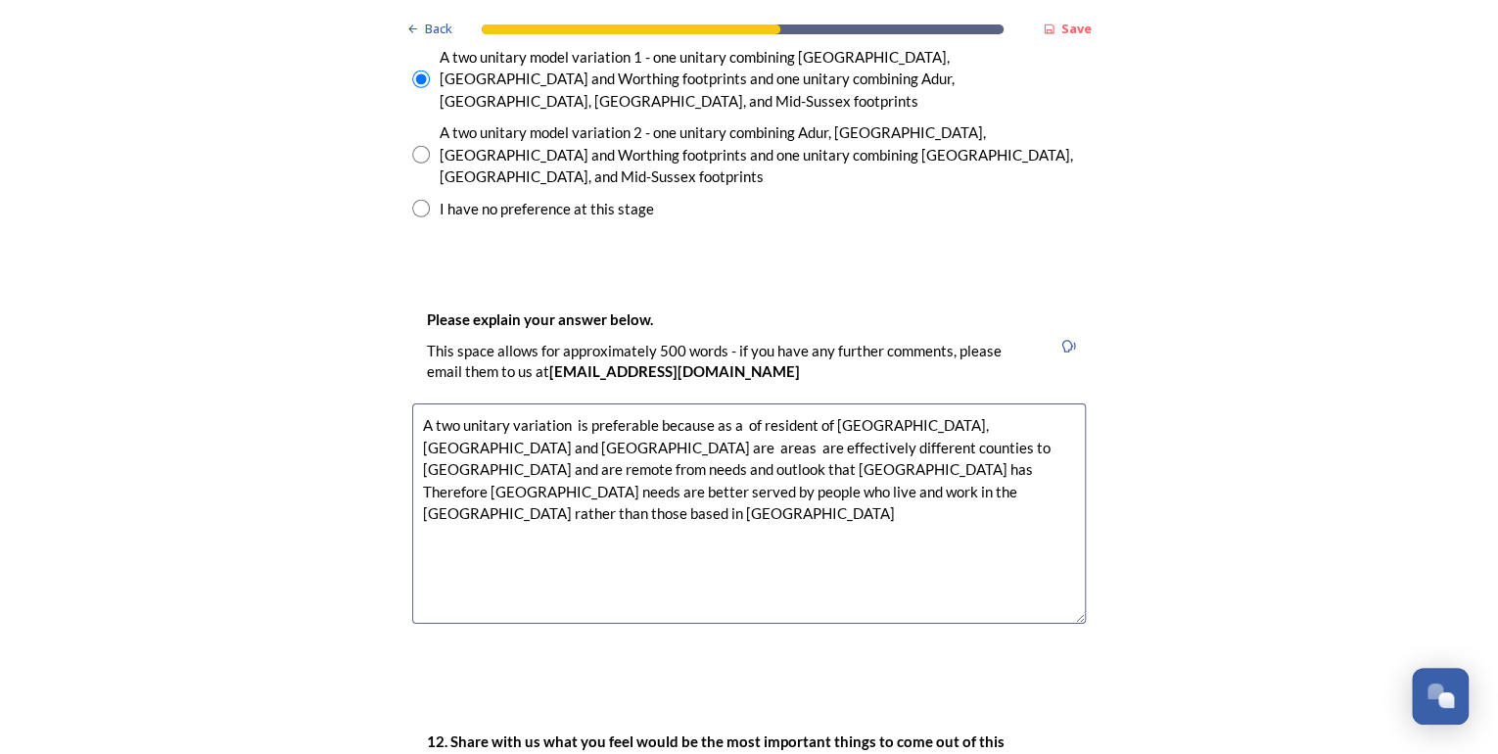
click at [748, 403] on textarea "A two unitary variation is preferable because as a of resident of [GEOGRAPHIC_D…" at bounding box center [748, 513] width 673 height 220
click at [1043, 403] on textarea "A two unitary variation is preferable because as a of resident of [GEOGRAPHIC_D…" at bounding box center [748, 513] width 673 height 220
click at [789, 403] on textarea "A two unitary variation is preferable because as a of resident of [GEOGRAPHIC_D…" at bounding box center [748, 513] width 673 height 220
click at [665, 403] on textarea "A two unitary variation is preferable because as a of resident of [GEOGRAPHIC_D…" at bounding box center [748, 513] width 673 height 220
click at [951, 403] on textarea "A two unitary variation is preferable because as a of resident of [GEOGRAPHIC_D…" at bounding box center [748, 513] width 673 height 220
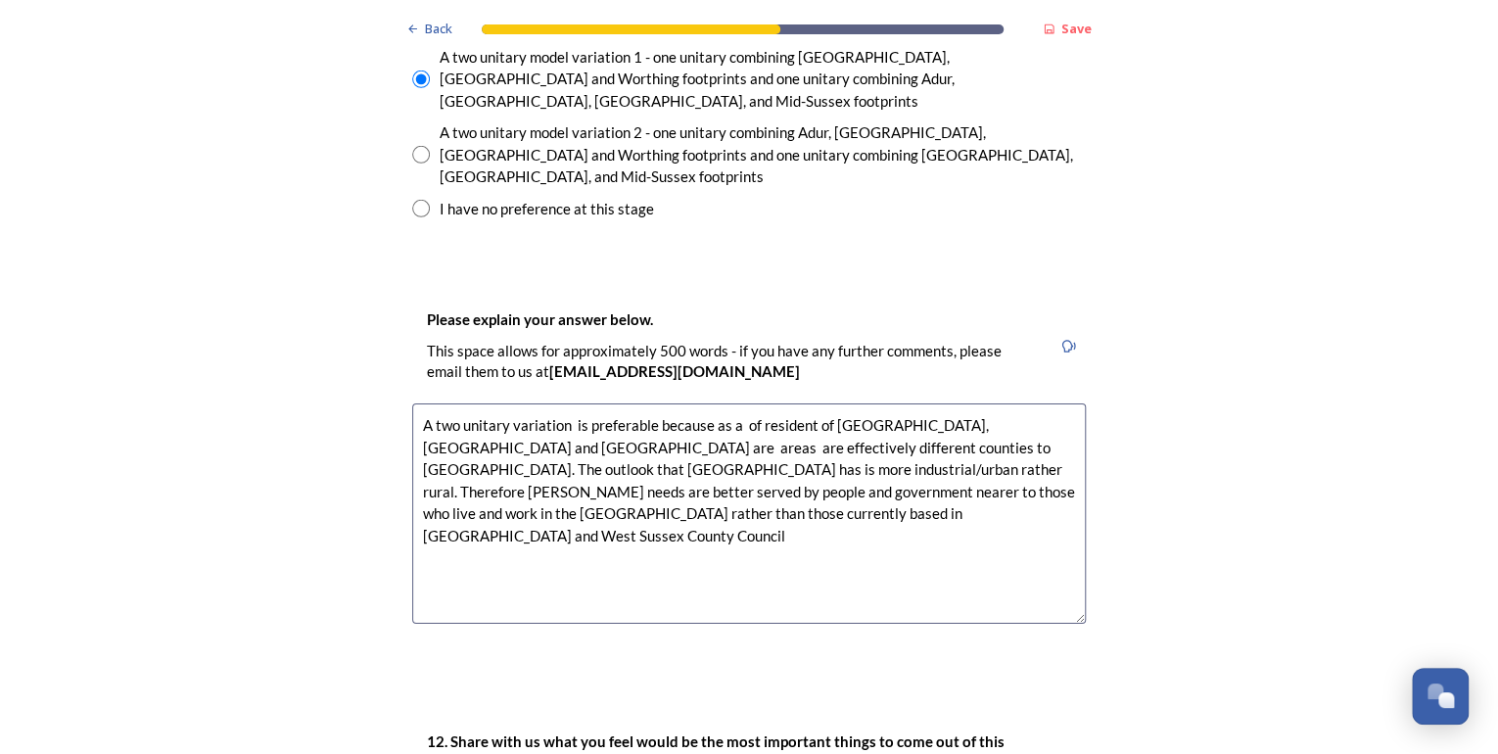
click at [878, 403] on textarea "A two unitary variation is preferable because as a of resident of [GEOGRAPHIC_D…" at bounding box center [748, 513] width 673 height 220
click at [756, 403] on textarea "A two unitary variation is preferable because as a of resident of [GEOGRAPHIC_D…" at bounding box center [748, 513] width 673 height 220
click at [695, 403] on textarea "A two unitary variation is preferable because as a resident of [GEOGRAPHIC_DATA…" at bounding box center [748, 513] width 673 height 220
click at [704, 403] on textarea "A two unitary variation is preferable because as a resident of [GEOGRAPHIC_DATA…" at bounding box center [748, 513] width 673 height 220
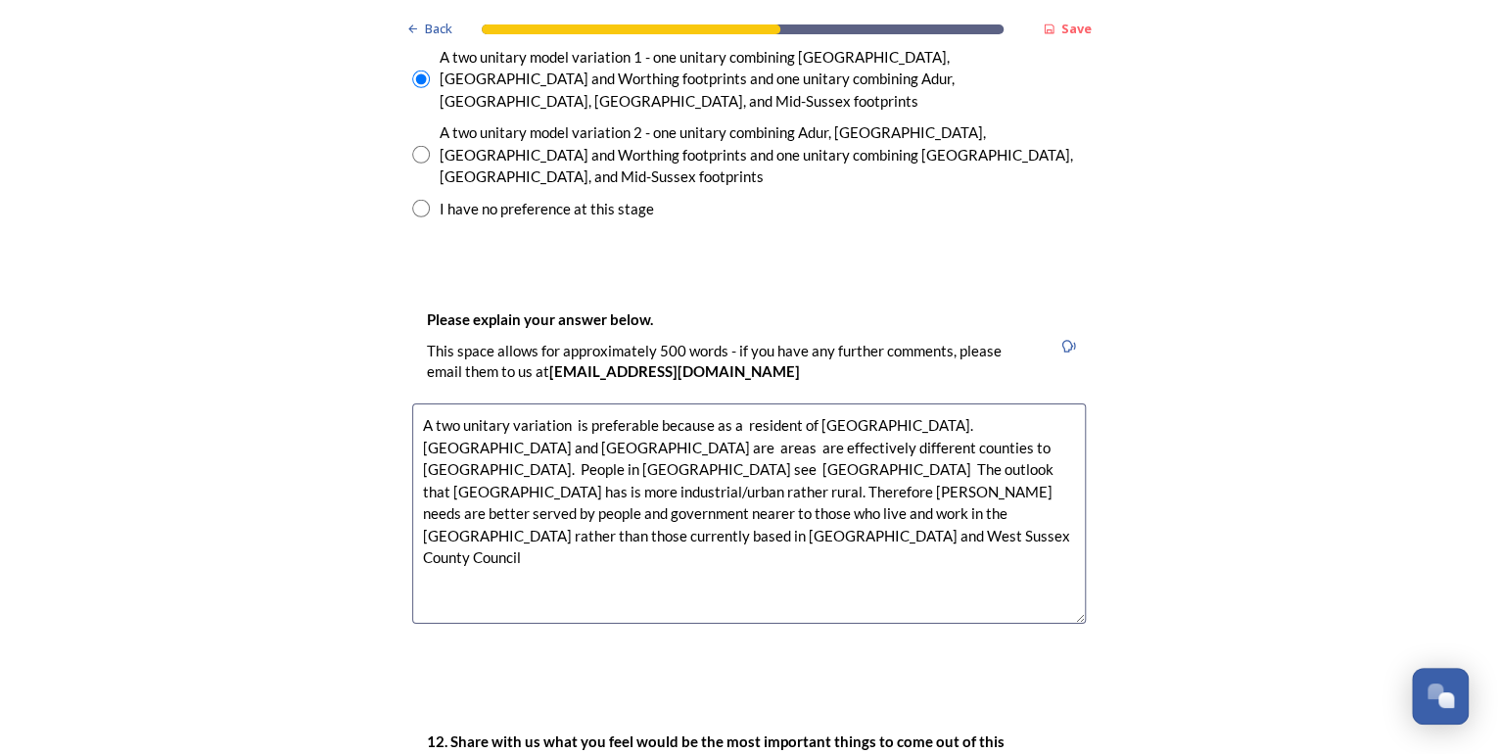
click at [788, 409] on textarea "A two unitary variation is preferable because as a resident of [GEOGRAPHIC_DATA…" at bounding box center [748, 513] width 673 height 220
click at [826, 403] on textarea "A two unitary variation is preferable because as a resident of [GEOGRAPHIC_DATA…" at bounding box center [748, 513] width 673 height 220
click at [841, 403] on textarea "A two unitary variation is preferable because as a resident of [GEOGRAPHIC_DATA…" at bounding box center [748, 513] width 673 height 220
click at [485, 403] on textarea "A two unitary variation is preferable because as a resident of [GEOGRAPHIC_DATA…" at bounding box center [748, 513] width 673 height 220
click at [945, 406] on textarea "A two unitary variation is preferable because as a resident of [GEOGRAPHIC_DATA…" at bounding box center [748, 513] width 673 height 220
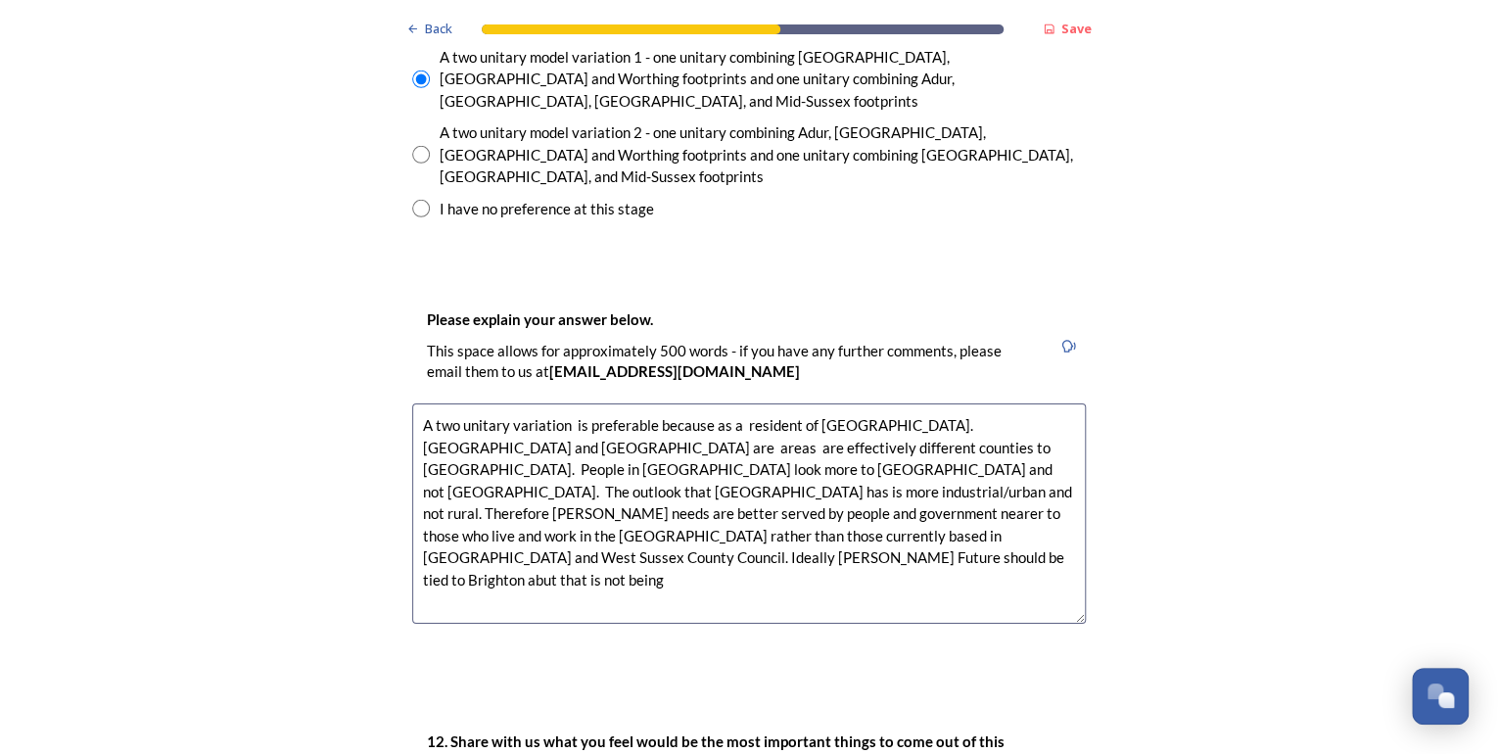
click at [635, 430] on textarea "A two unitary variation is preferable because as a resident of [GEOGRAPHIC_DATA…" at bounding box center [748, 513] width 673 height 220
click at [1036, 411] on textarea "A two unitary variation is preferable because as a resident of [GEOGRAPHIC_DATA…" at bounding box center [748, 513] width 673 height 220
click at [429, 431] on textarea "A two unitary variation is preferable because as a resident of [GEOGRAPHIC_DATA…" at bounding box center [748, 513] width 673 height 220
click at [809, 436] on textarea "A two unitary variation is preferable because as a resident of [GEOGRAPHIC_DATA…" at bounding box center [748, 513] width 673 height 220
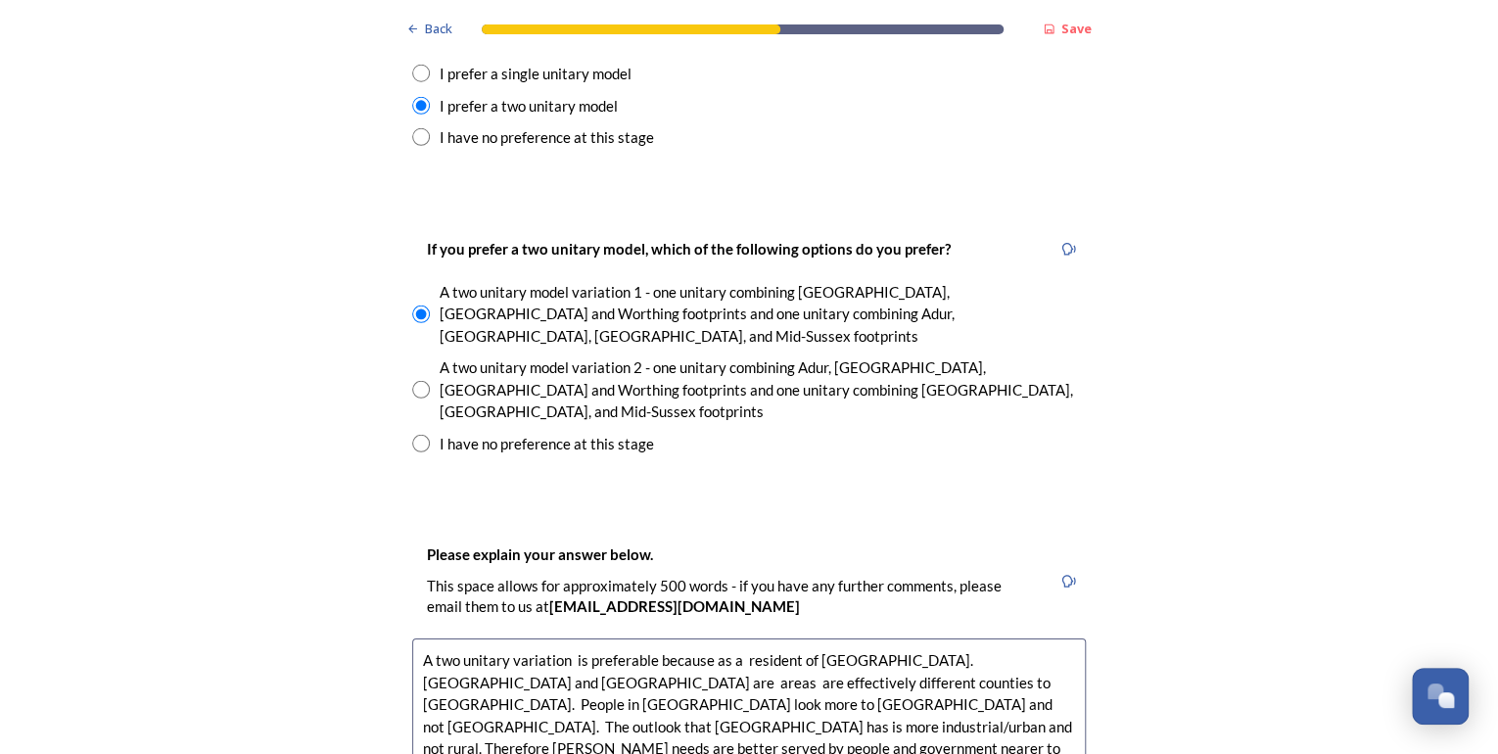
scroll to position [2897, 0]
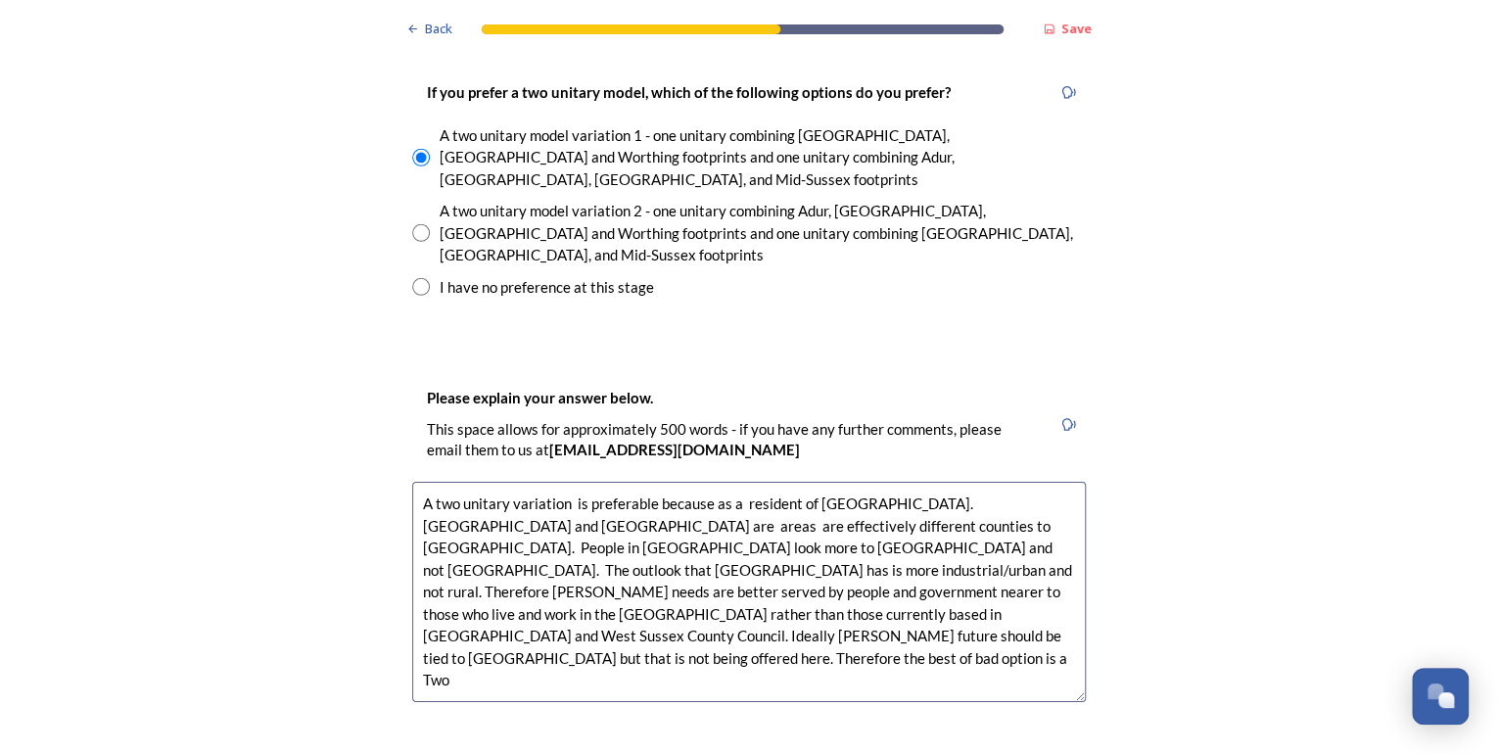
type textarea "A two unitary variation is preferable because as a resident of [GEOGRAPHIC_DATA…"
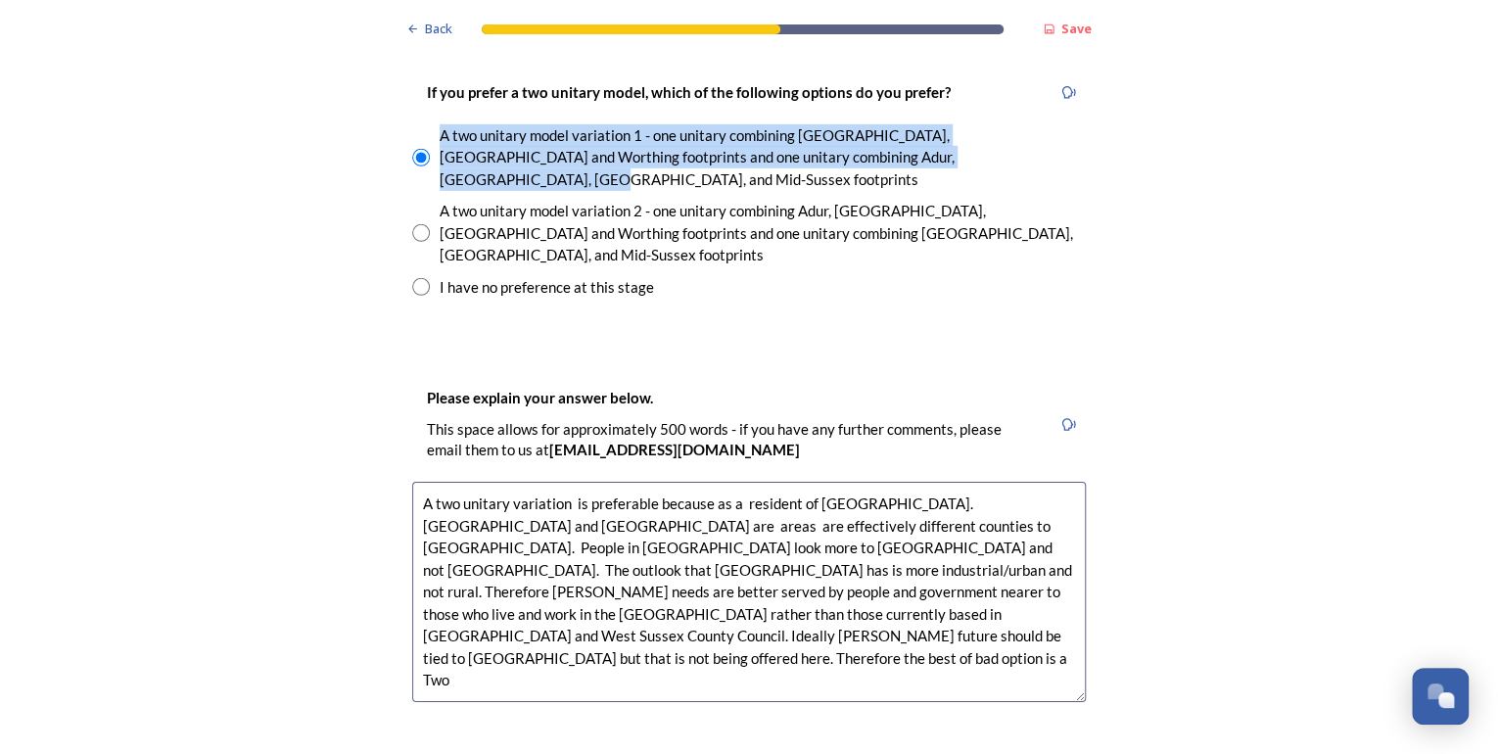
drag, startPoint x: 940, startPoint y: 98, endPoint x: 432, endPoint y: 82, distance: 508.2
click at [432, 124] on div "A two unitary model variation 1 - one unitary combining [GEOGRAPHIC_DATA], [GEO…" at bounding box center [748, 157] width 673 height 67
radio input "false"
drag, startPoint x: 432, startPoint y: 82, endPoint x: 597, endPoint y: 90, distance: 165.6
copy div "A two unitary model variation 1 - one unitary combining [GEOGRAPHIC_DATA], [GEO…"
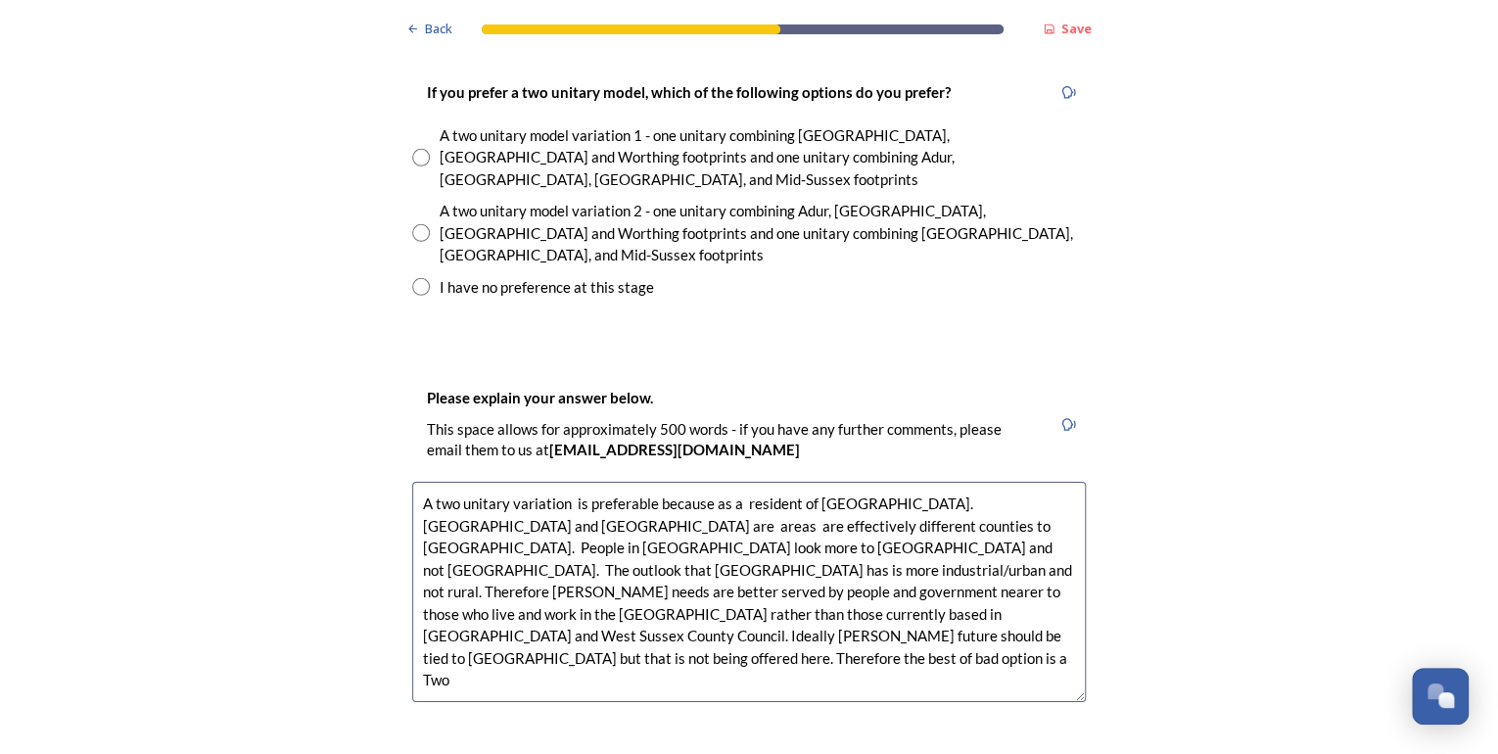
click at [472, 537] on textarea "A two unitary variation is preferable because as a resident of [GEOGRAPHIC_DATA…" at bounding box center [748, 592] width 673 height 220
paste textarea "A two unitary model variation 1 - one unitary combining [GEOGRAPHIC_DATA], [GEO…"
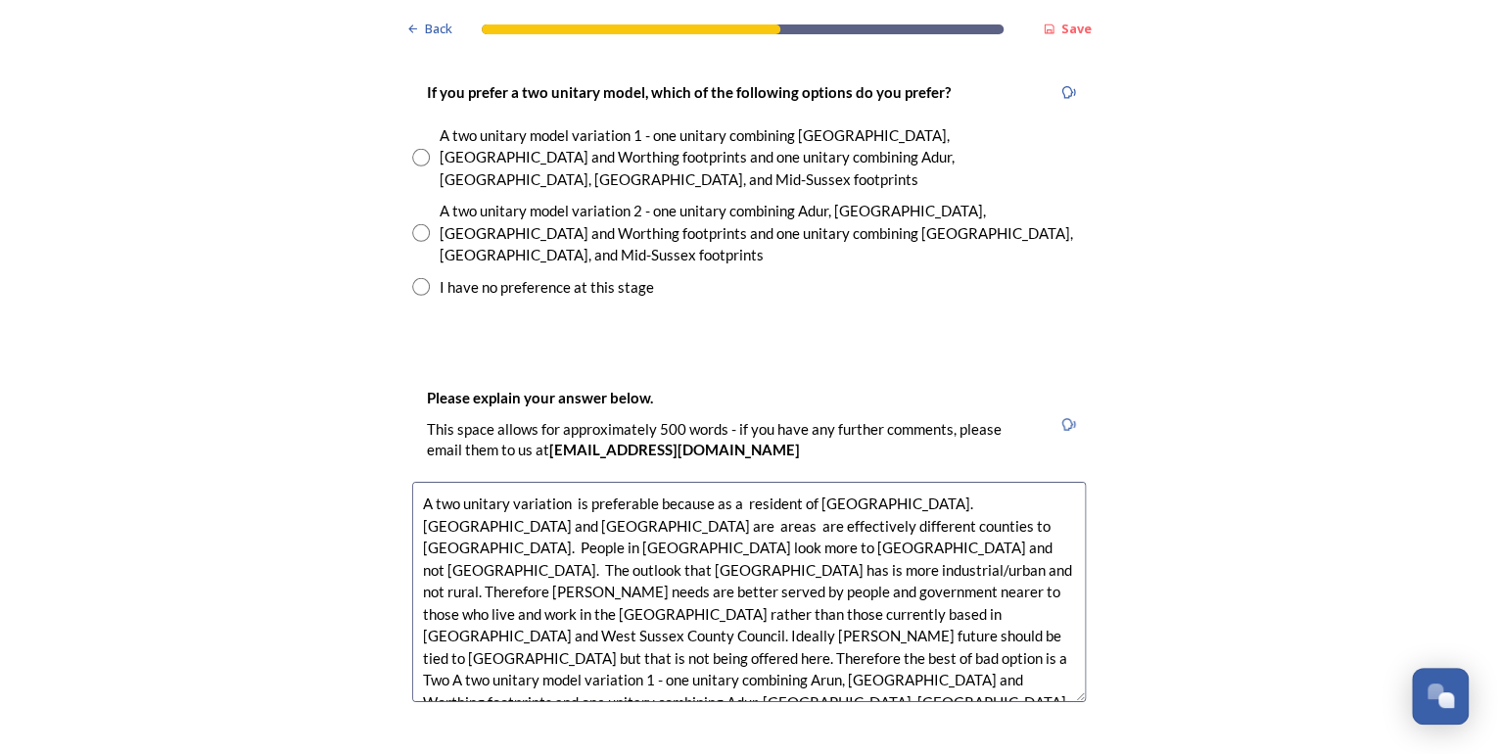
click at [470, 532] on textarea "A two unitary variation is preferable because as a resident of [GEOGRAPHIC_DATA…" at bounding box center [748, 592] width 673 height 220
click at [1048, 509] on textarea "A two unitary variation is preferable because as a resident of [GEOGRAPHIC_DATA…" at bounding box center [748, 592] width 673 height 220
click at [587, 482] on textarea "A two unitary variation is preferable because as a resident of [GEOGRAPHIC_DATA…" at bounding box center [748, 592] width 673 height 220
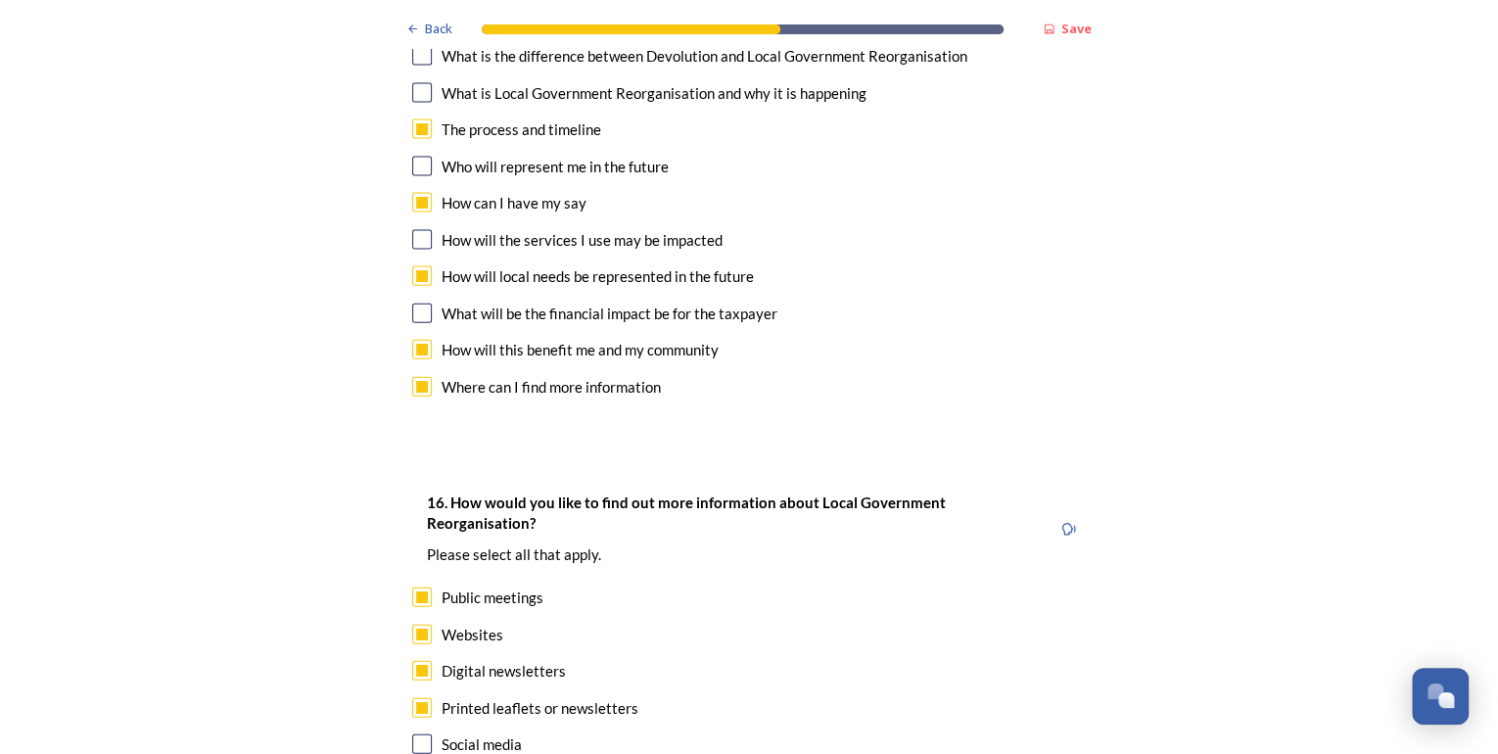
scroll to position [5983, 0]
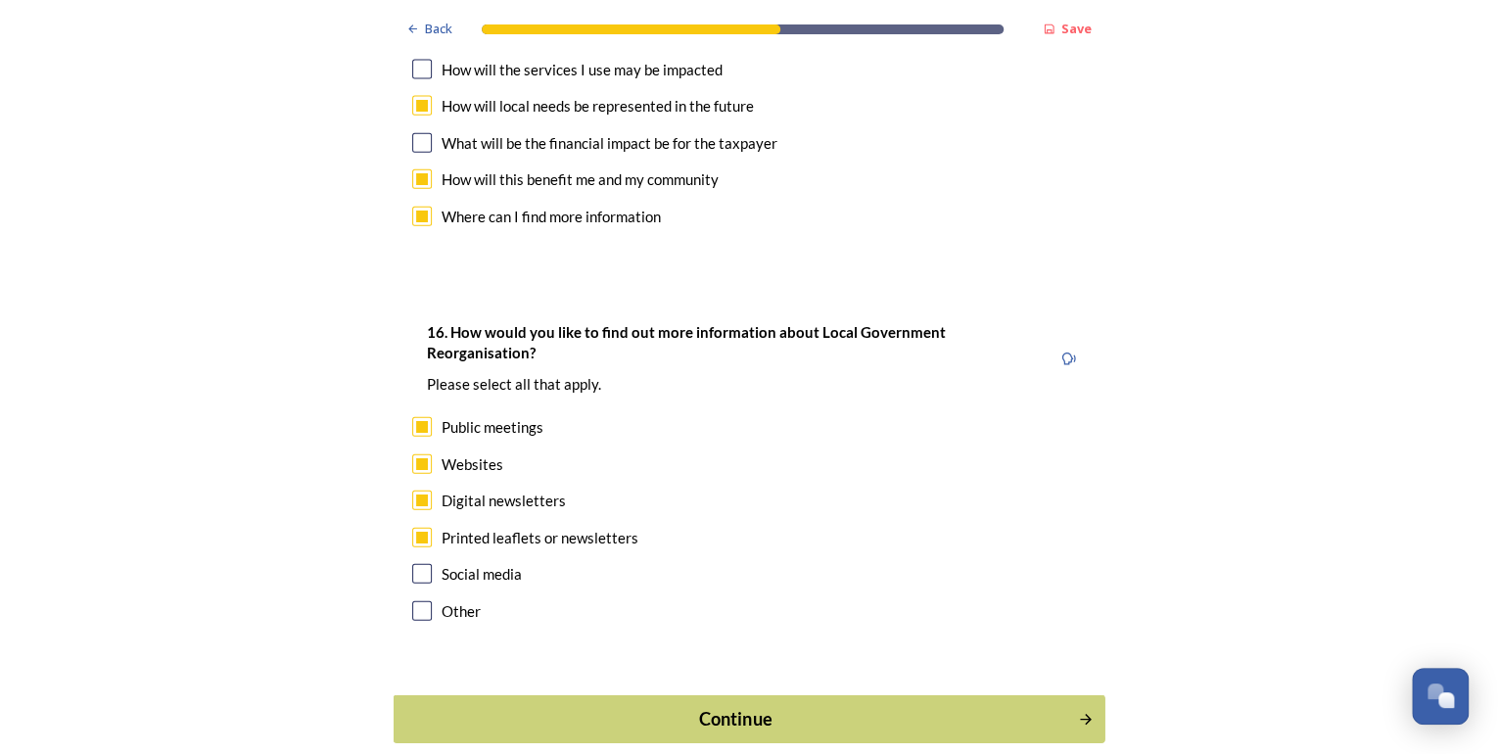
type textarea "A two unitary variation is preferable because as a resident of [GEOGRAPHIC_DATA…"
click at [715, 706] on div "Continue" at bounding box center [735, 719] width 663 height 26
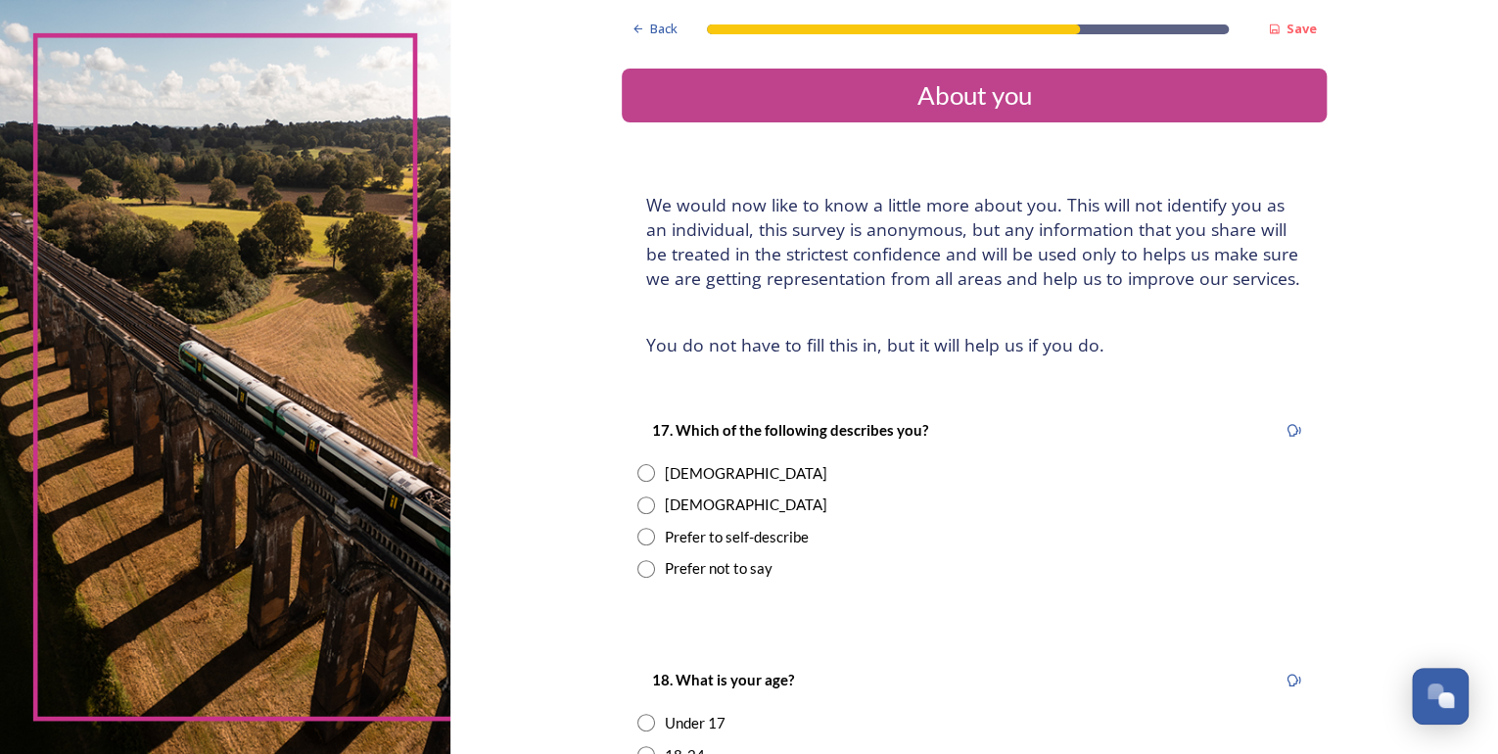
click at [666, 503] on div "[DEMOGRAPHIC_DATA]" at bounding box center [746, 504] width 162 height 23
radio input "true"
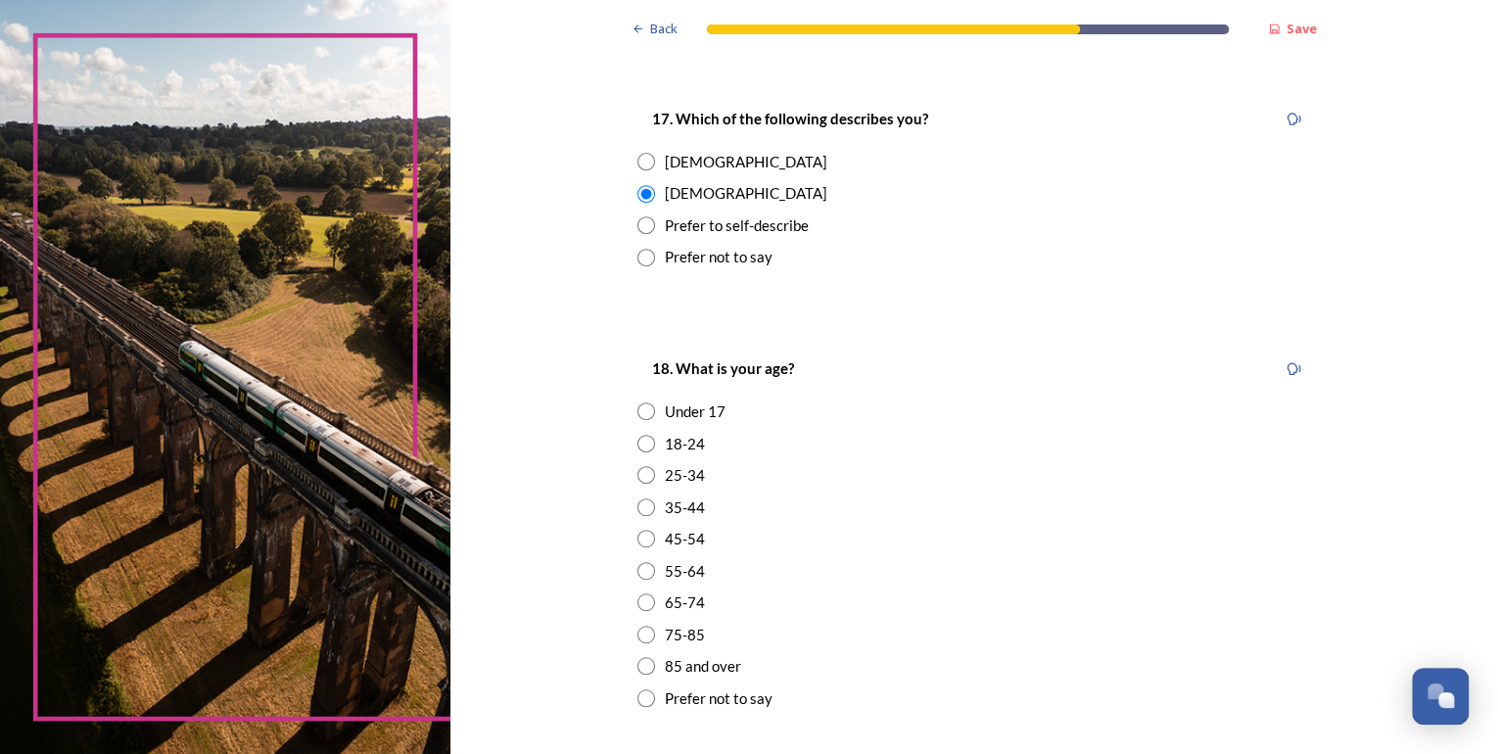
scroll to position [313, 0]
click at [639, 568] on input "radio" at bounding box center [646, 569] width 18 height 18
radio input "true"
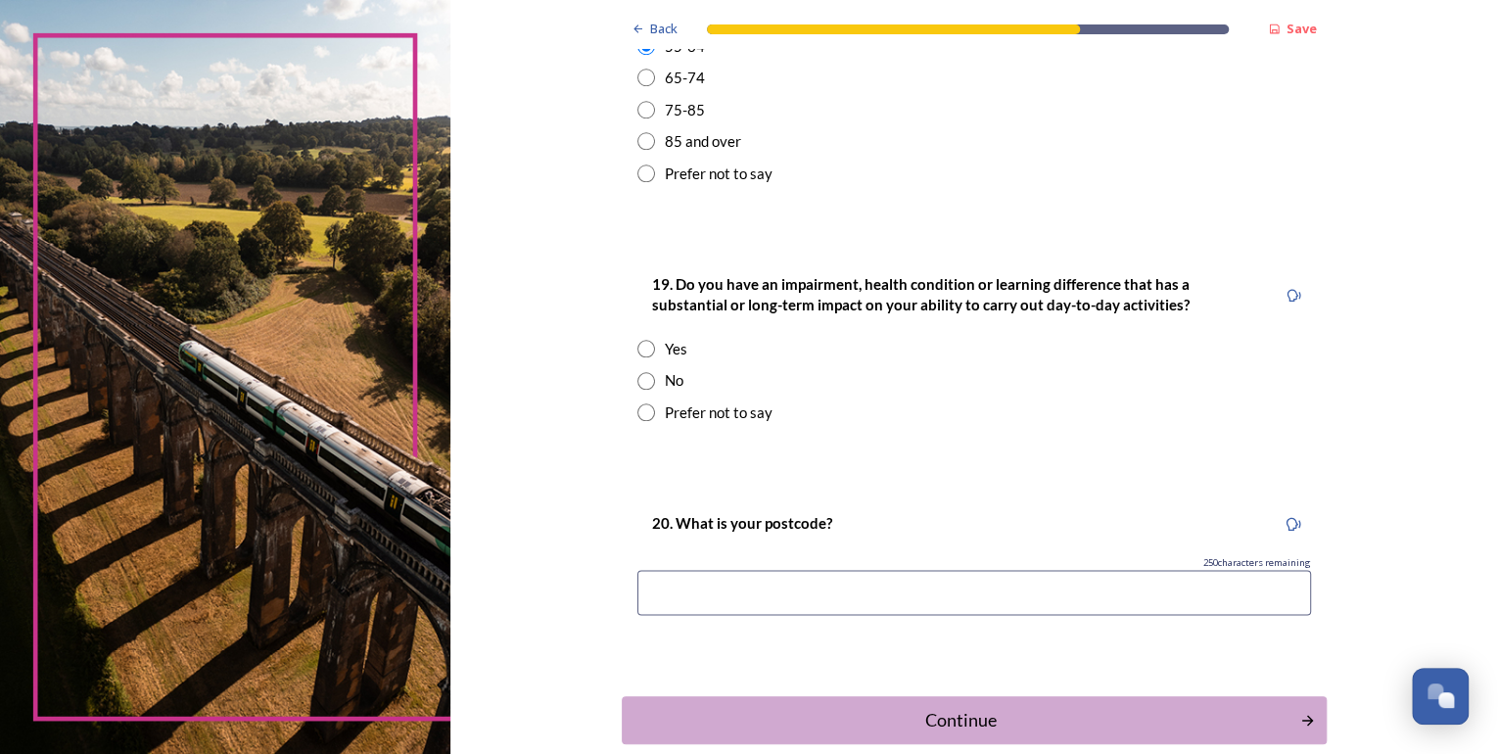
scroll to position [861, 0]
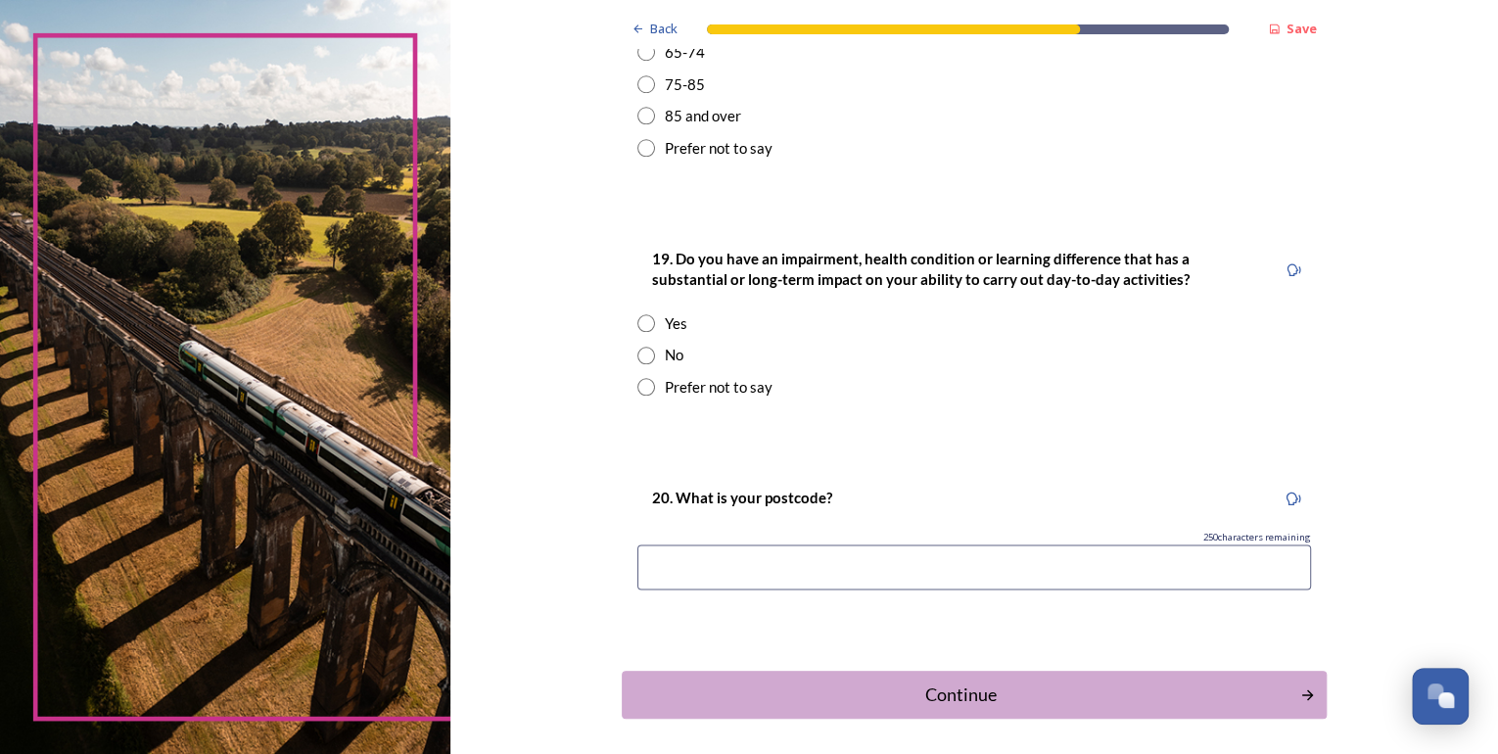
click at [667, 356] on div "No" at bounding box center [674, 355] width 19 height 23
radio input "true"
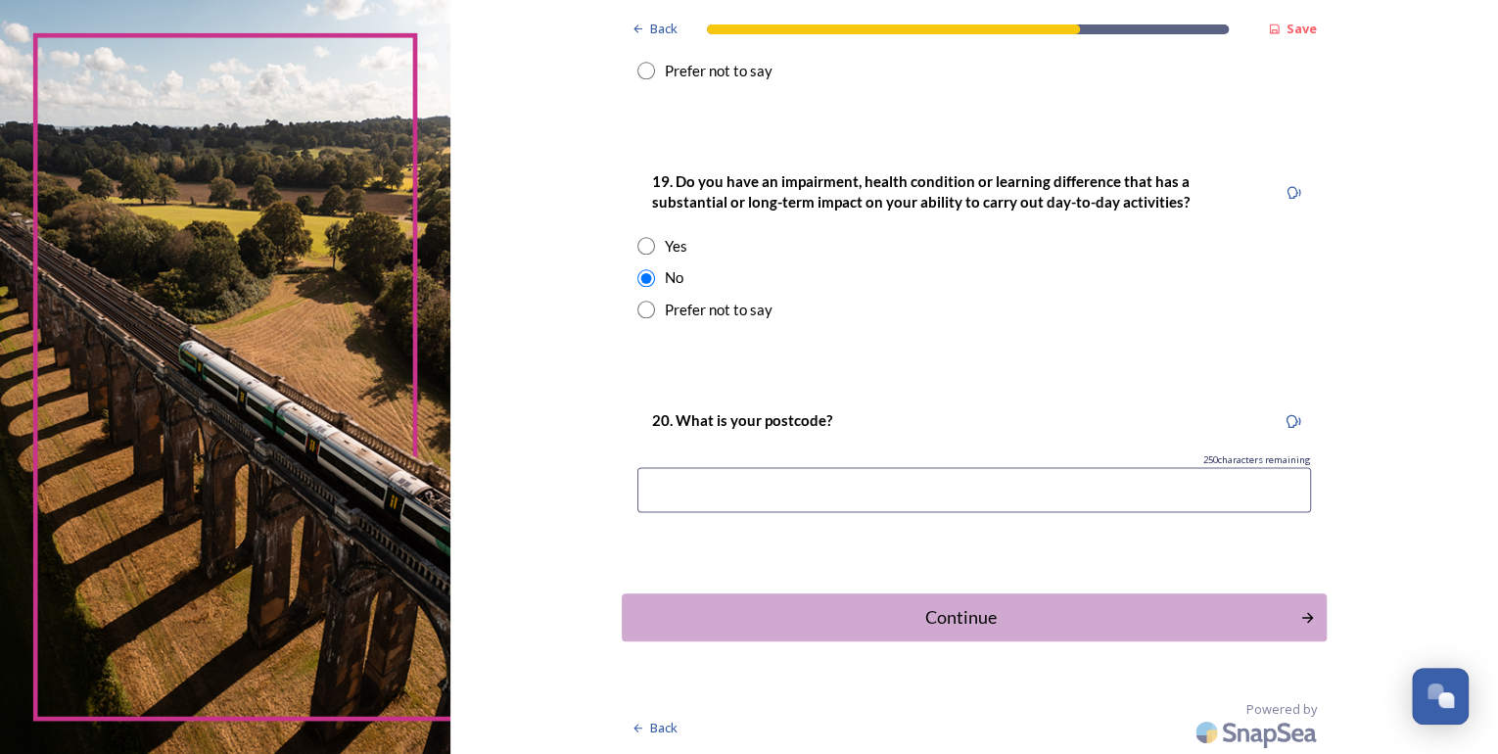
scroll to position [940, 0]
click at [720, 486] on input at bounding box center [973, 488] width 673 height 45
type input "RH10 6JX"
click at [936, 607] on div "Continue" at bounding box center [960, 616] width 663 height 26
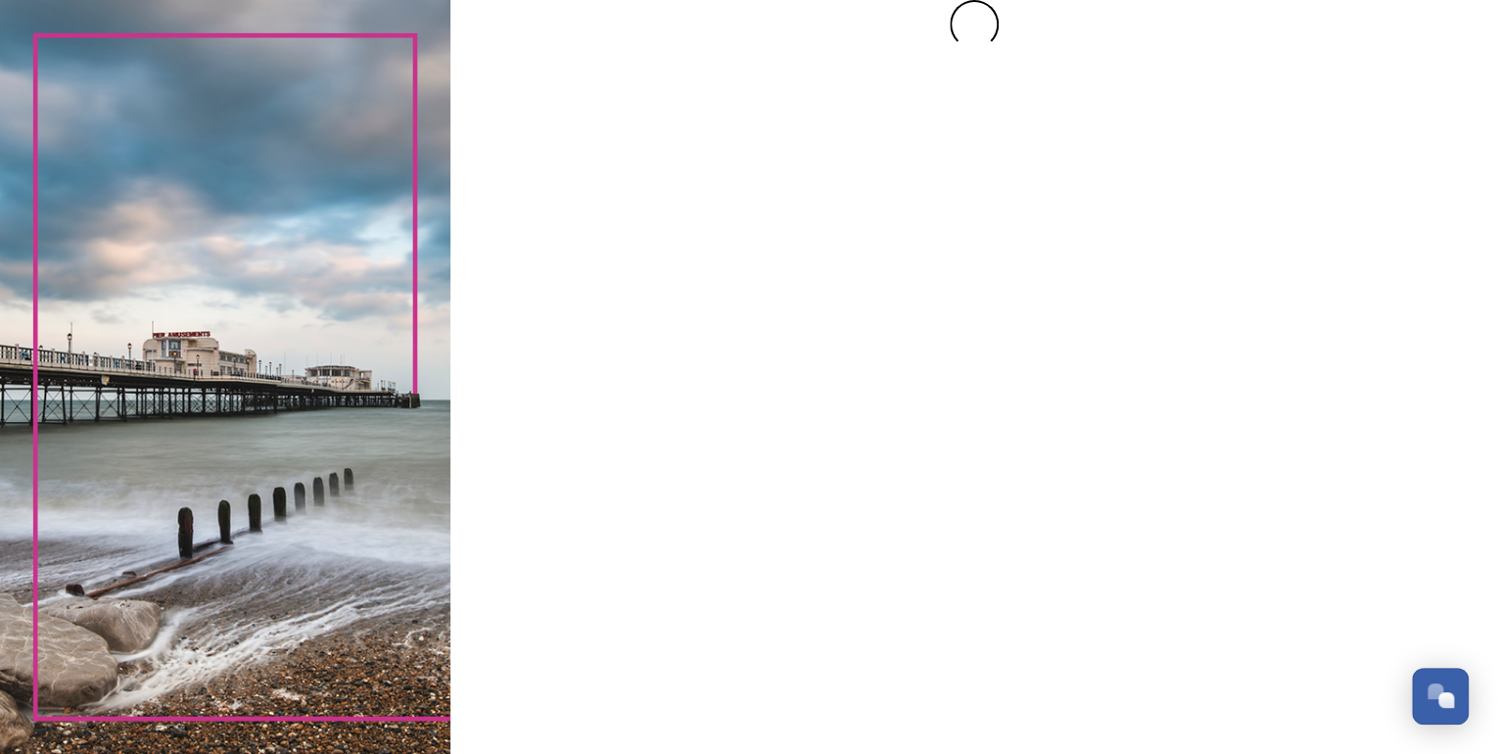
scroll to position [0, 0]
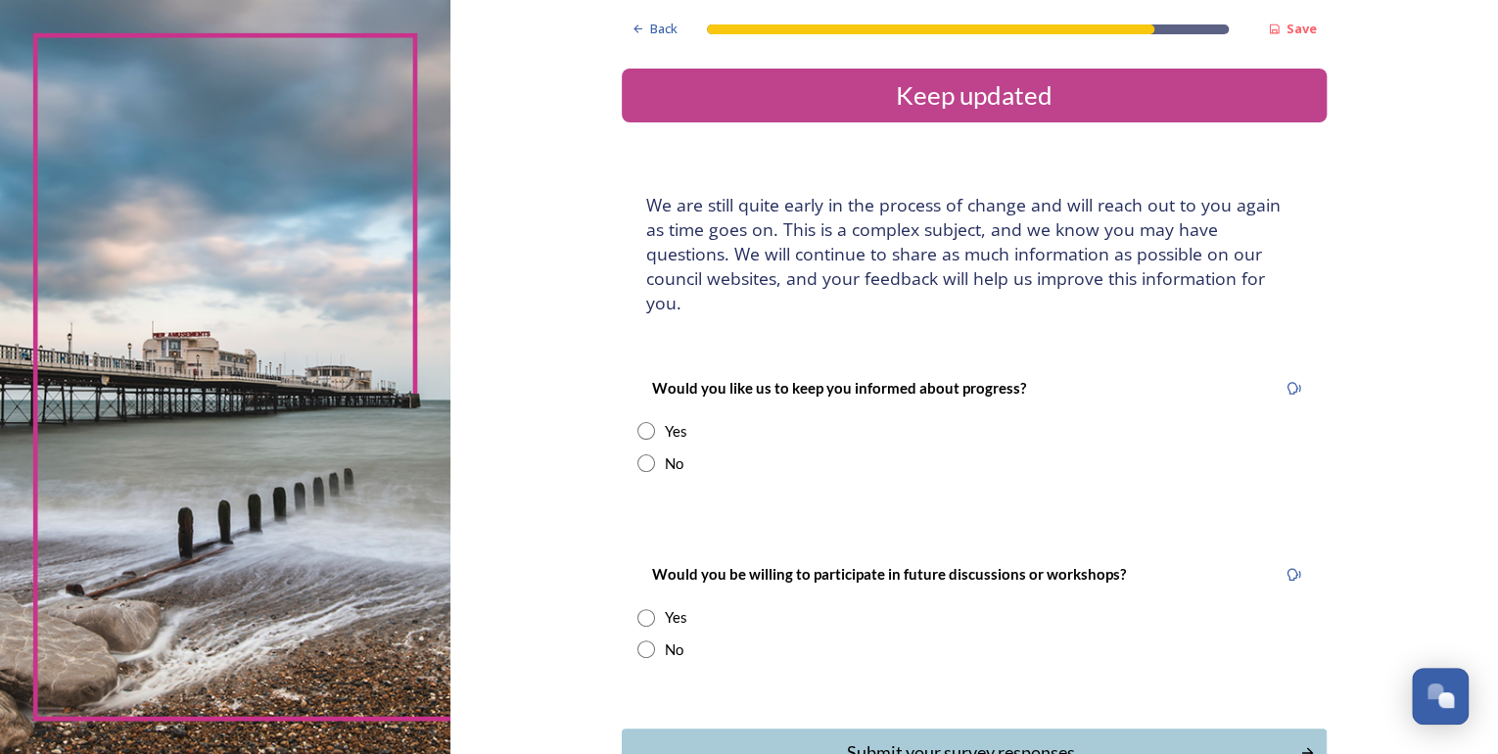
click at [637, 422] on input "radio" at bounding box center [646, 431] width 18 height 18
radio input "true"
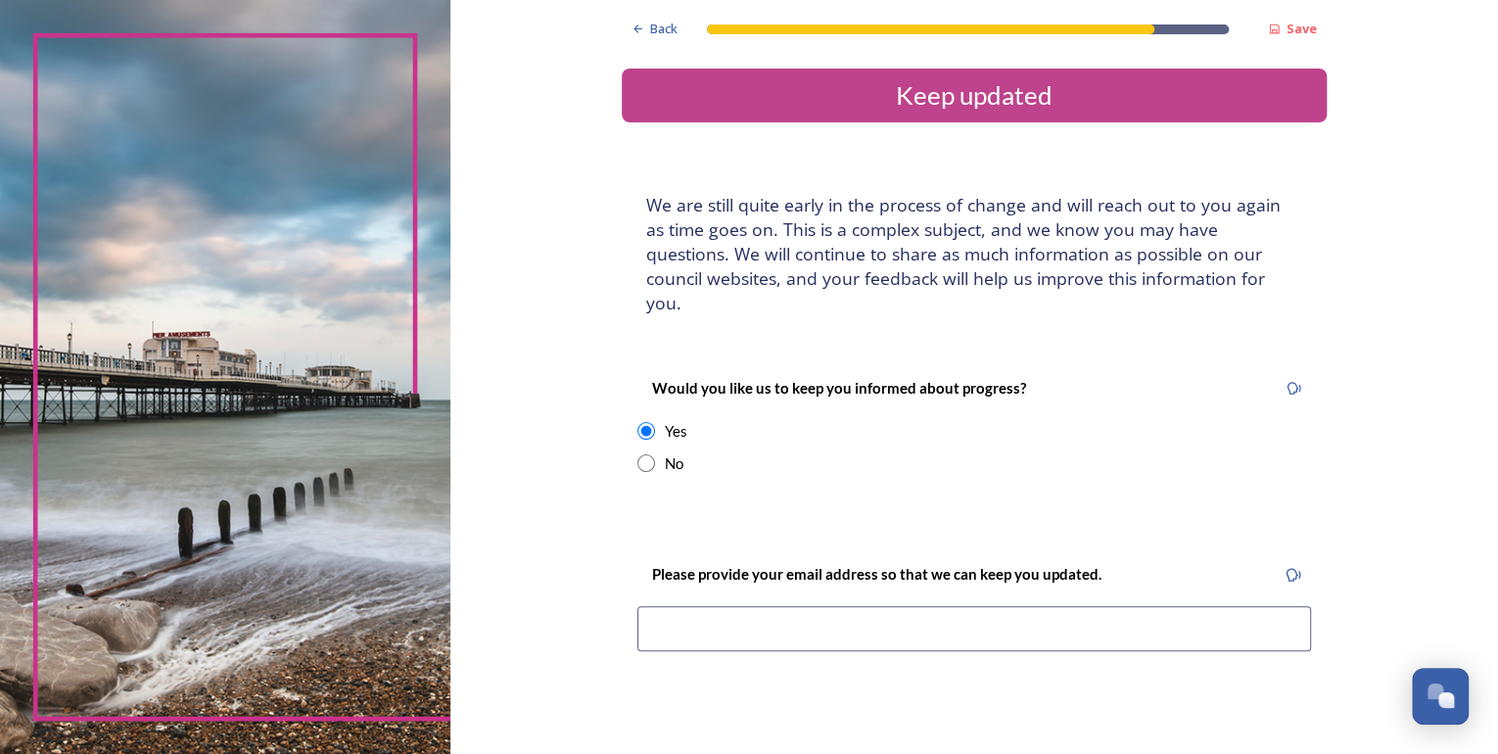
click at [676, 606] on input at bounding box center [973, 628] width 673 height 45
type input "[EMAIL_ADDRESS][PERSON_NAME][DOMAIN_NAME]"
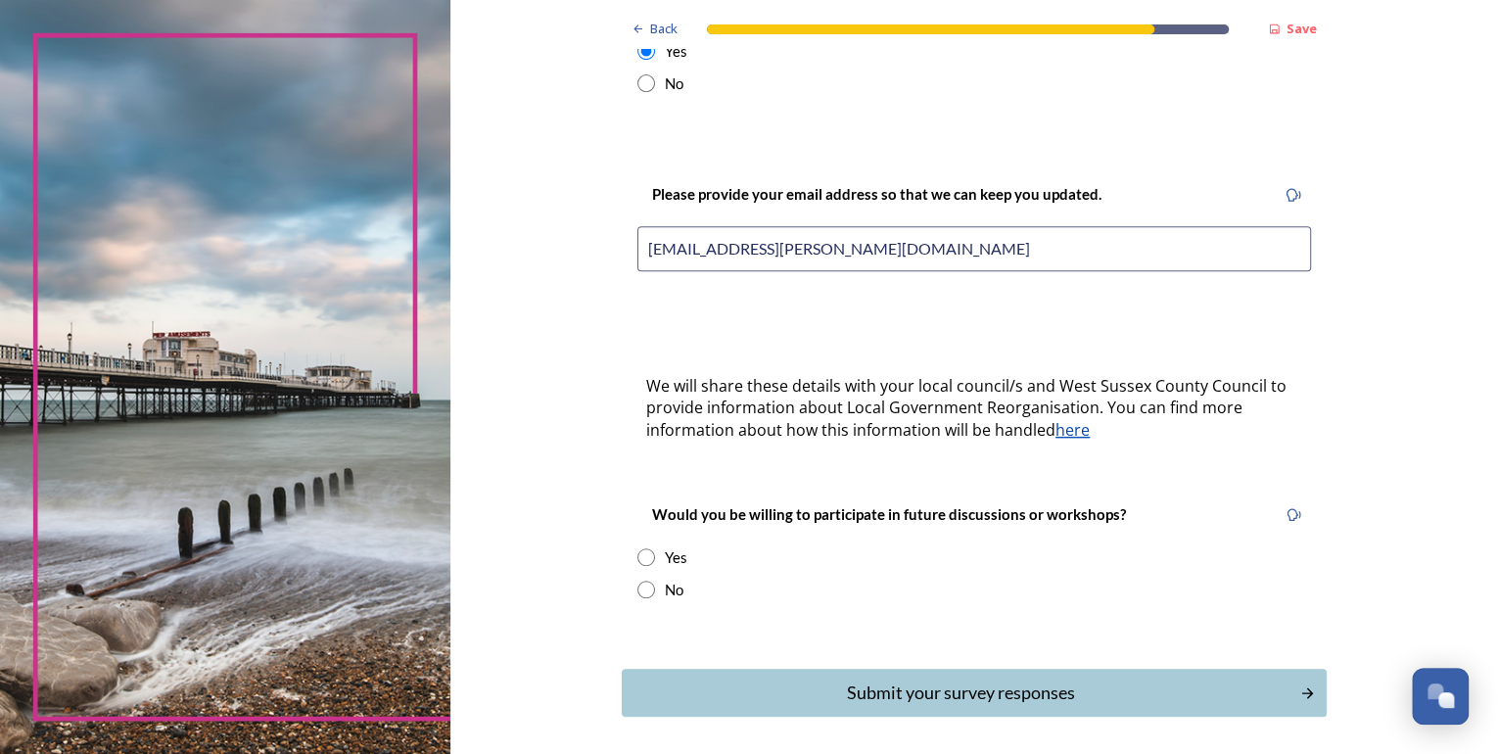
scroll to position [392, 0]
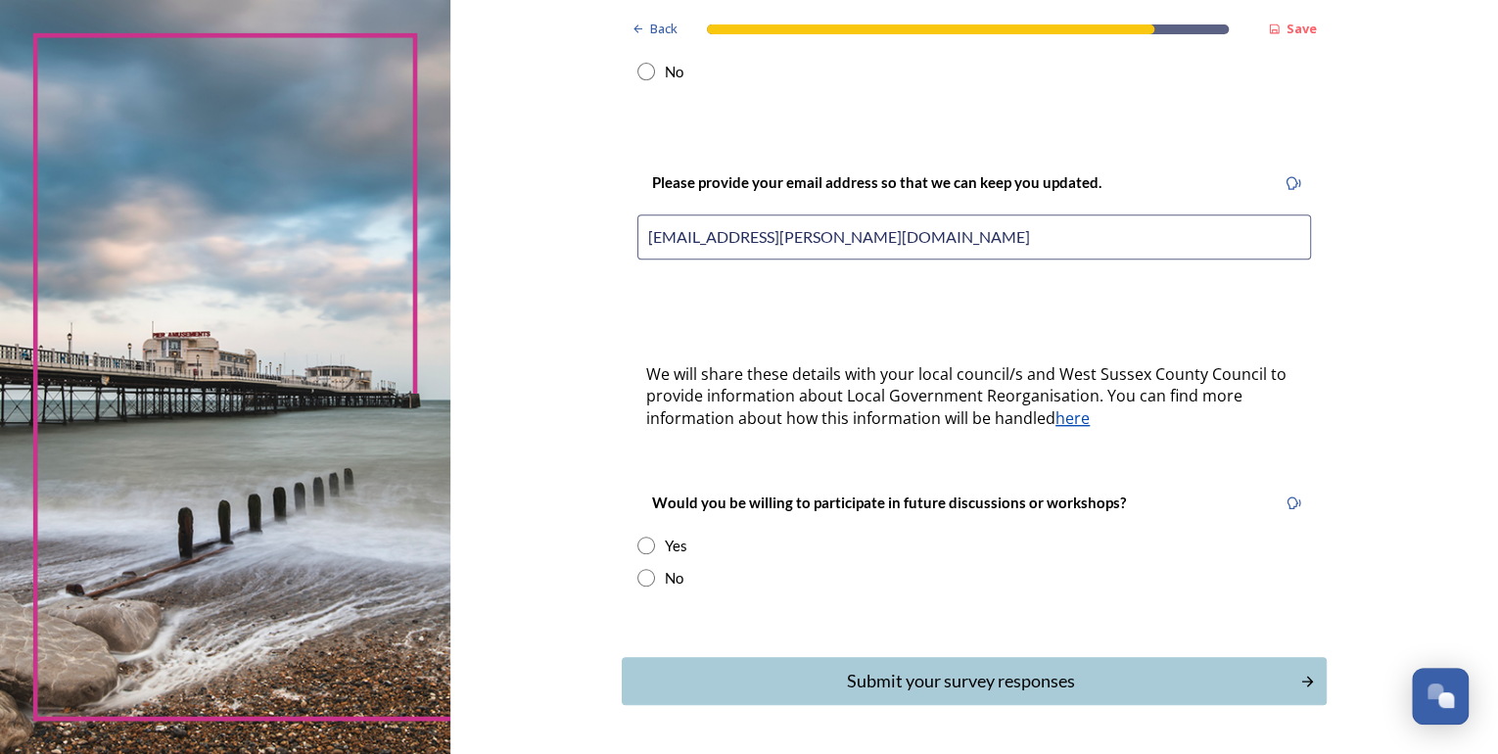
click at [646, 536] on input "radio" at bounding box center [646, 545] width 18 height 18
radio input "true"
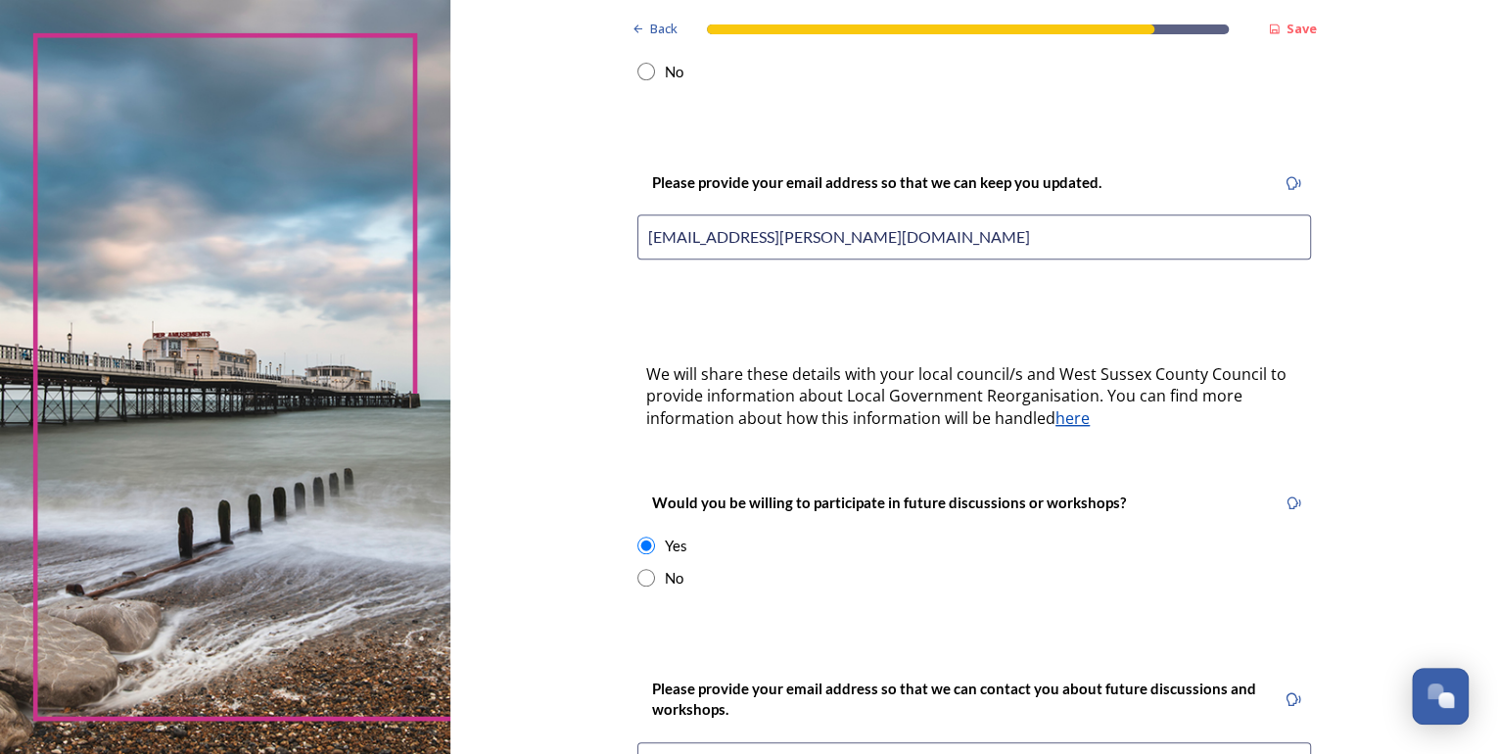
scroll to position [626, 0]
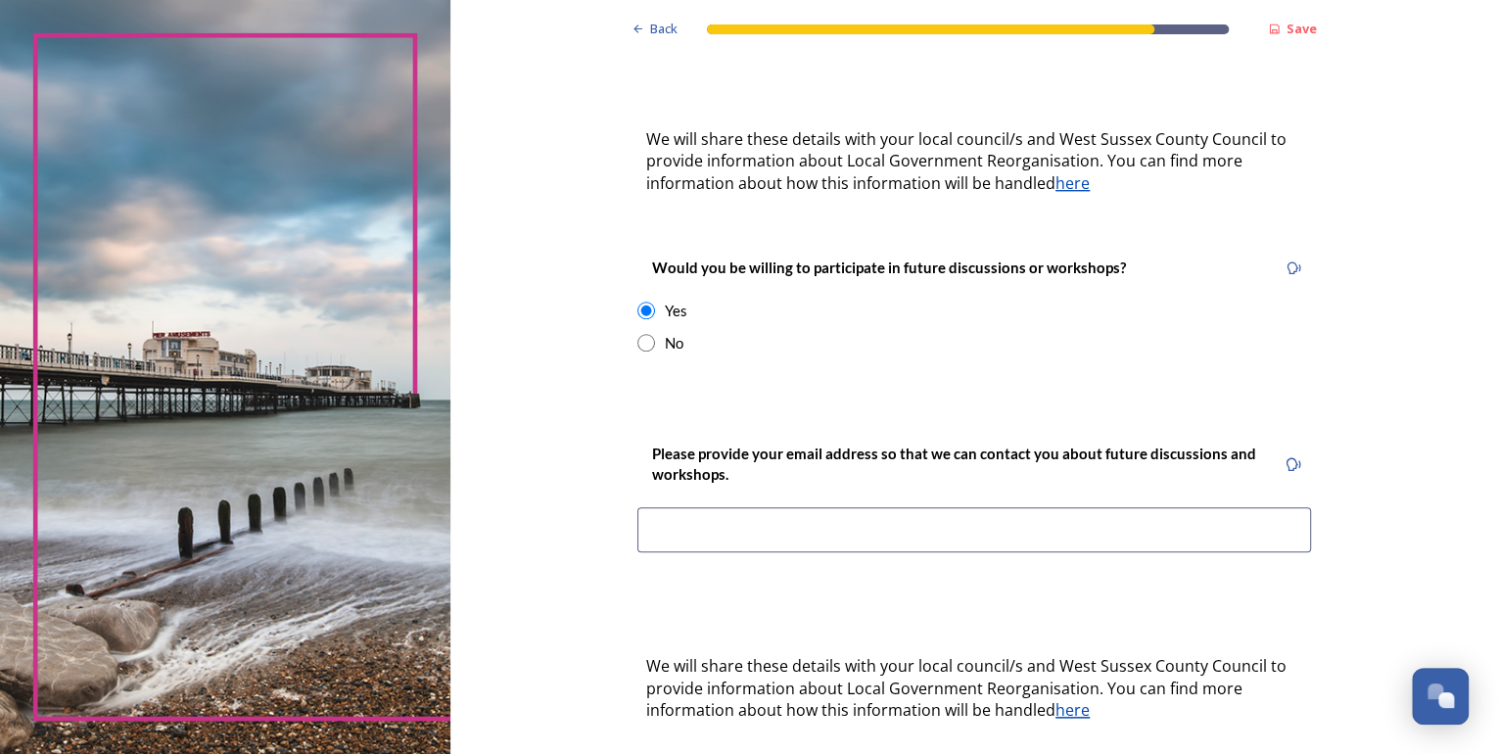
click at [677, 508] on input at bounding box center [973, 529] width 673 height 45
type input "[EMAIL_ADDRESS][PERSON_NAME][DOMAIN_NAME]"
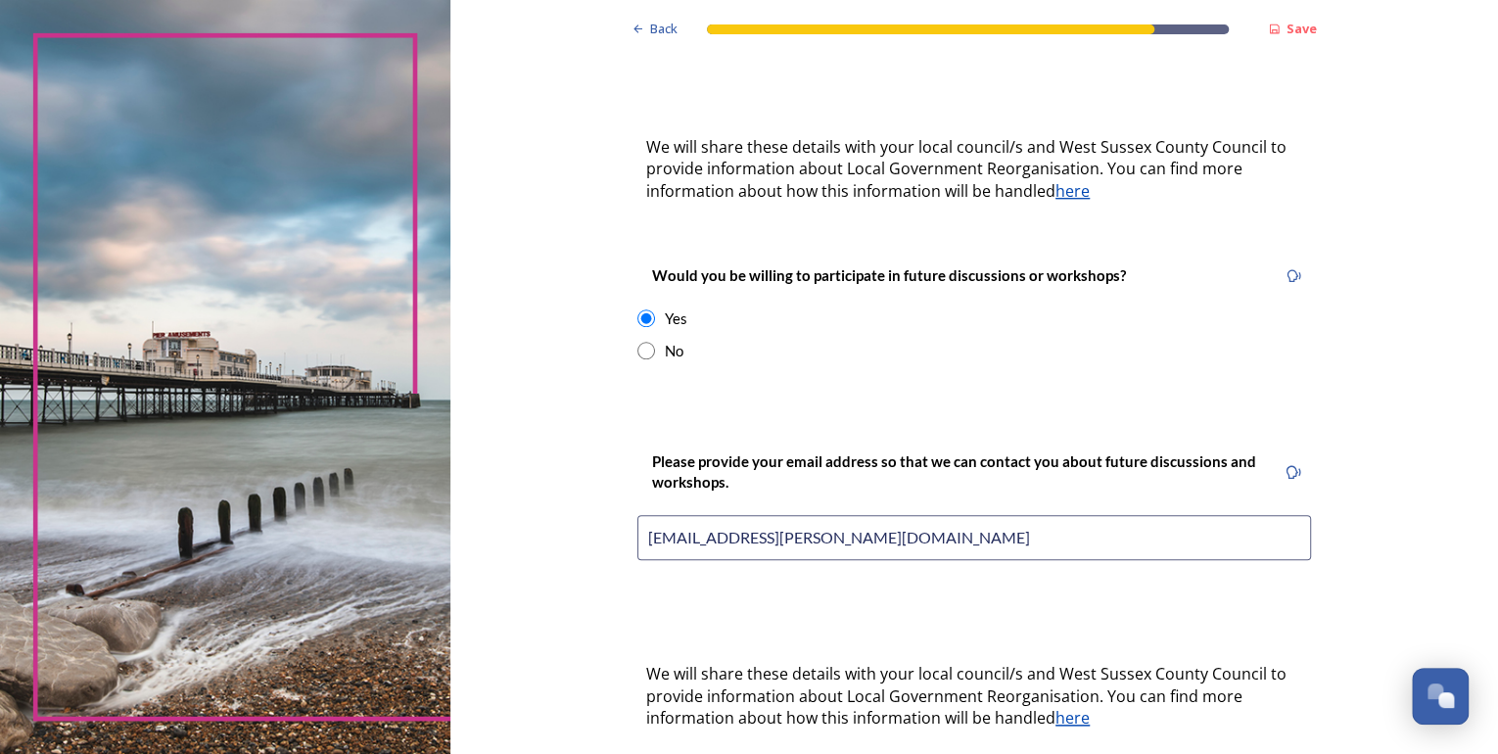
scroll to position [705, 0]
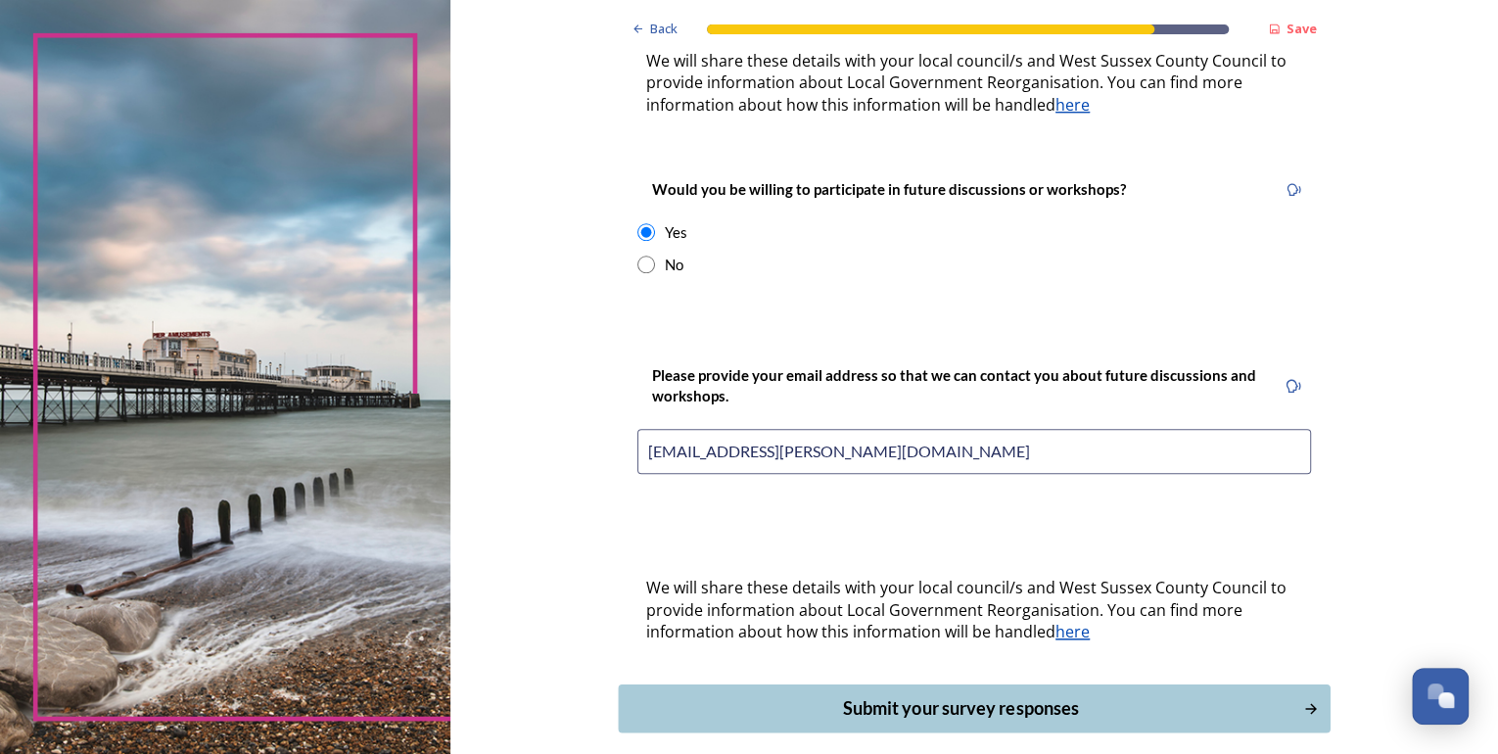
click at [960, 695] on div "Submit your survey responses" at bounding box center [960, 708] width 663 height 26
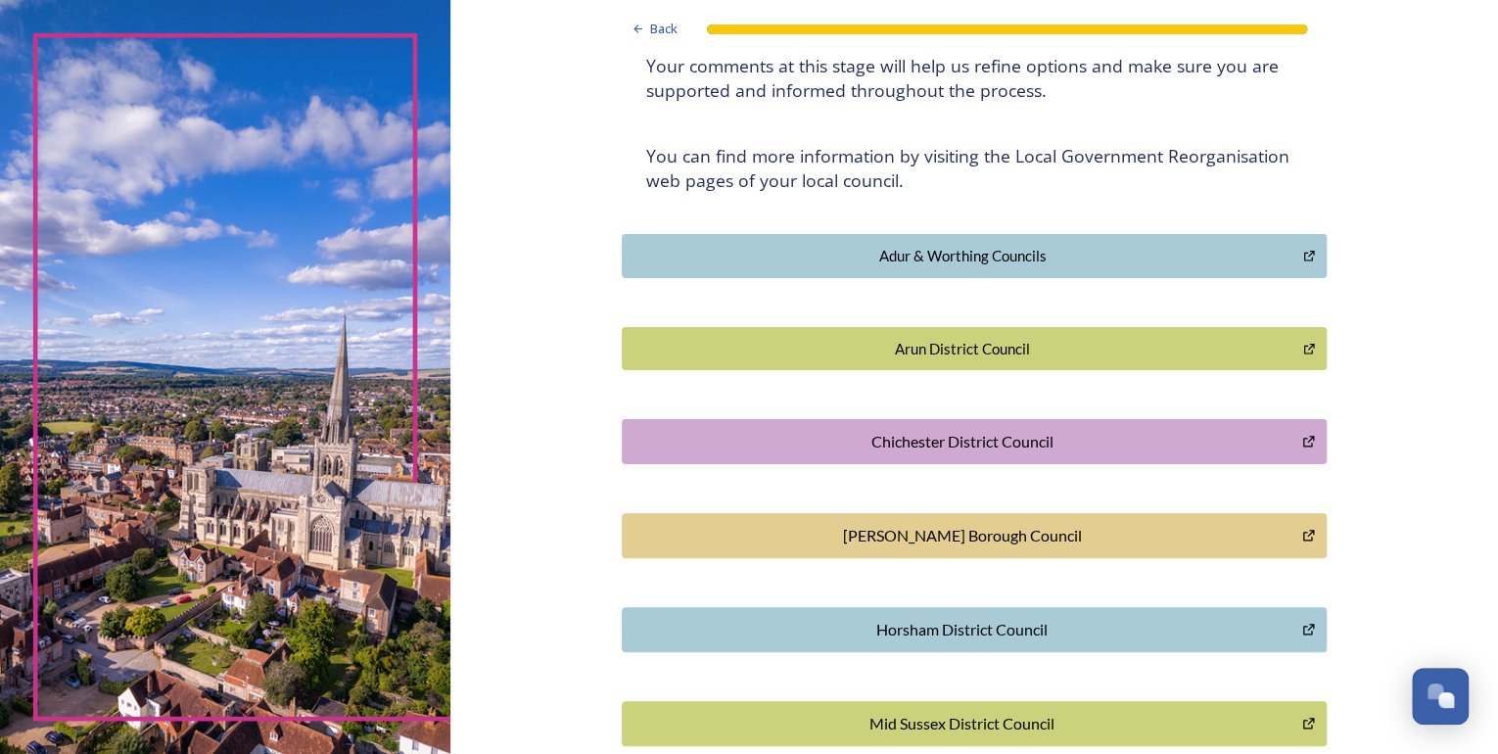
scroll to position [313, 0]
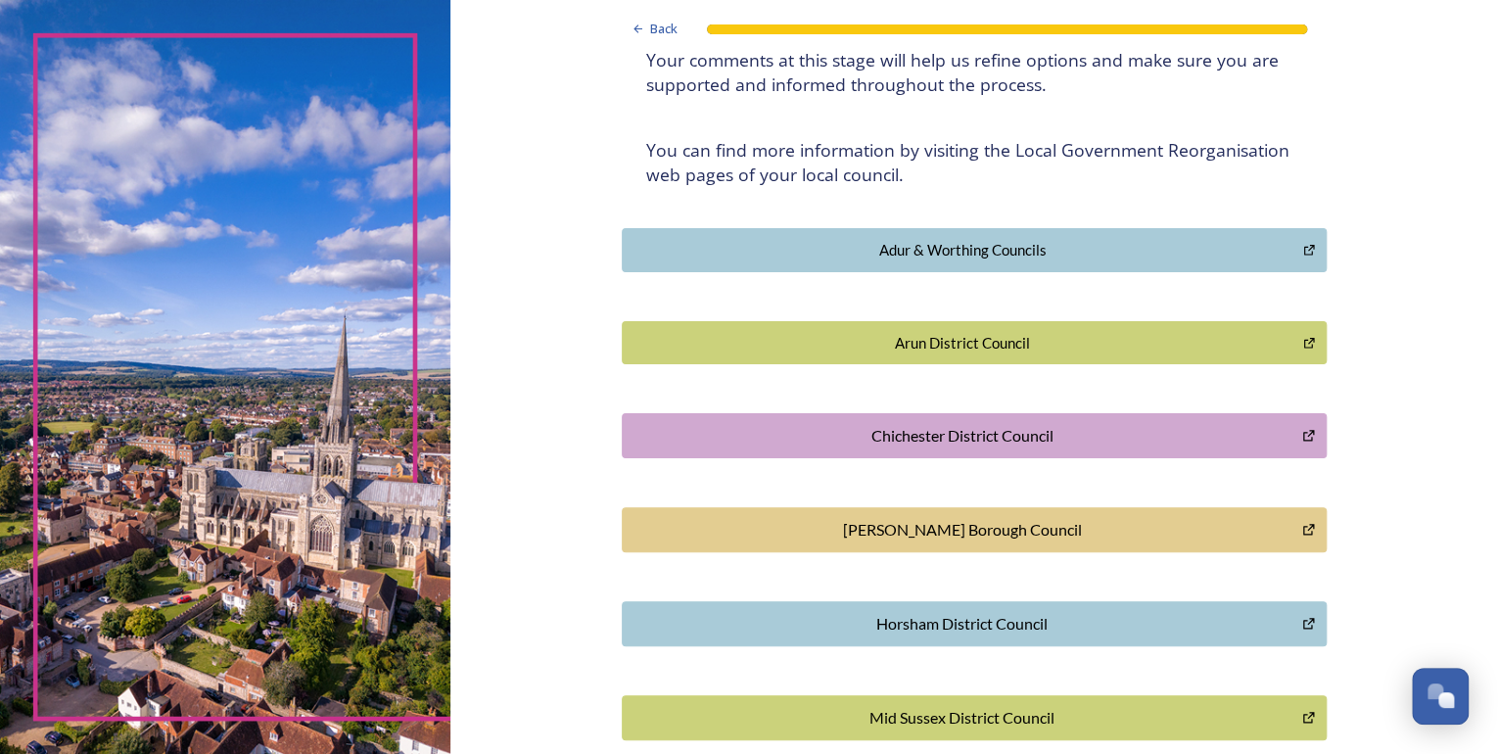
click at [897, 525] on div "[PERSON_NAME] Borough Council" at bounding box center [961, 529] width 659 height 23
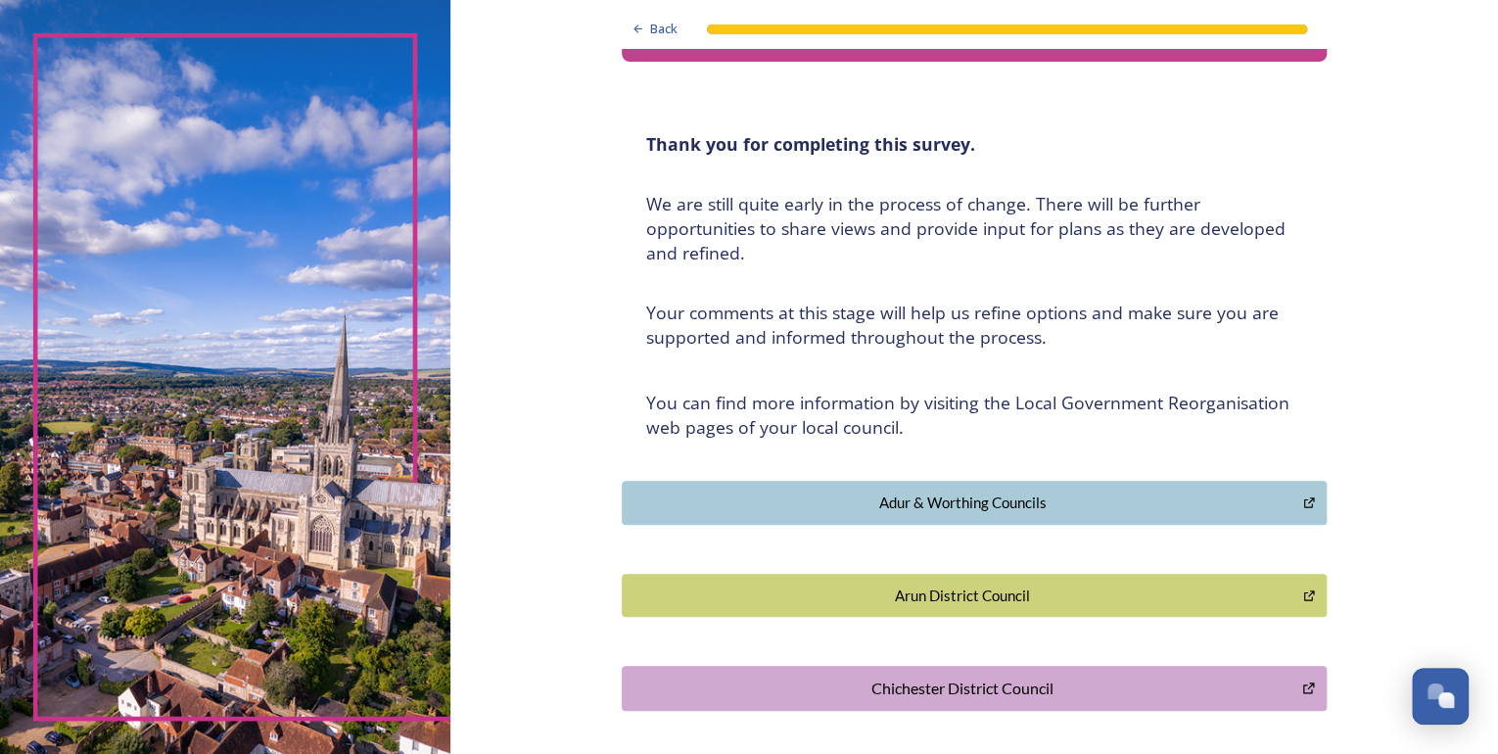
scroll to position [0, 0]
